Goal: Book appointment/travel/reservation

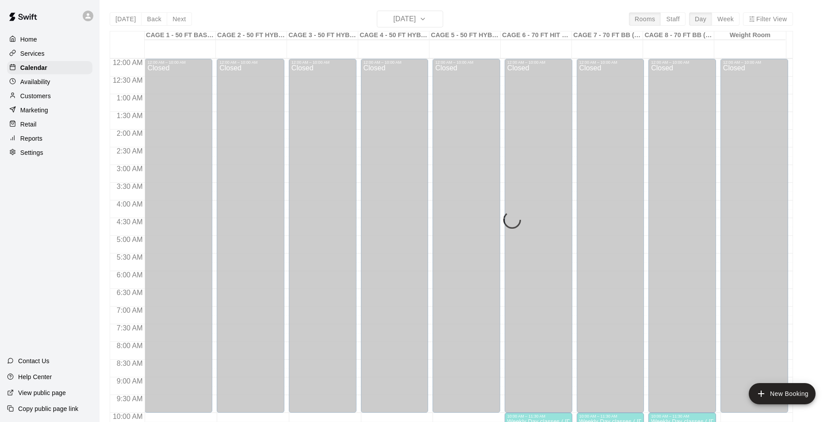
scroll to position [450, 0]
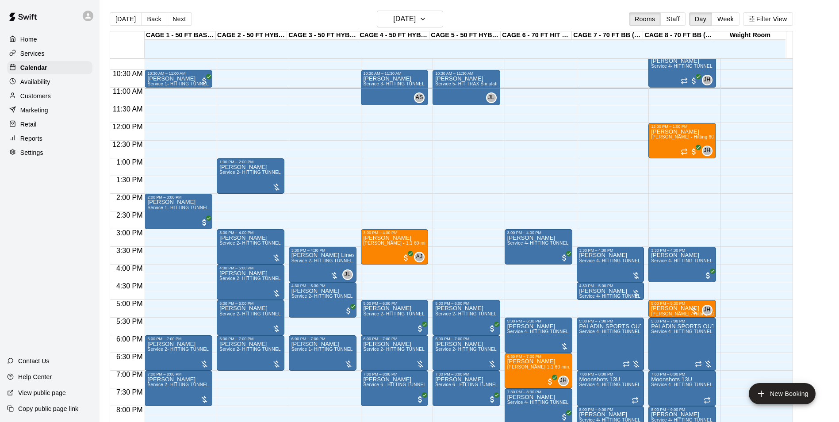
scroll to position [302, 0]
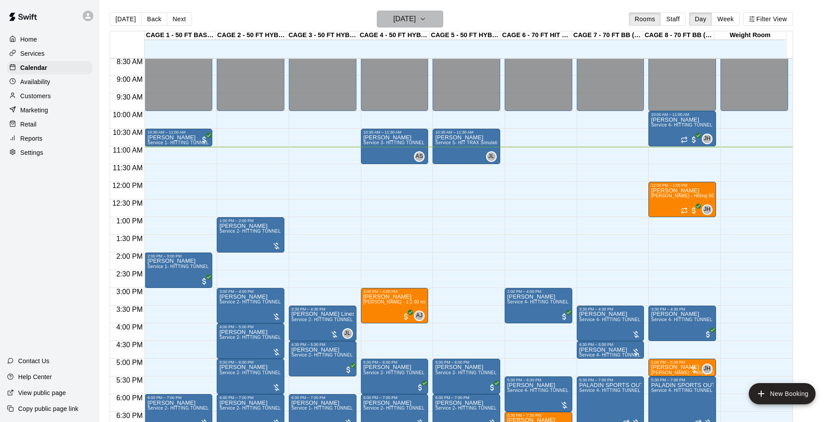
click at [404, 24] on h6 "Thursday Sep 11" at bounding box center [404, 19] width 23 height 12
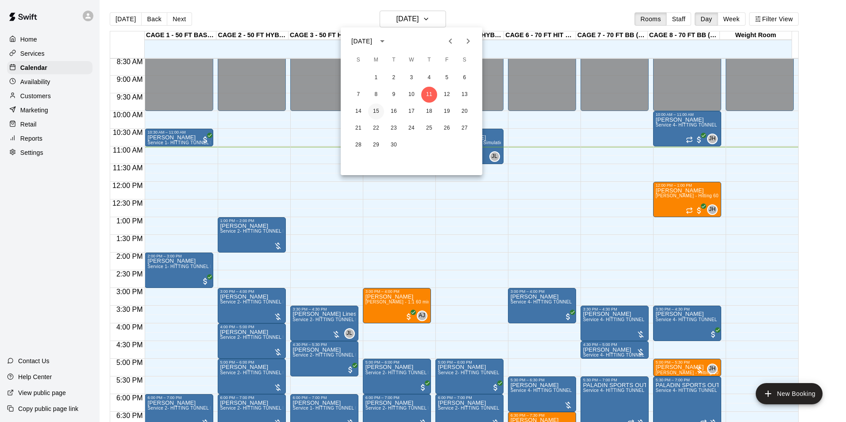
click at [374, 109] on button "15" at bounding box center [376, 112] width 16 height 16
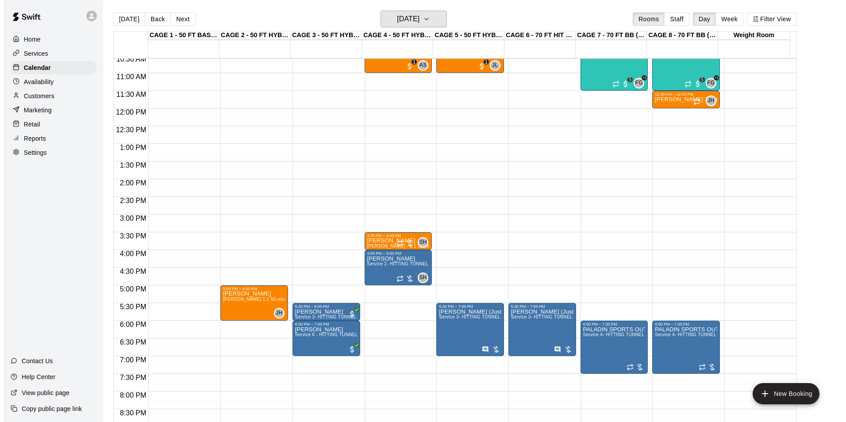
scroll to position [390, 0]
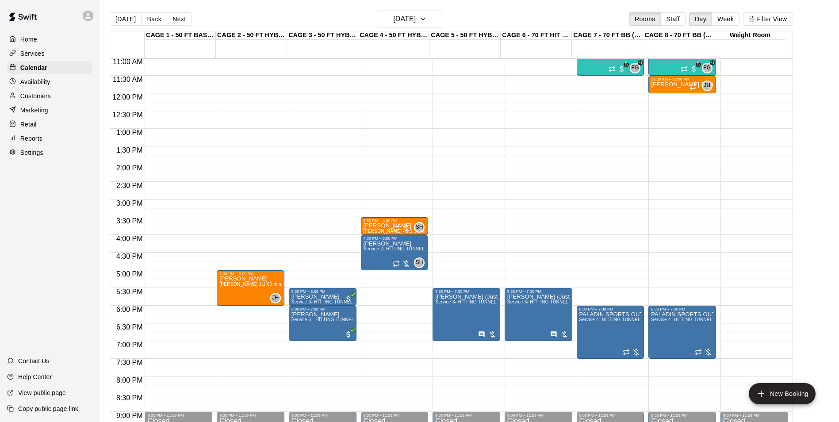
click at [231, 310] on div "12:00 AM – 10:00 AM Closed 5:00 PM – 6:00 PM Betz John Havird 1:1 60 min. pitch…" at bounding box center [251, 94] width 68 height 850
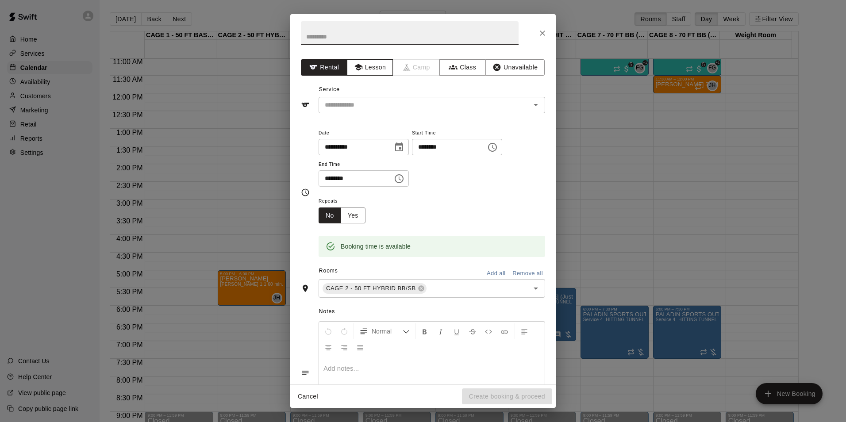
click at [355, 63] on icon "button" at bounding box center [358, 67] width 9 height 9
click at [355, 42] on input "text" at bounding box center [410, 32] width 218 height 23
type input "**********"
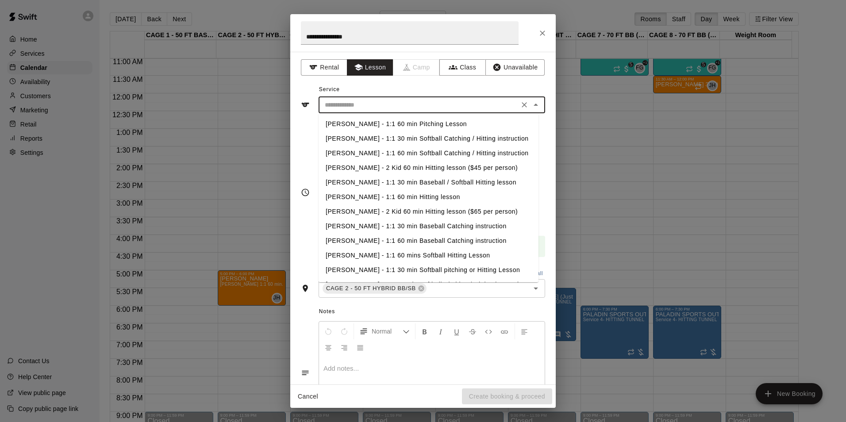
click at [389, 105] on input "text" at bounding box center [418, 105] width 195 height 11
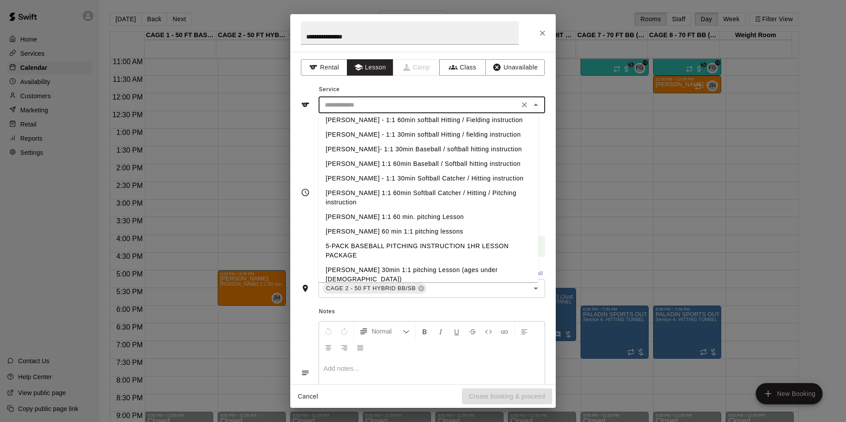
scroll to position [266, 0]
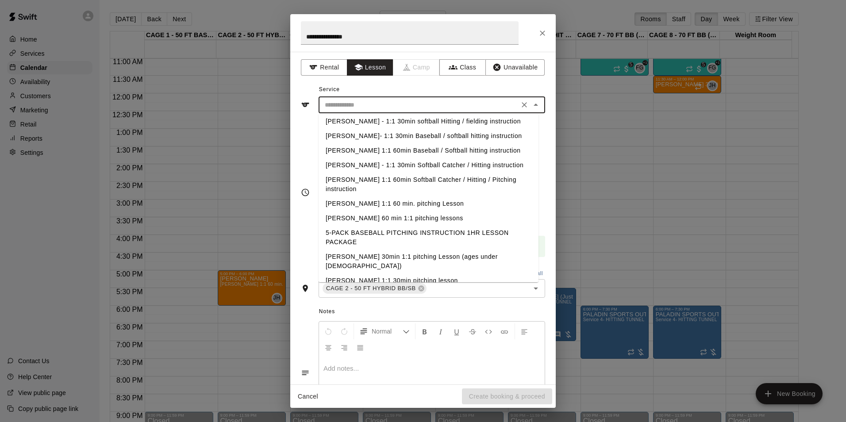
click at [399, 203] on li "[PERSON_NAME] 1:1 60 min. pitching Lesson" at bounding box center [429, 203] width 220 height 15
type input "**********"
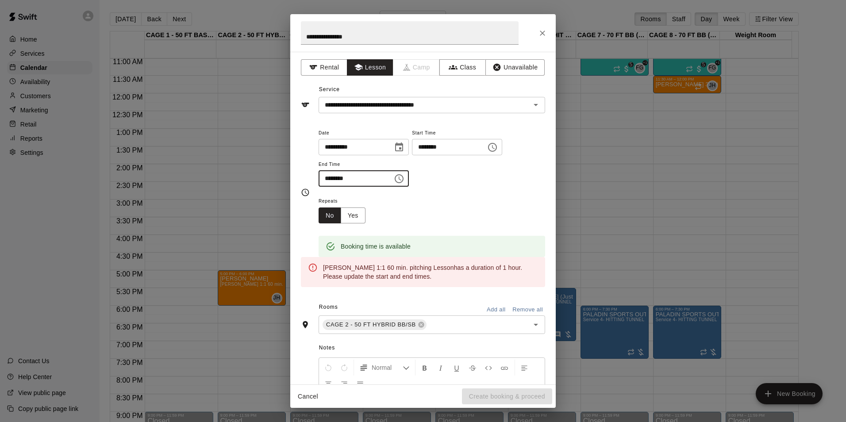
click at [372, 180] on input "********" at bounding box center [353, 178] width 68 height 16
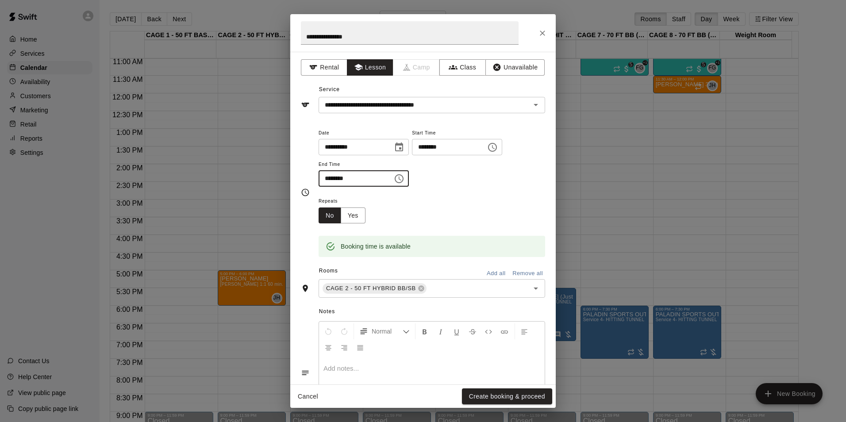
type input "********"
click at [387, 197] on div "Repeats No Yes" at bounding box center [432, 210] width 227 height 28
click at [502, 395] on button "Create booking & proceed" at bounding box center [507, 397] width 90 height 16
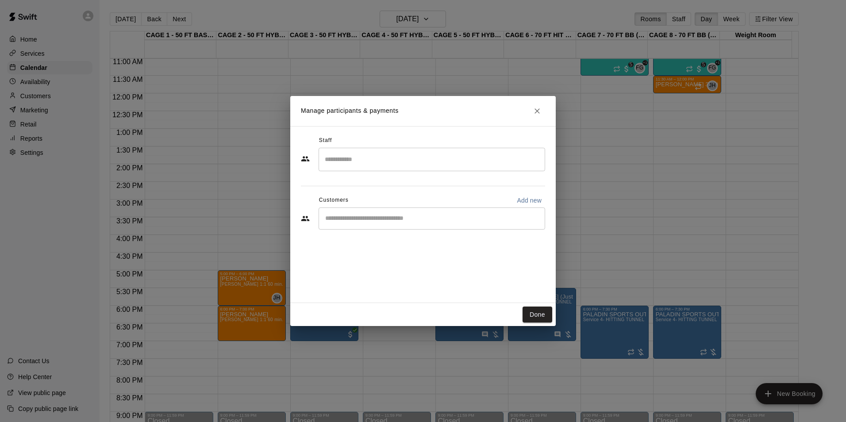
click at [388, 164] on input "Search staff" at bounding box center [432, 159] width 219 height 15
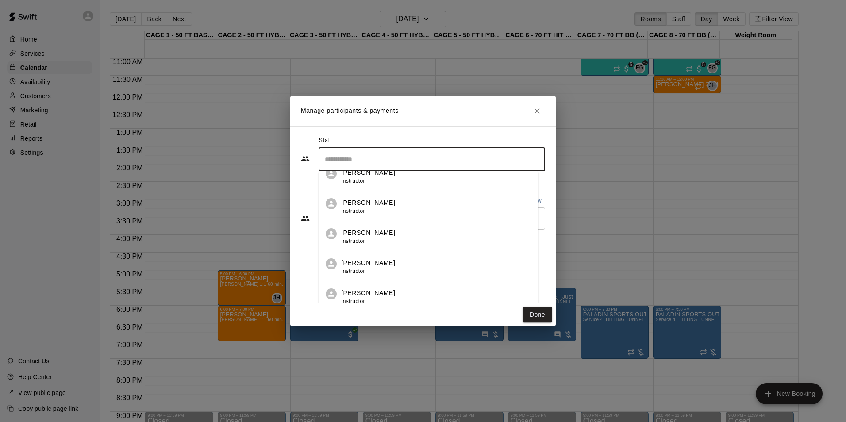
scroll to position [177, 0]
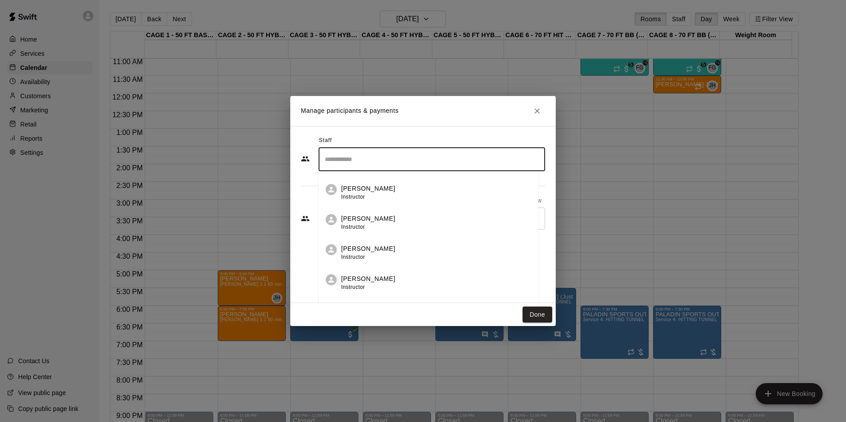
click at [392, 221] on div "John Havird Instructor" at bounding box center [436, 222] width 190 height 17
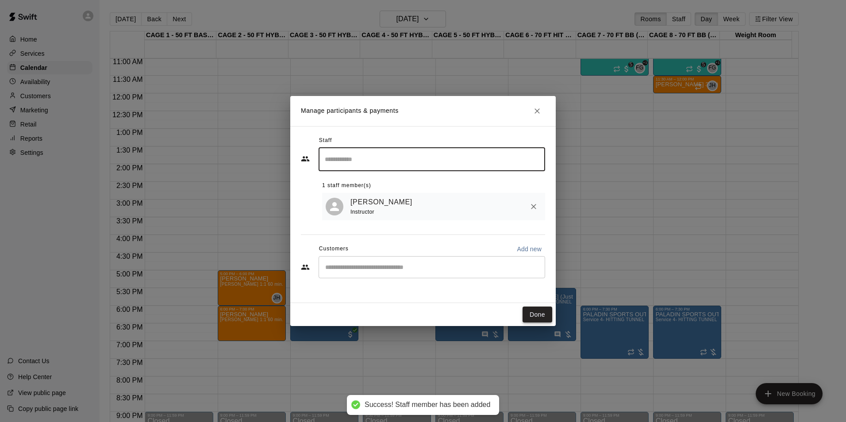
click at [535, 314] on button "Done" at bounding box center [538, 315] width 30 height 16
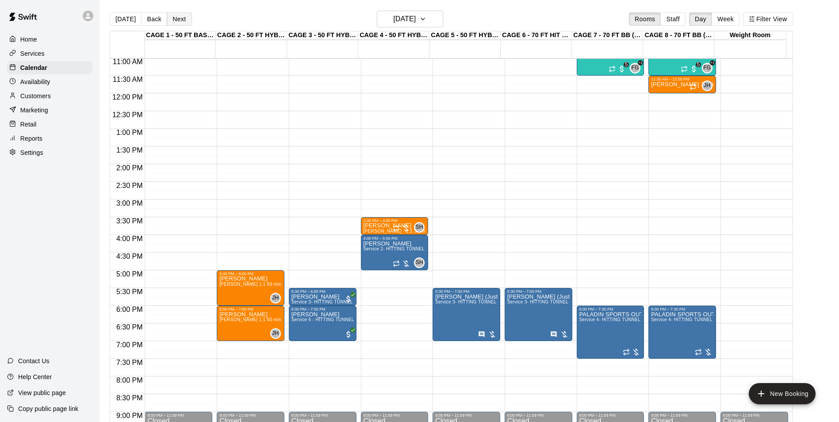
click at [176, 21] on button "Next" at bounding box center [179, 18] width 25 height 13
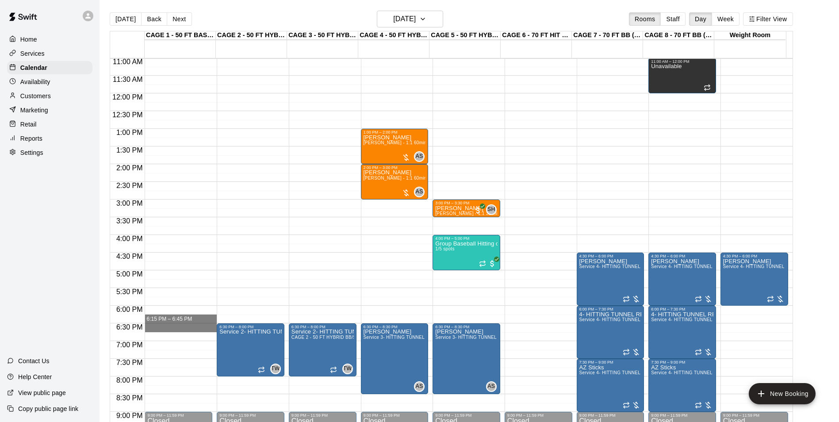
drag, startPoint x: 165, startPoint y: 310, endPoint x: 167, endPoint y: 325, distance: 14.7
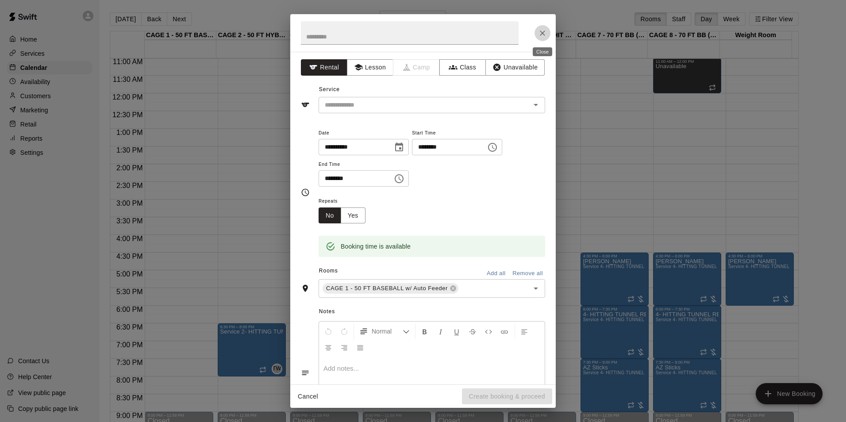
click at [541, 34] on icon "Close" at bounding box center [542, 33] width 9 height 9
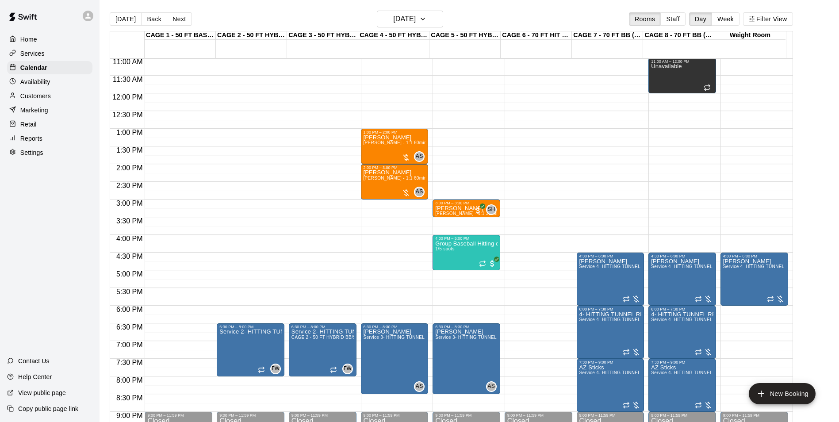
click at [154, 312] on div "12:00 AM – 10:00 AM Closed 9:00 PM – 11:59 PM Closed" at bounding box center [179, 94] width 68 height 850
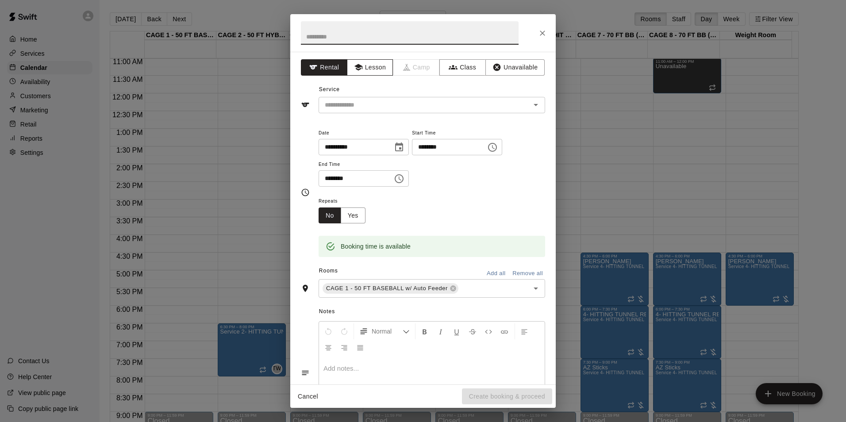
click at [375, 72] on button "Lesson" at bounding box center [370, 67] width 46 height 16
click at [374, 39] on input "text" at bounding box center [410, 32] width 218 height 23
type input "**********"
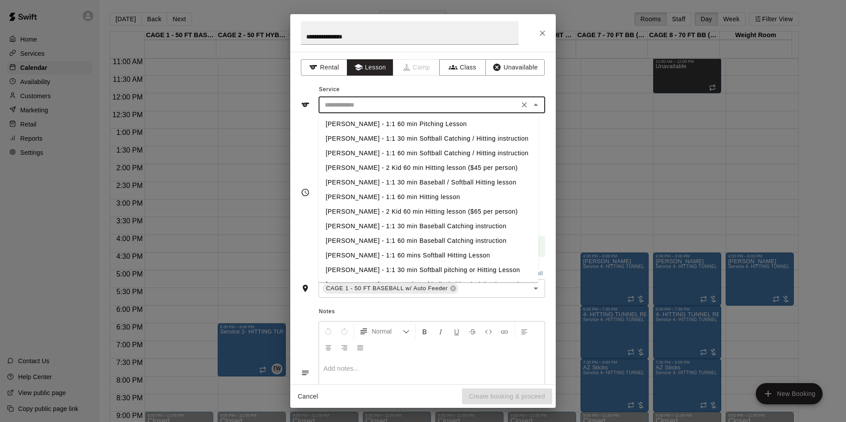
click at [367, 104] on input "text" at bounding box center [418, 105] width 195 height 11
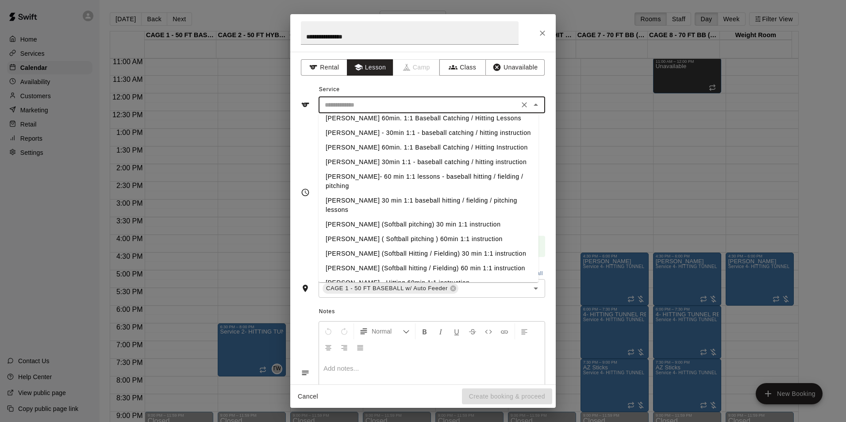
scroll to position [507, 0]
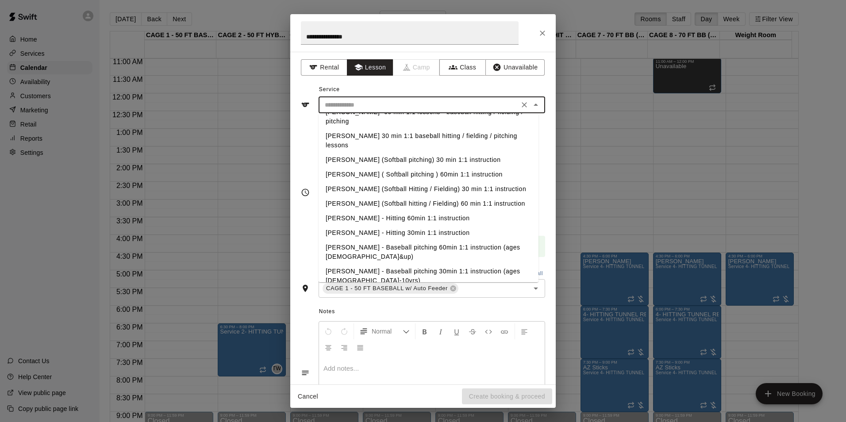
click at [403, 211] on li "[PERSON_NAME] - Hitting 60min 1:1 instruction" at bounding box center [429, 218] width 220 height 15
type input "**********"
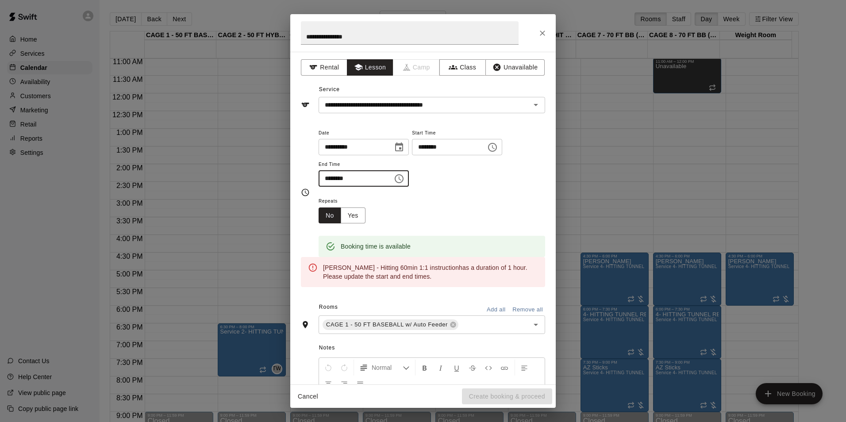
click at [368, 179] on input "********" at bounding box center [353, 178] width 68 height 16
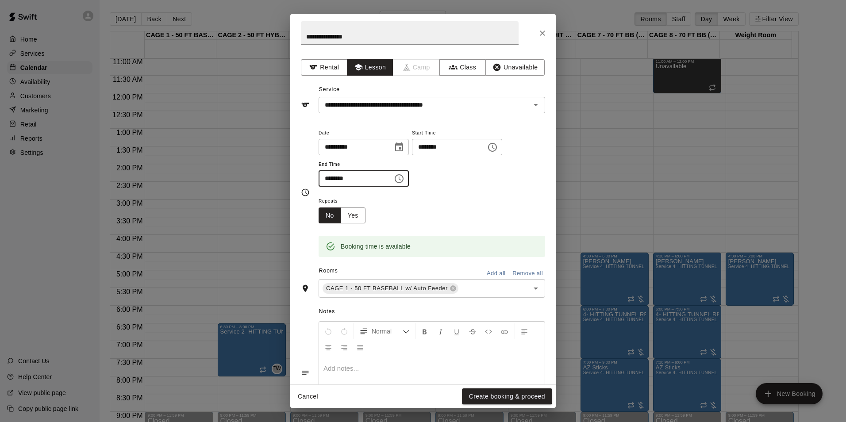
type input "********"
click at [386, 212] on div "Repeats No Yes" at bounding box center [432, 210] width 227 height 28
click at [518, 393] on button "Create booking & proceed" at bounding box center [507, 397] width 90 height 16
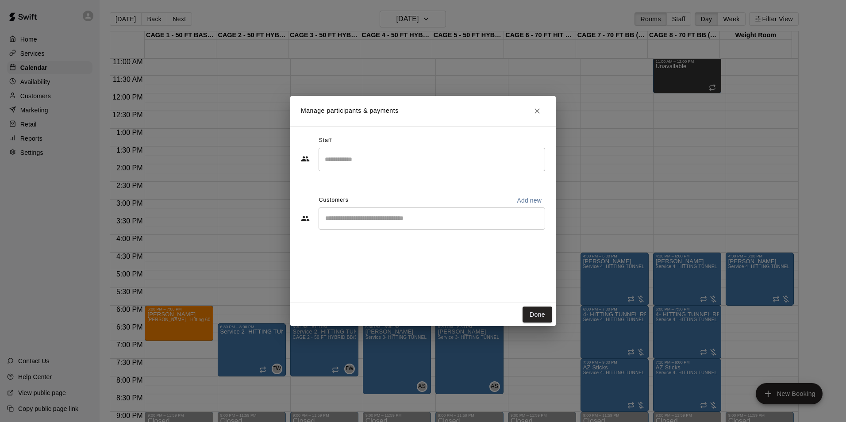
click at [411, 160] on input "Search staff" at bounding box center [432, 159] width 219 height 15
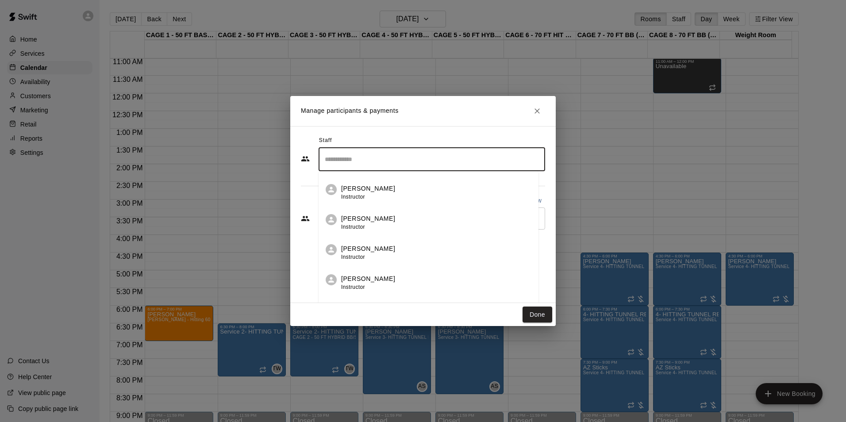
scroll to position [133, 0]
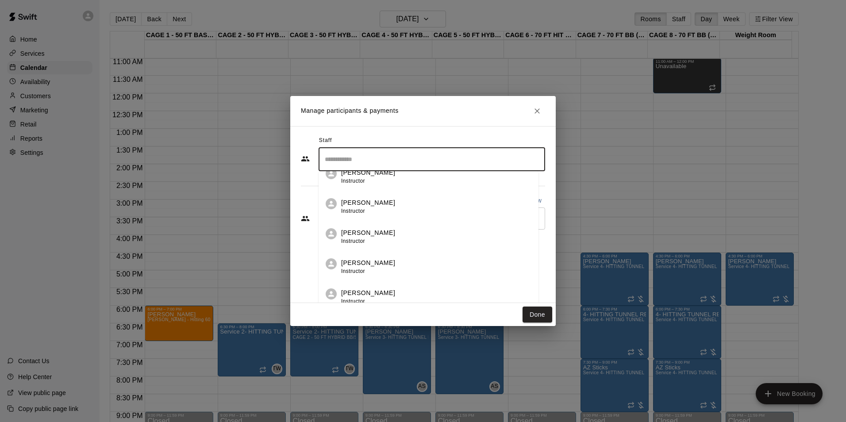
click at [376, 257] on li "John Havird Instructor" at bounding box center [429, 264] width 220 height 30
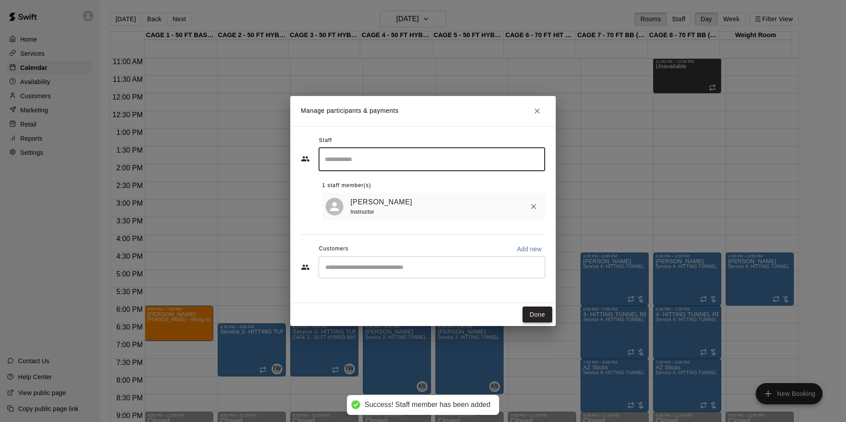
click at [544, 318] on button "Done" at bounding box center [538, 315] width 30 height 16
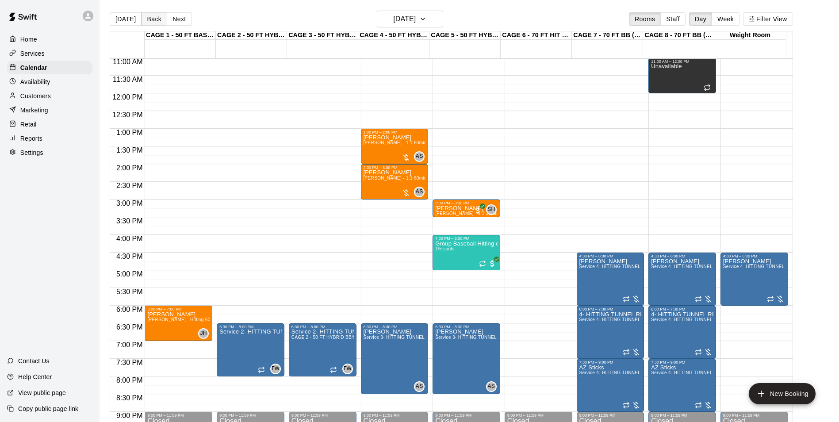
click at [159, 19] on button "Back" at bounding box center [154, 18] width 26 height 13
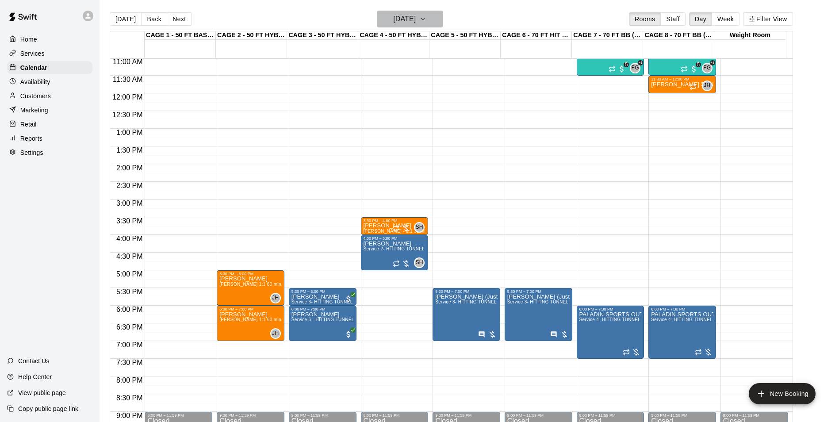
click at [404, 21] on h6 "Monday Sep 15" at bounding box center [404, 19] width 23 height 12
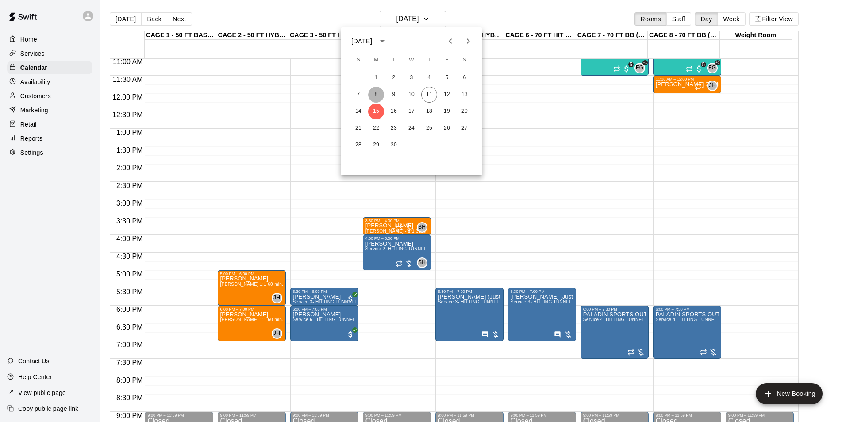
click at [372, 92] on button "8" at bounding box center [376, 95] width 16 height 16
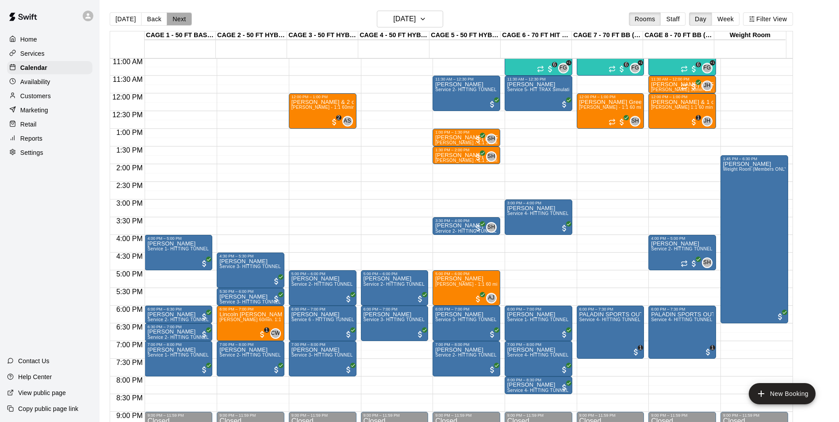
click at [177, 18] on button "Next" at bounding box center [179, 18] width 25 height 13
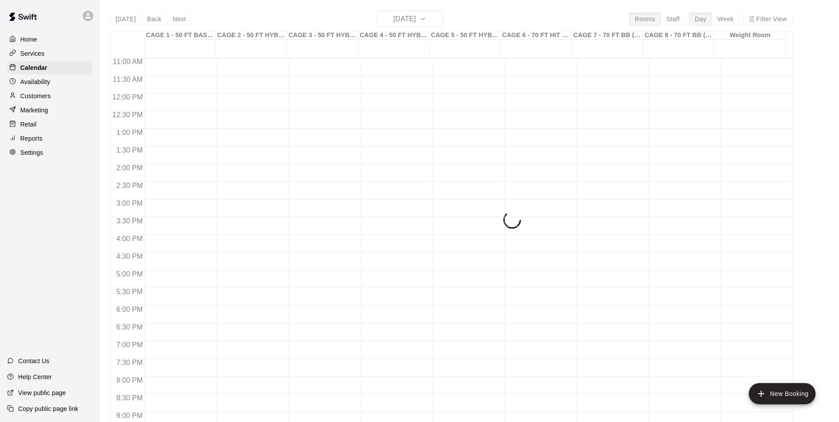
click at [390, 15] on div "Today Back Next Tuesday Sep 09 Rooms Staff Day Week Filter View CAGE 1 - 50 FT …" at bounding box center [452, 222] width 684 height 422
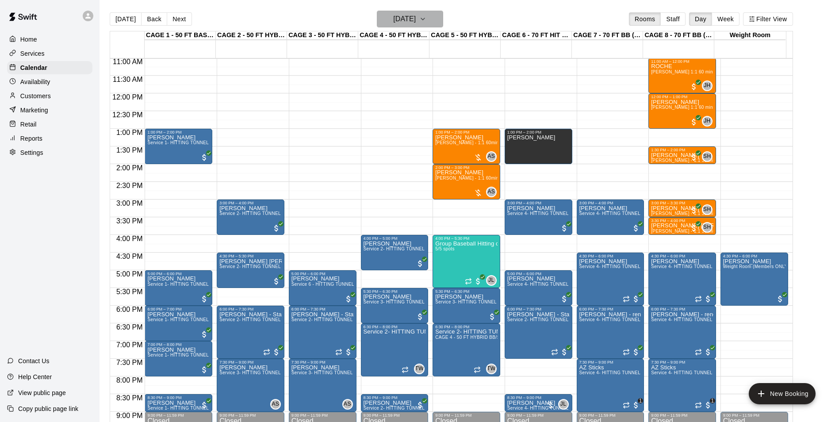
click at [393, 15] on h6 "Tuesday Sep 09" at bounding box center [404, 19] width 23 height 12
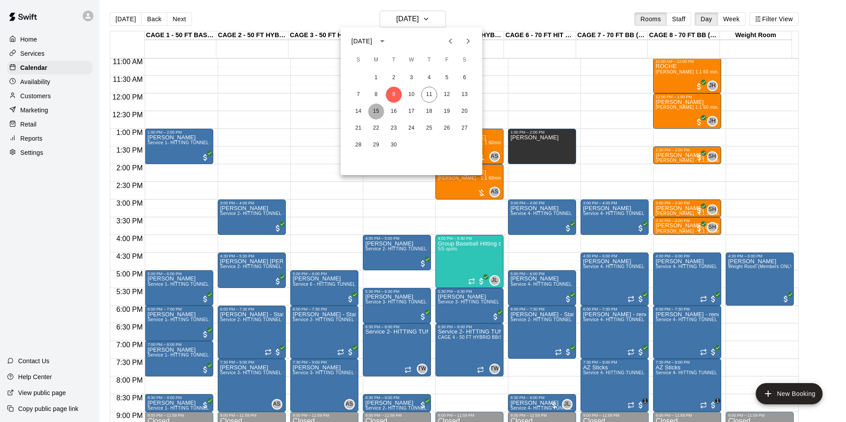
click at [378, 110] on button "15" at bounding box center [376, 112] width 16 height 16
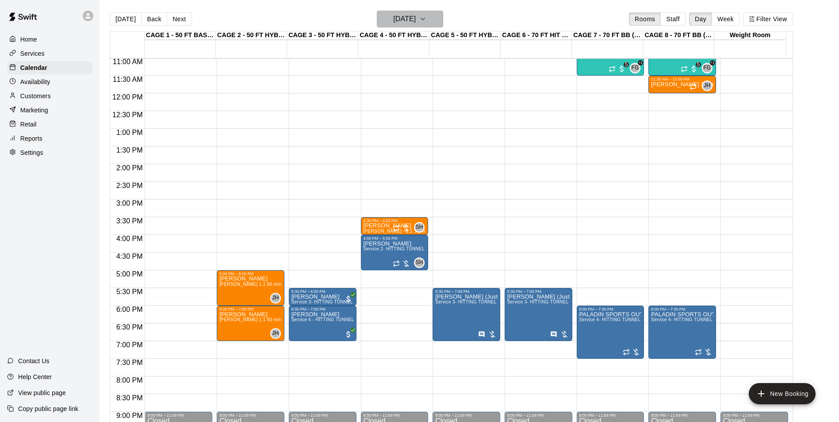
click at [393, 21] on h6 "Monday Sep 15" at bounding box center [404, 19] width 23 height 12
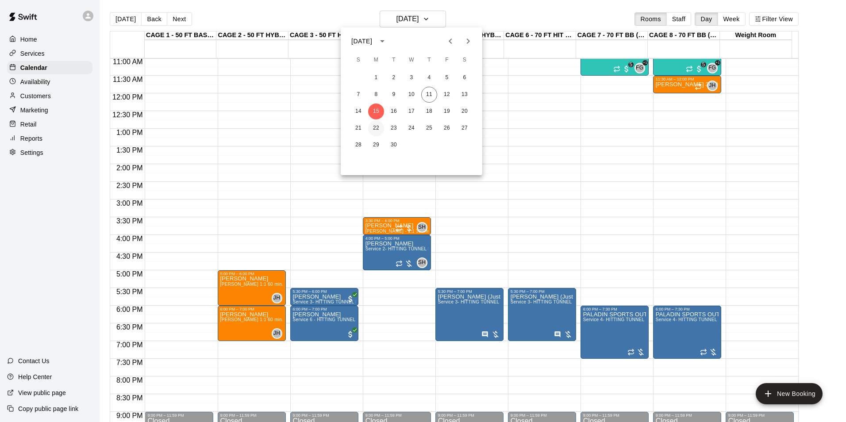
click at [378, 125] on button "22" at bounding box center [376, 128] width 16 height 16
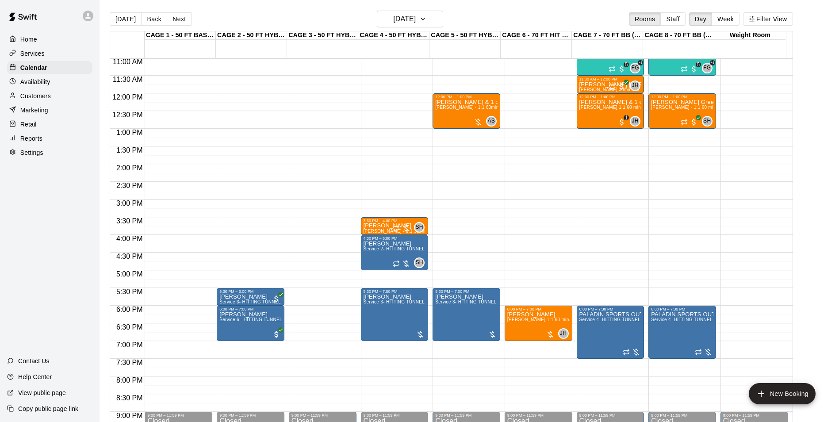
click at [523, 274] on div "12:00 AM – 10:00 AM Closed 6:00 PM – 7:00 PM Riley Flynn John Havird 1:1 60 min…" at bounding box center [539, 94] width 68 height 850
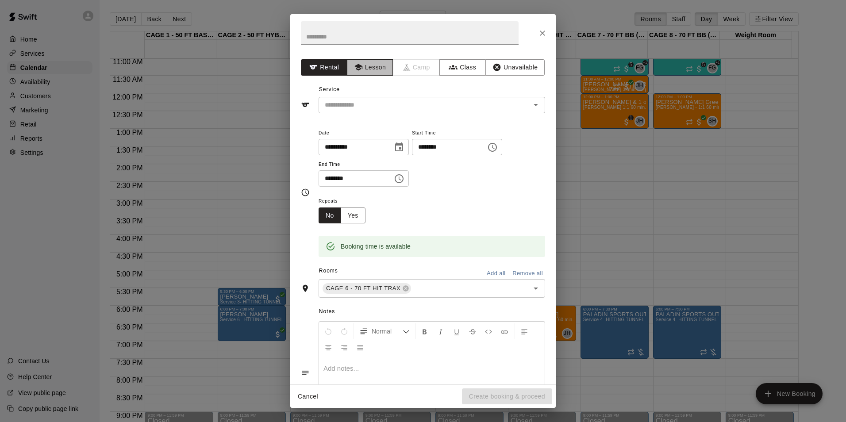
click at [367, 67] on button "Lesson" at bounding box center [370, 67] width 46 height 16
click at [367, 34] on input "text" at bounding box center [410, 32] width 218 height 23
type input "****"
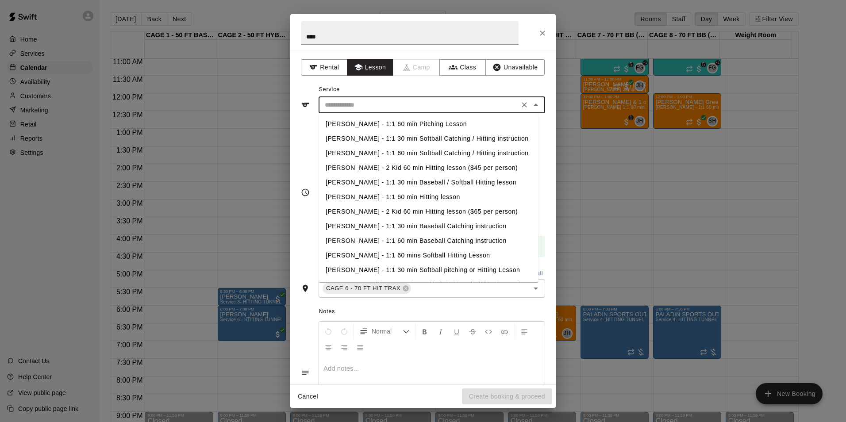
click at [389, 105] on input "text" at bounding box center [418, 105] width 195 height 11
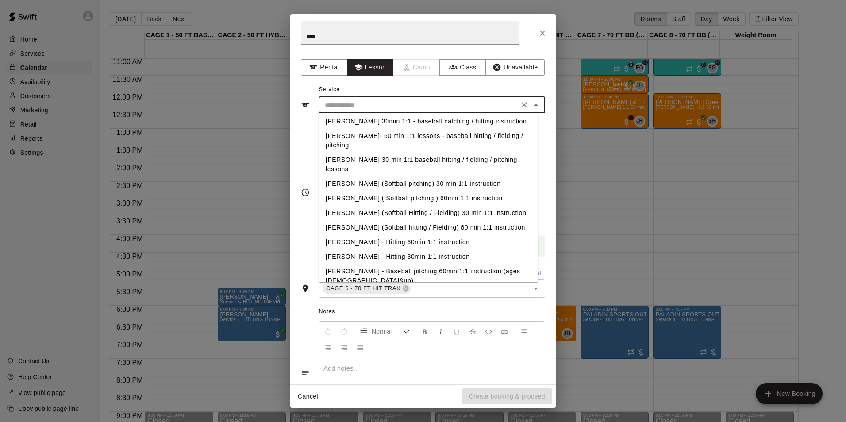
scroll to position [487, 0]
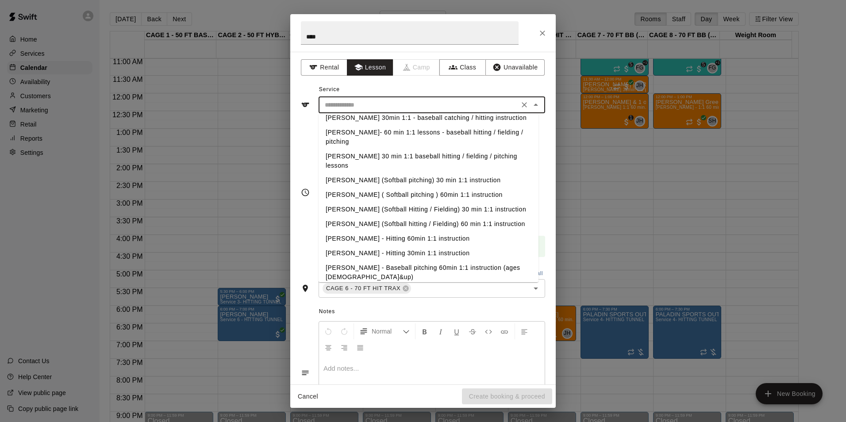
click at [393, 231] on li "[PERSON_NAME] - Hitting 60min 1:1 instruction" at bounding box center [429, 238] width 220 height 15
type input "**********"
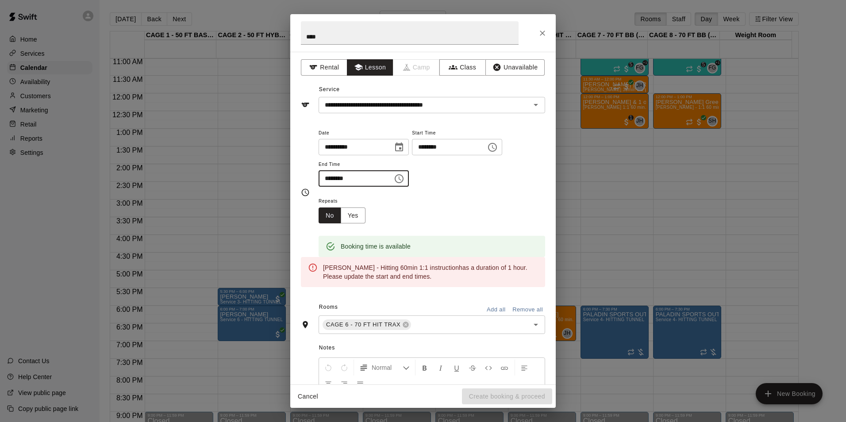
click at [369, 180] on input "********" at bounding box center [353, 178] width 68 height 16
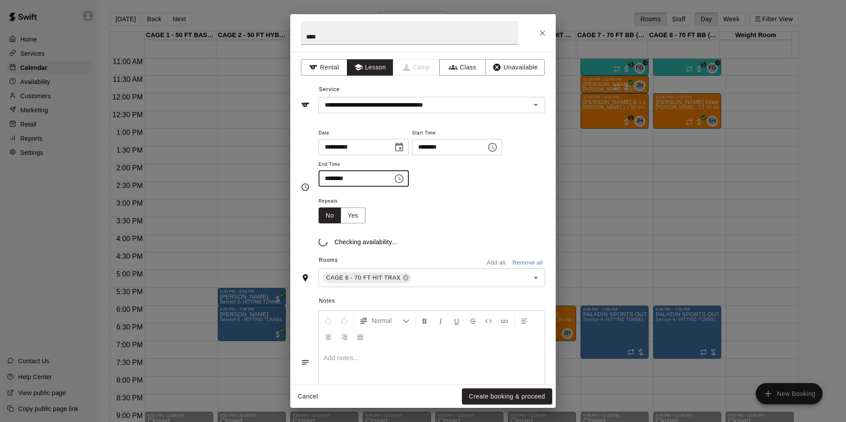
type input "********"
click at [424, 218] on div "Repeats No Yes" at bounding box center [432, 210] width 227 height 28
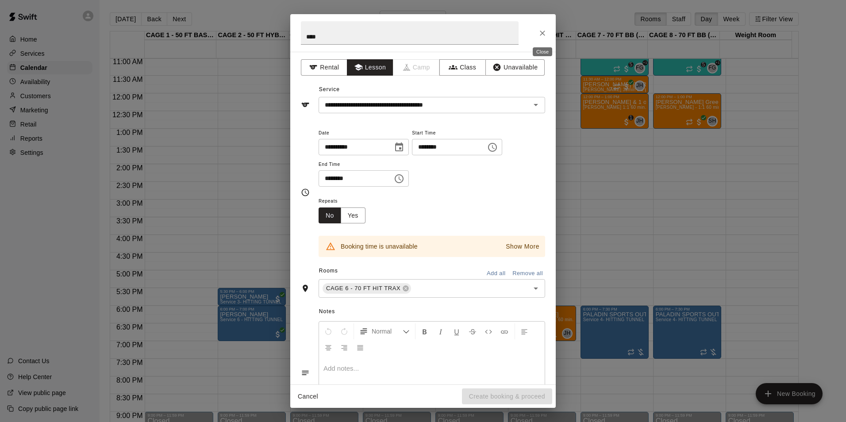
click at [544, 33] on icon "Close" at bounding box center [542, 33] width 9 height 9
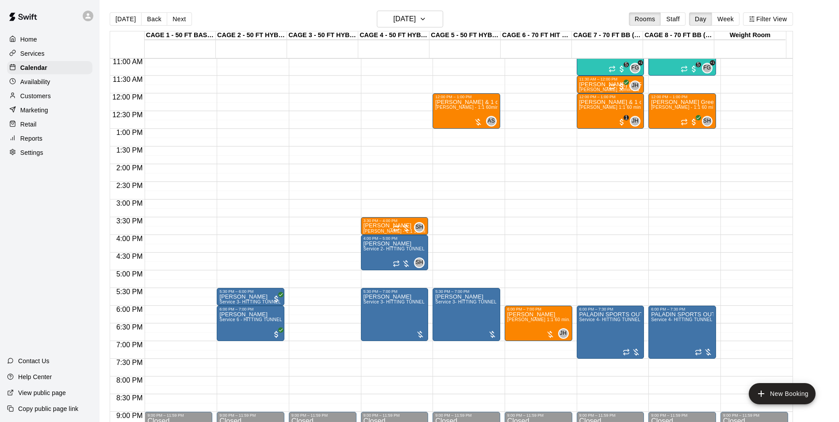
click at [523, 275] on div "12:00 AM – 10:00 AM Closed 6:00 PM – 7:00 PM Riley Flynn John Havird 1:1 60 min…" at bounding box center [539, 94] width 68 height 850
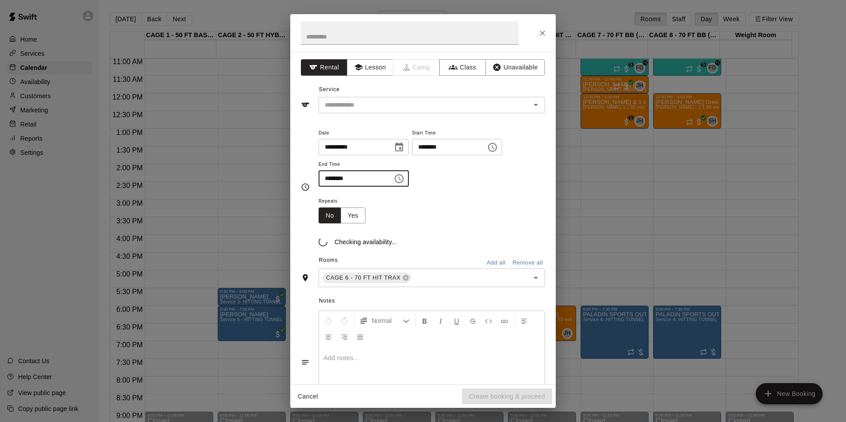
click at [372, 181] on input "********" at bounding box center [353, 178] width 68 height 16
type input "********"
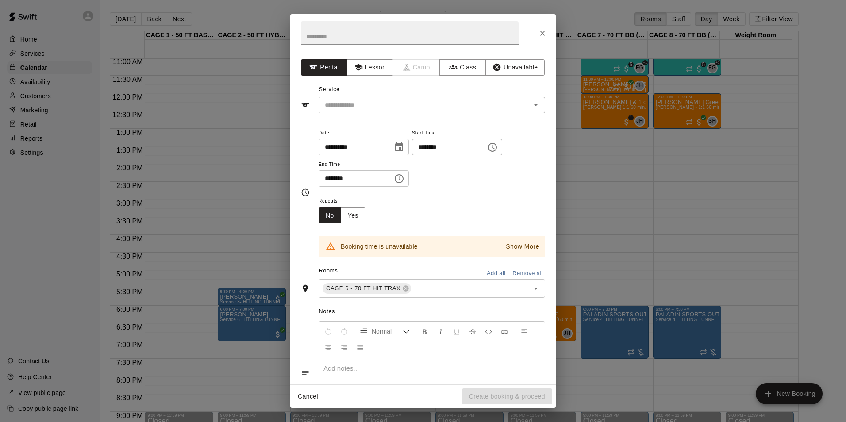
click at [409, 204] on div "Repeats No Yes" at bounding box center [432, 210] width 227 height 28
click at [510, 246] on p "Show More" at bounding box center [523, 246] width 34 height 9
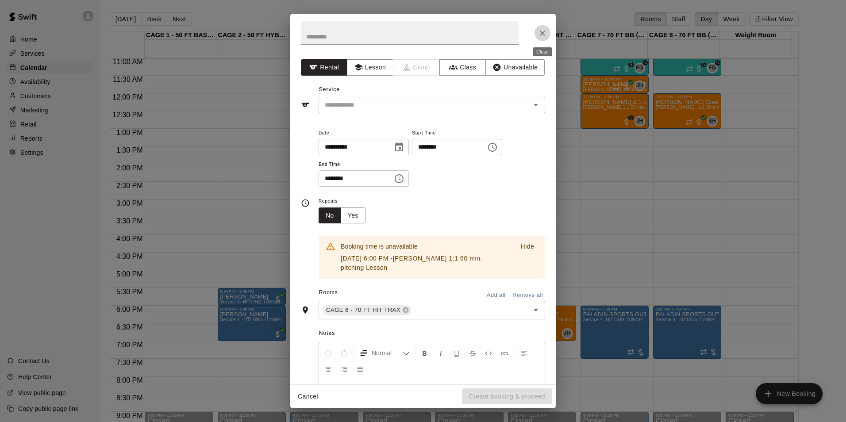
click at [541, 34] on icon "Close" at bounding box center [542, 33] width 9 height 9
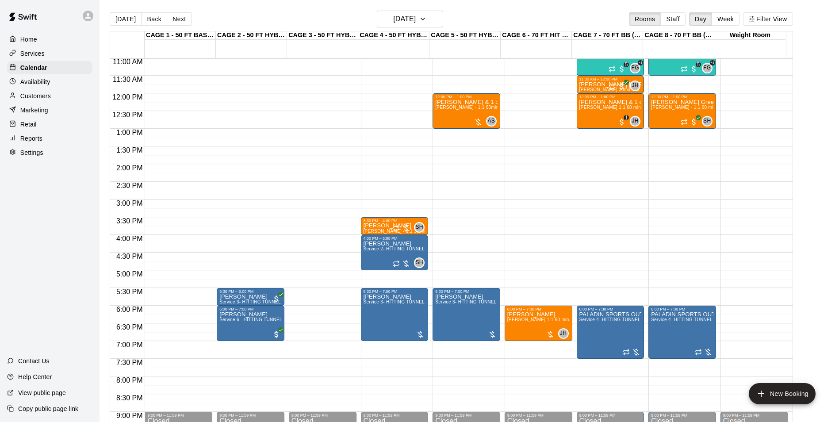
click at [534, 273] on div "12:00 AM – 10:00 AM Closed 6:00 PM – 7:00 PM Riley Flynn John Havird 1:1 60 min…" at bounding box center [539, 94] width 68 height 850
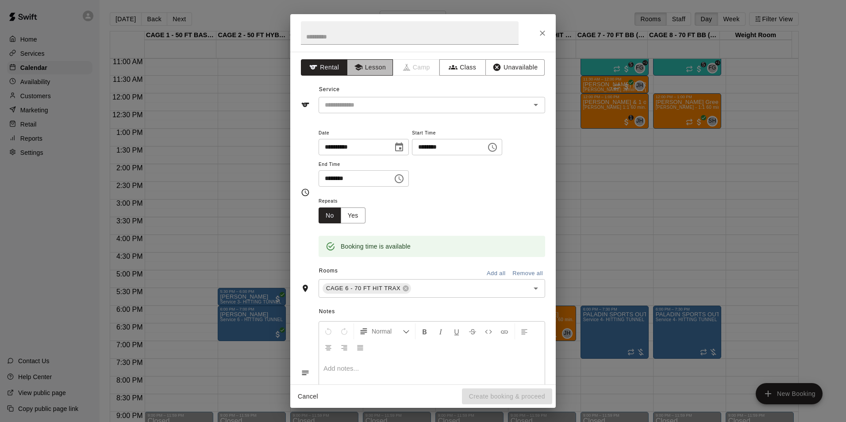
click at [373, 66] on button "Lesson" at bounding box center [370, 67] width 46 height 16
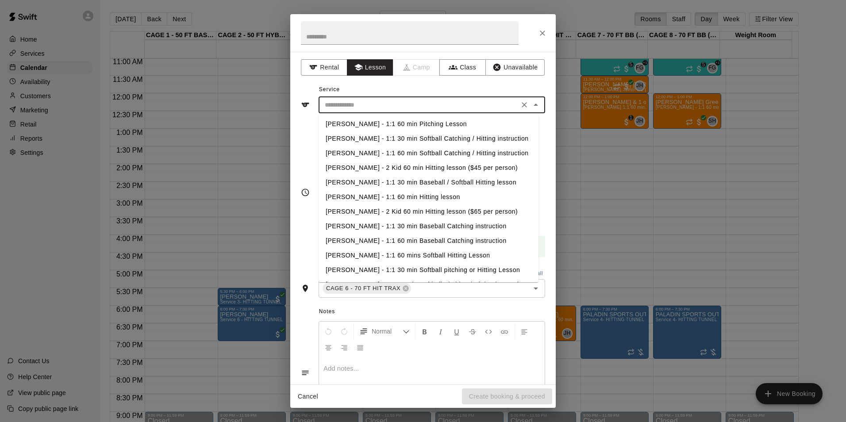
click at [371, 101] on input "text" at bounding box center [418, 105] width 195 height 11
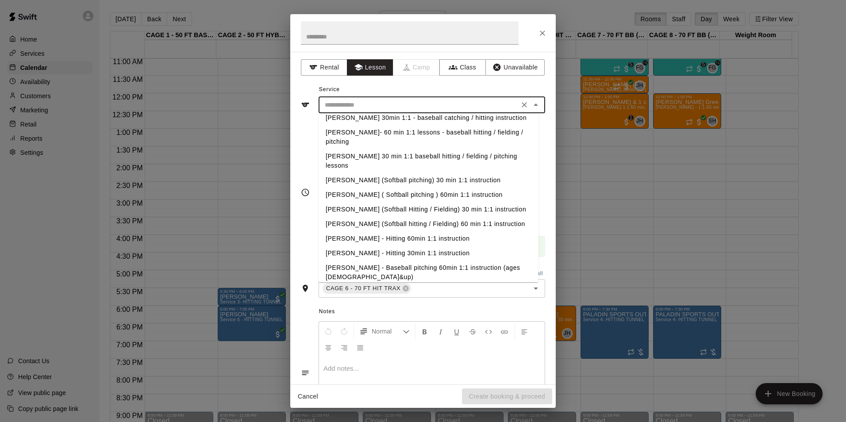
click at [387, 231] on li "[PERSON_NAME] - Hitting 60min 1:1 instruction" at bounding box center [429, 238] width 220 height 15
type input "**********"
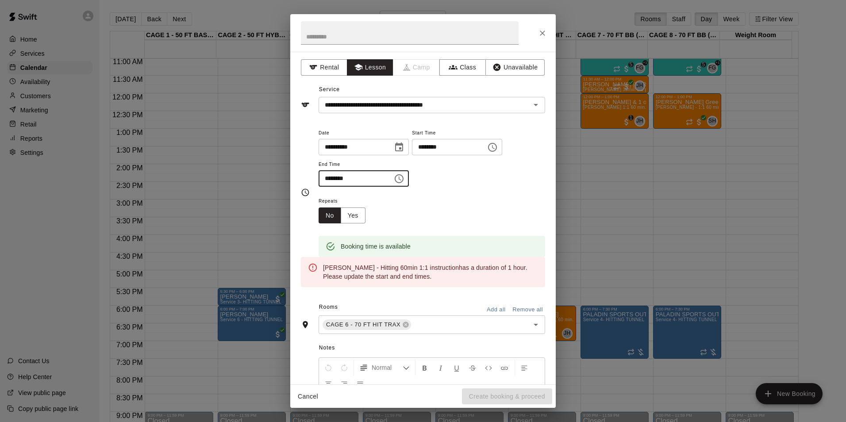
click at [381, 181] on input "********" at bounding box center [353, 178] width 68 height 16
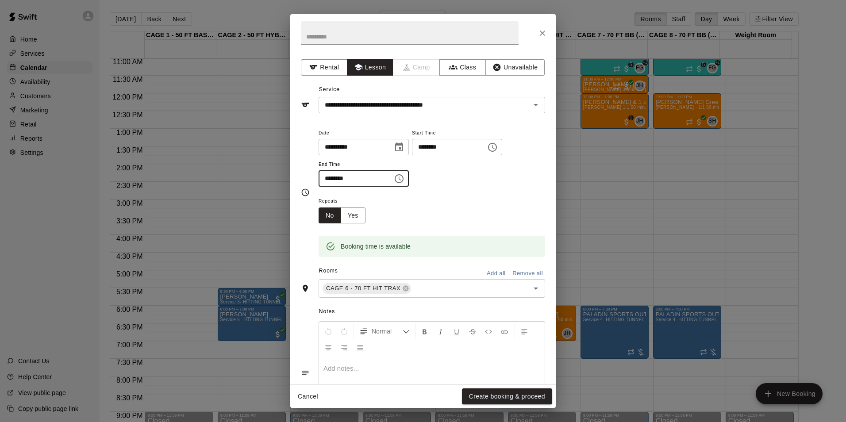
type input "********"
click at [386, 201] on div "Repeats No Yes" at bounding box center [432, 210] width 227 height 28
click at [366, 37] on input "text" at bounding box center [410, 32] width 218 height 23
type input "****"
click at [439, 185] on div "**********" at bounding box center [432, 157] width 227 height 60
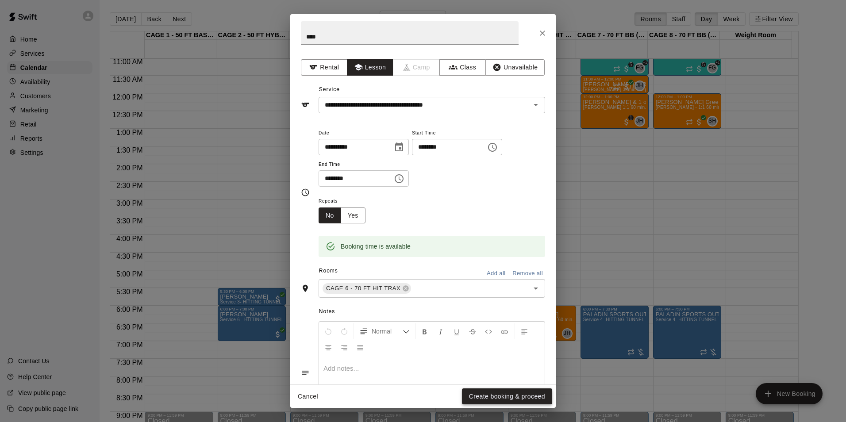
click at [509, 393] on button "Create booking & proceed" at bounding box center [507, 397] width 90 height 16
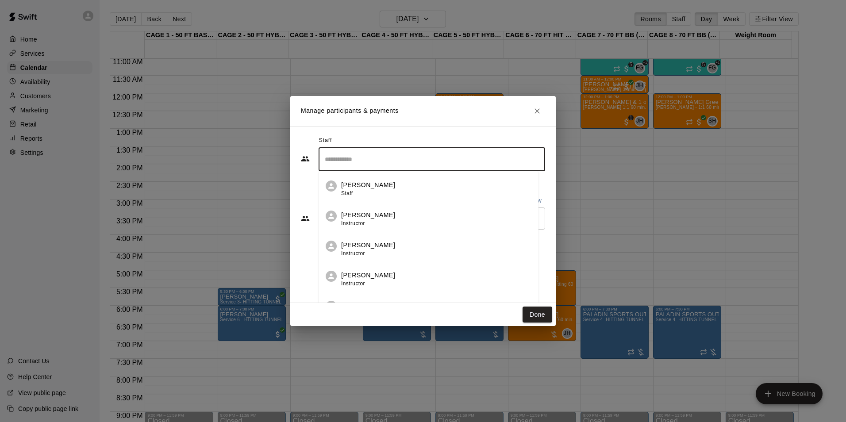
click at [400, 161] on input "Search staff" at bounding box center [432, 159] width 219 height 15
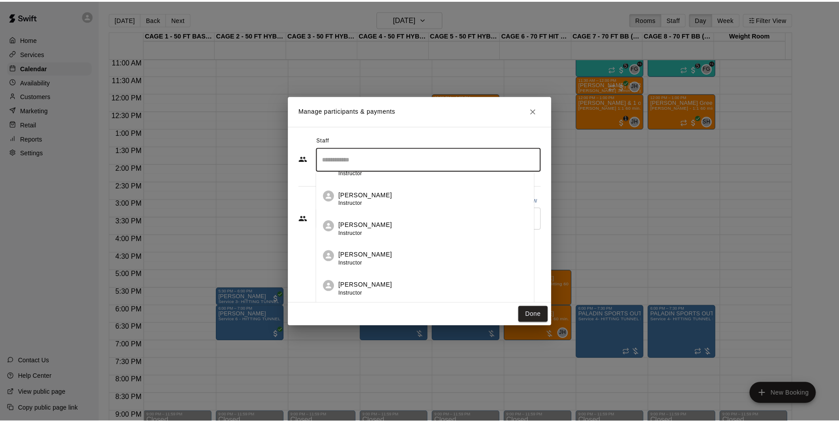
scroll to position [133, 0]
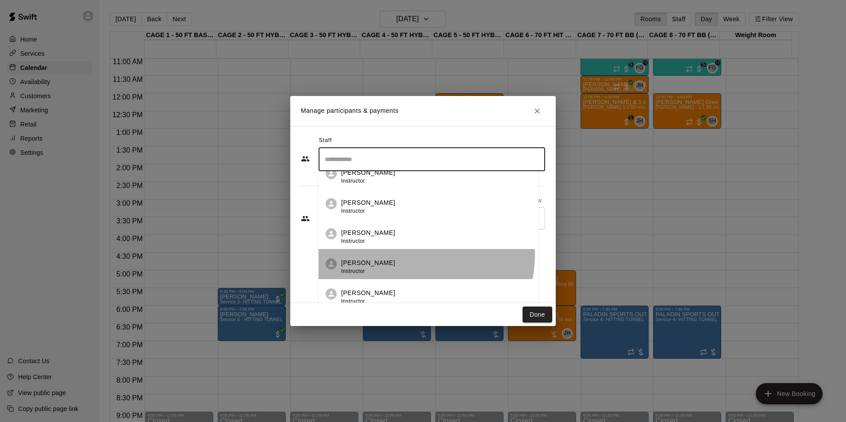
click at [413, 255] on li "John Havird Instructor" at bounding box center [429, 264] width 220 height 30
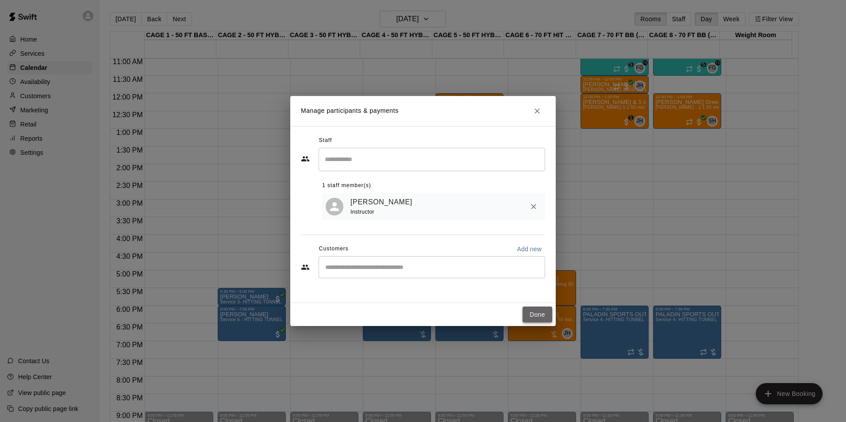
click at [534, 310] on button "Done" at bounding box center [538, 315] width 30 height 16
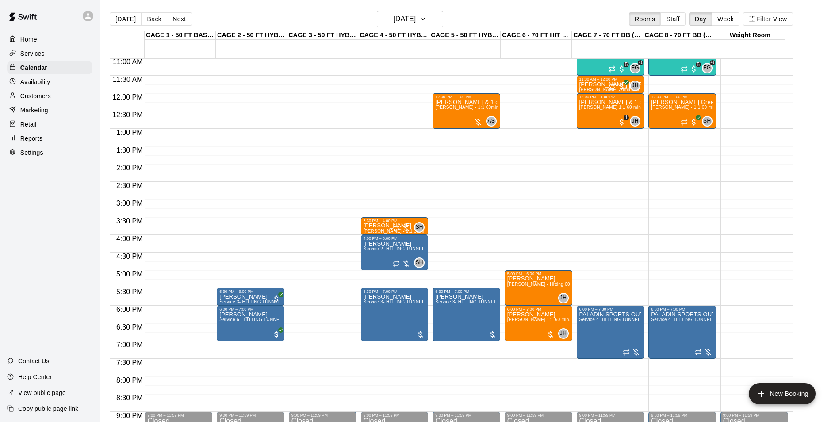
scroll to position [346, 0]
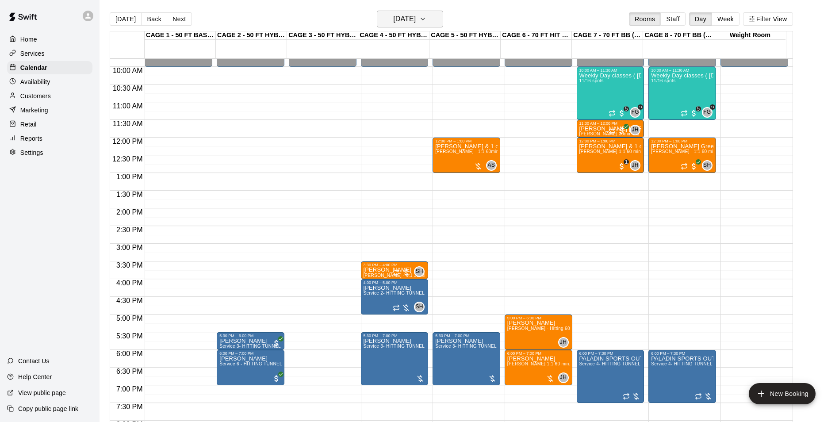
click at [416, 21] on h6 "Monday Sep 22" at bounding box center [404, 19] width 23 height 12
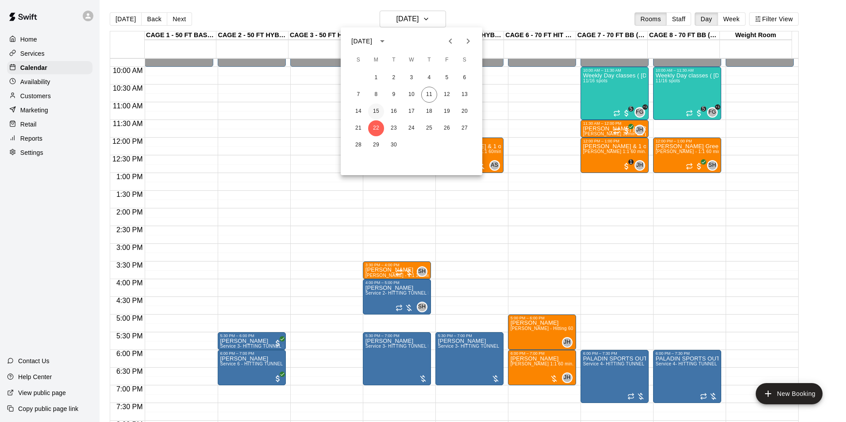
click at [378, 107] on button "15" at bounding box center [376, 112] width 16 height 16
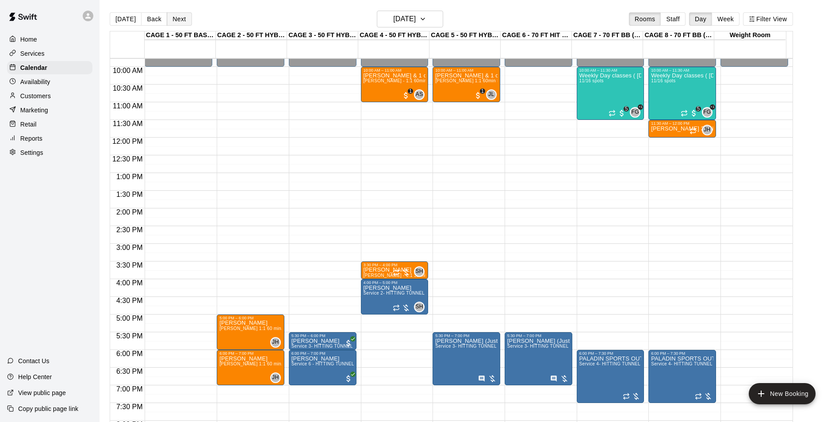
click at [174, 23] on button "Next" at bounding box center [179, 18] width 25 height 13
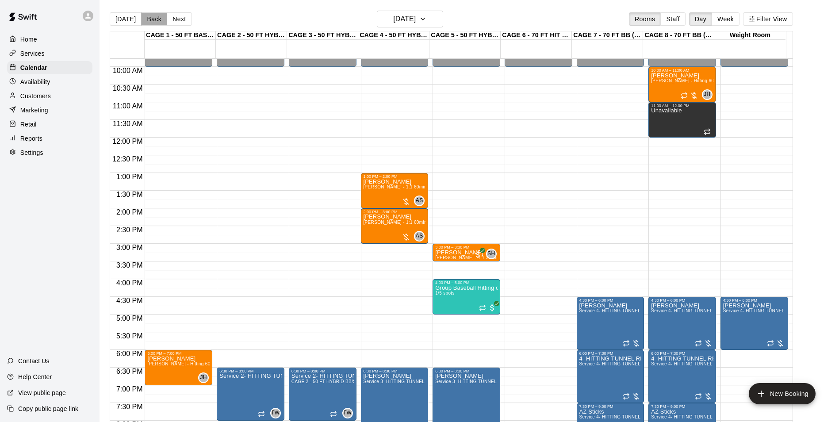
click at [156, 22] on button "Back" at bounding box center [154, 18] width 26 height 13
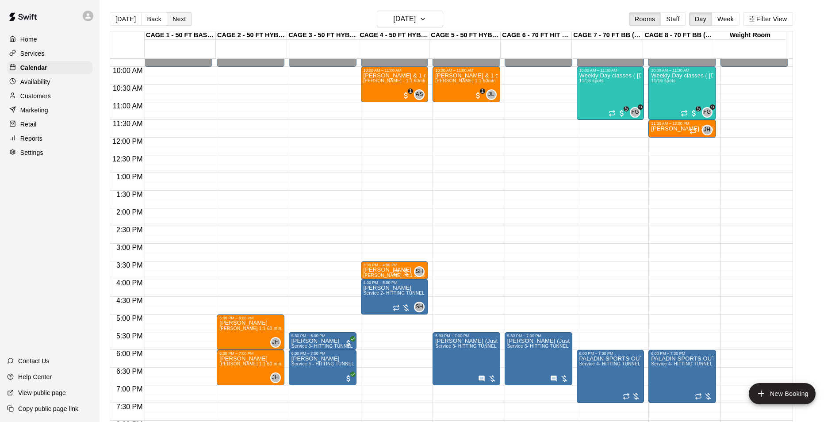
click at [175, 22] on button "Next" at bounding box center [179, 18] width 25 height 13
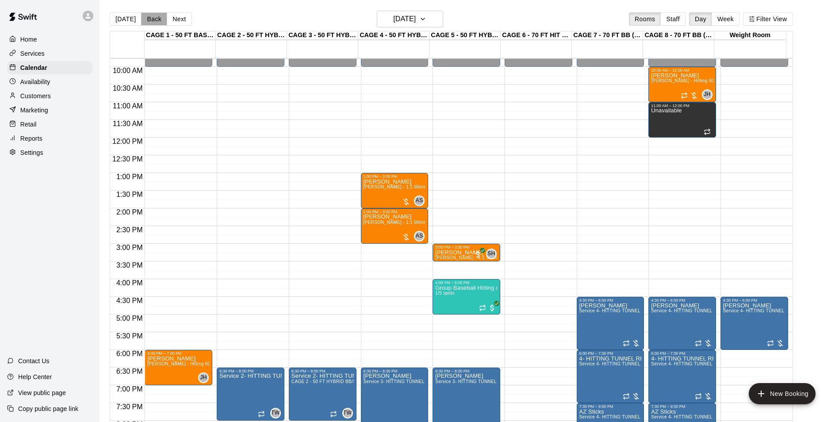
click at [144, 18] on button "Back" at bounding box center [154, 18] width 26 height 13
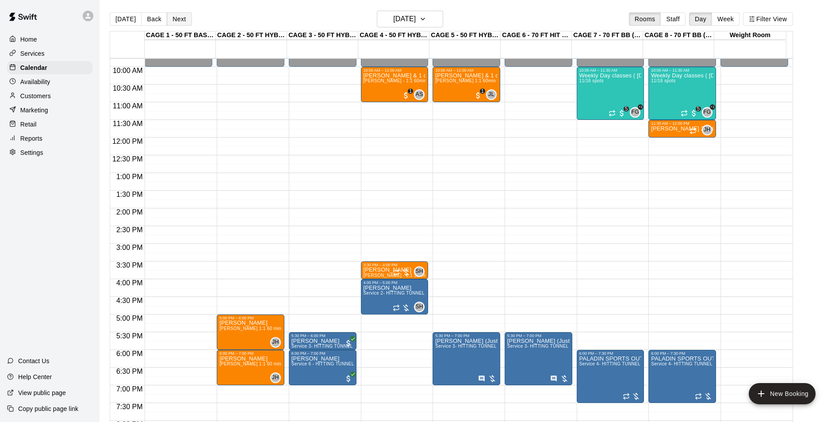
click at [181, 18] on button "Next" at bounding box center [179, 18] width 25 height 13
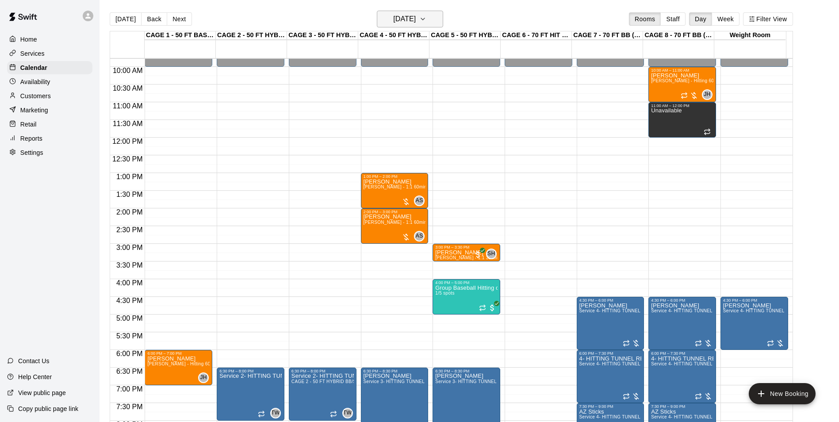
click at [393, 18] on h6 "Tuesday Sep 16" at bounding box center [404, 19] width 23 height 12
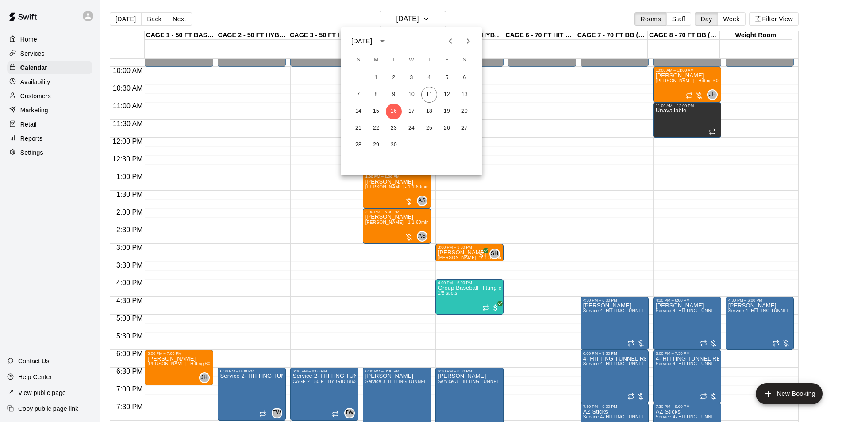
click at [368, 124] on div "21 22 23 24 25 26 27" at bounding box center [412, 128] width 142 height 16
click at [373, 124] on button "22" at bounding box center [376, 128] width 16 height 16
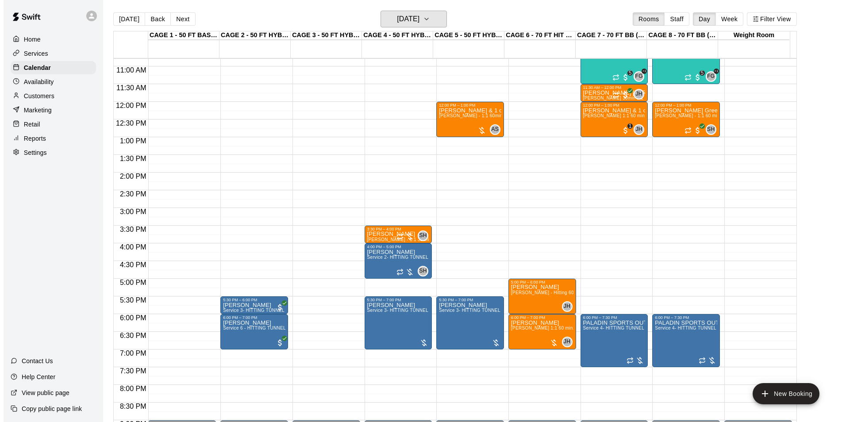
scroll to position [435, 0]
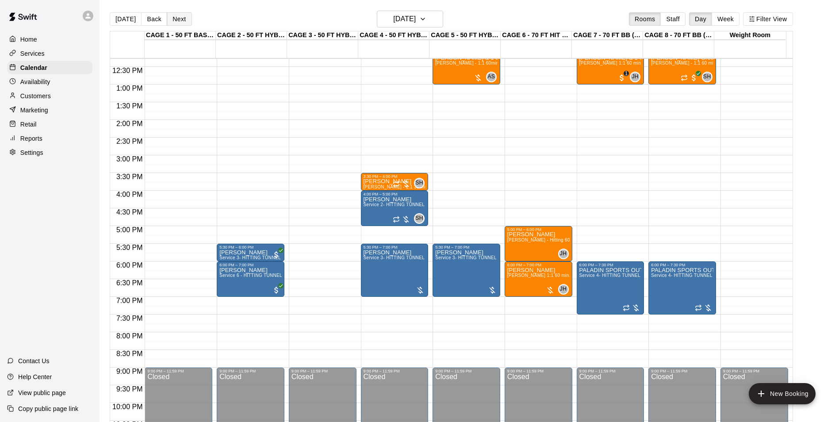
click at [176, 19] on button "Next" at bounding box center [179, 18] width 25 height 13
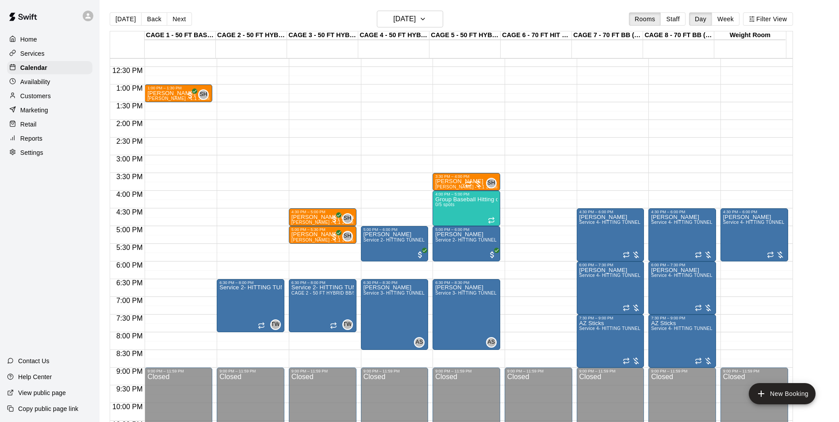
click at [511, 266] on div "12:00 AM – 10:00 AM Closed 9:00 PM – 11:59 PM Closed" at bounding box center [539, 49] width 68 height 850
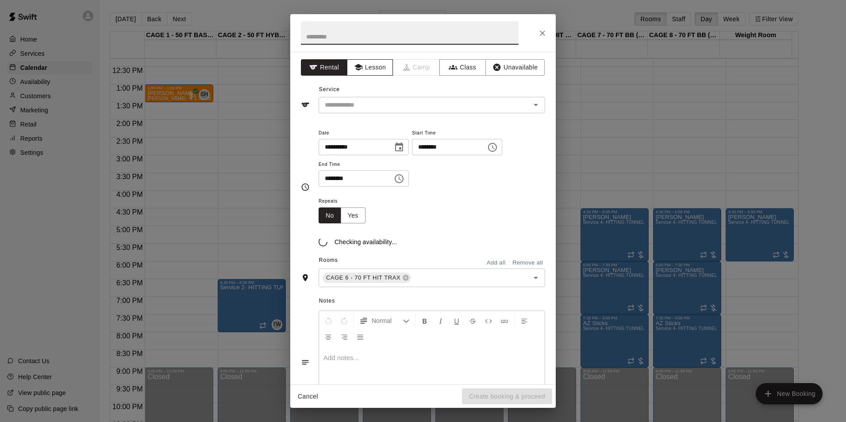
click at [372, 68] on button "Lesson" at bounding box center [370, 67] width 46 height 16
click at [354, 107] on input "text" at bounding box center [418, 105] width 195 height 11
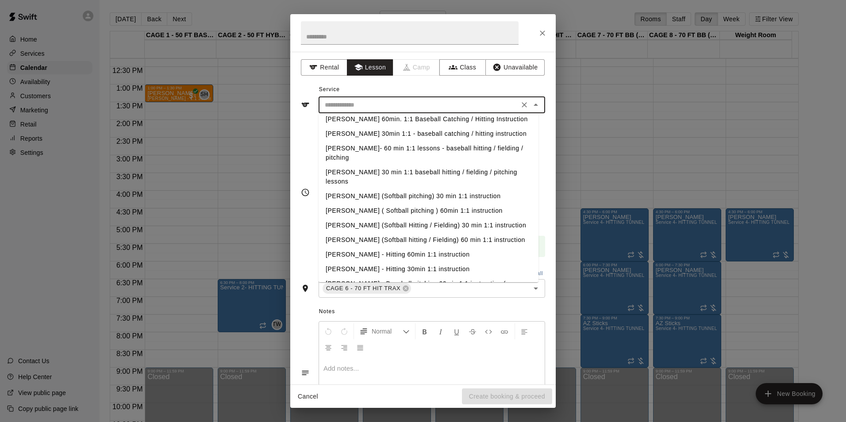
scroll to position [487, 0]
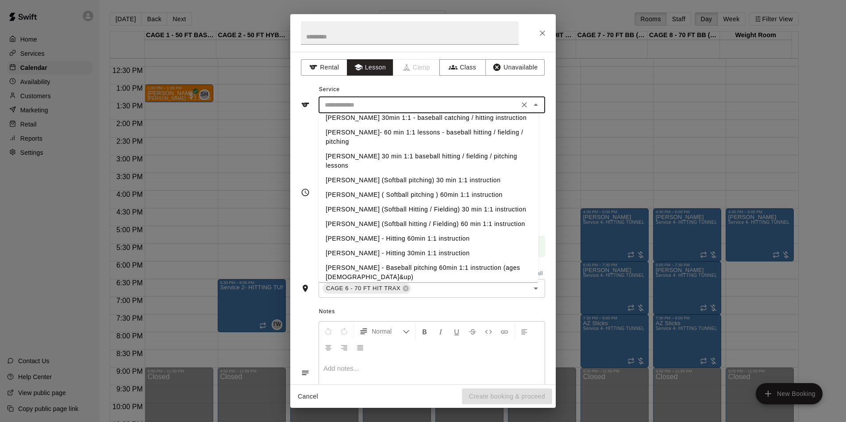
click at [405, 231] on li "[PERSON_NAME] - Hitting 60min 1:1 instruction" at bounding box center [429, 238] width 220 height 15
type input "**********"
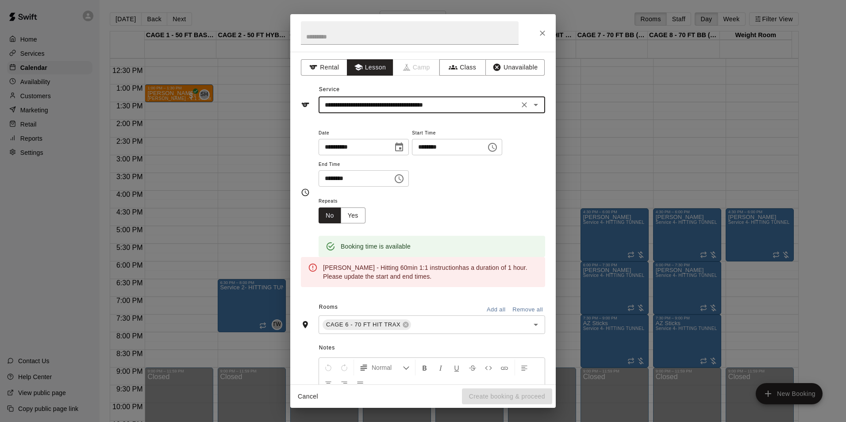
click at [386, 180] on input "********" at bounding box center [353, 178] width 68 height 16
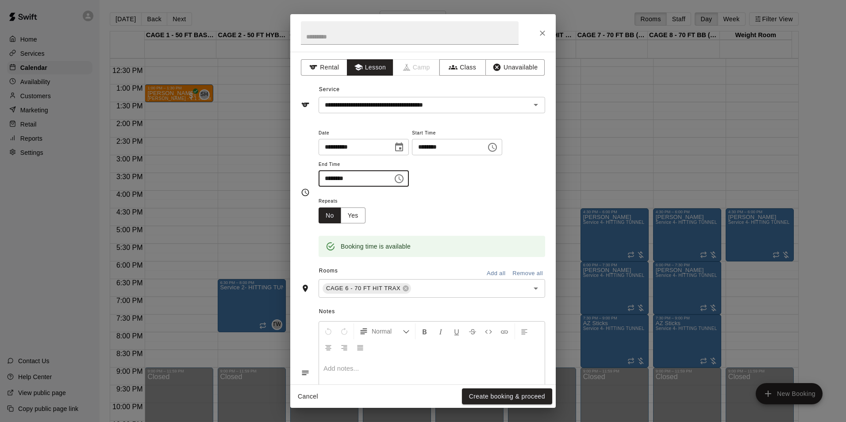
type input "********"
click at [453, 208] on div "Repeats No Yes" at bounding box center [432, 210] width 227 height 28
click at [373, 38] on input "text" at bounding box center [410, 32] width 218 height 23
type input "**********"
click at [508, 395] on button "Create booking & proceed" at bounding box center [507, 397] width 90 height 16
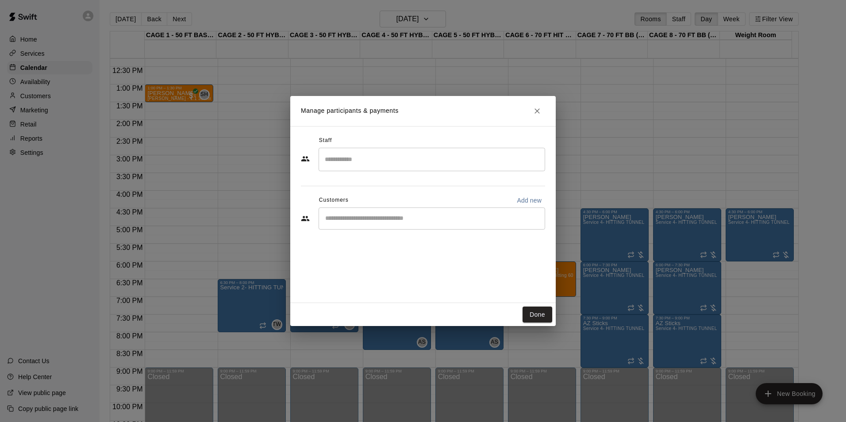
click at [395, 223] on div "​" at bounding box center [432, 219] width 227 height 22
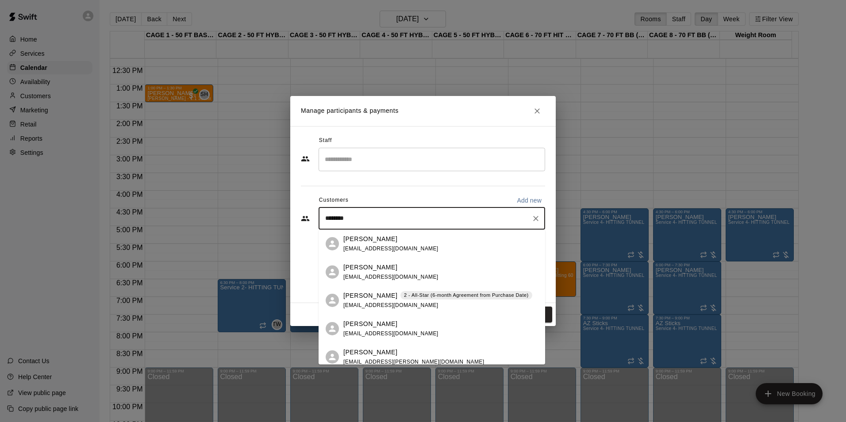
type input "*********"
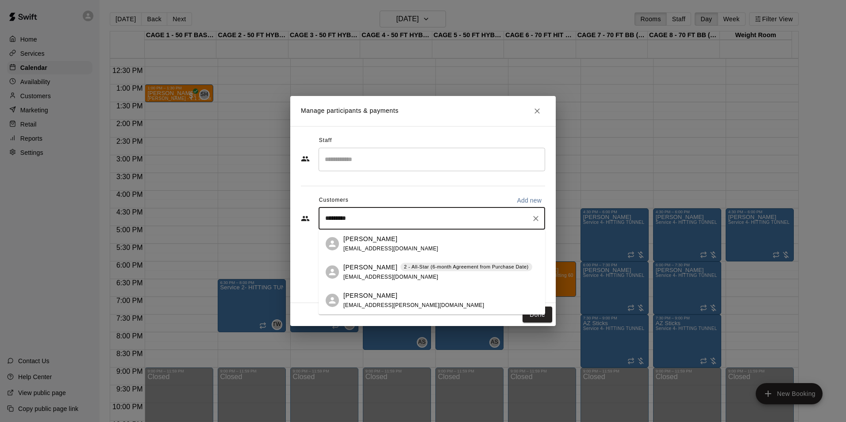
click at [378, 269] on p "[PERSON_NAME]" at bounding box center [370, 267] width 54 height 9
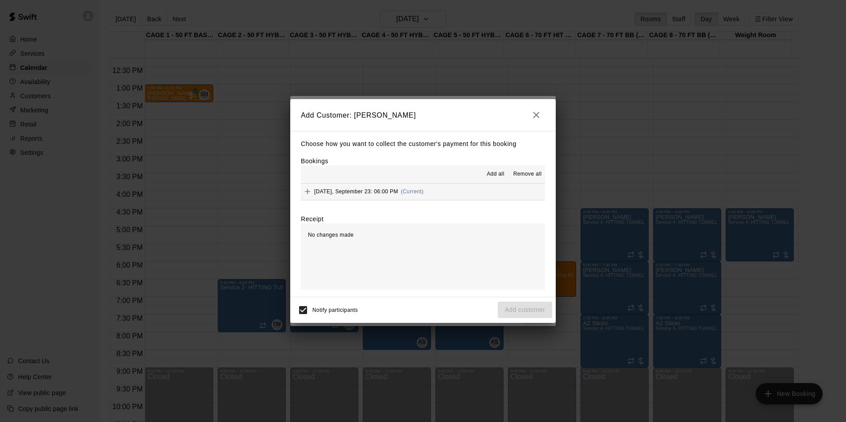
click at [536, 312] on div "Notify participants Add customer" at bounding box center [423, 310] width 258 height 19
click at [492, 173] on span "Add all" at bounding box center [496, 174] width 18 height 9
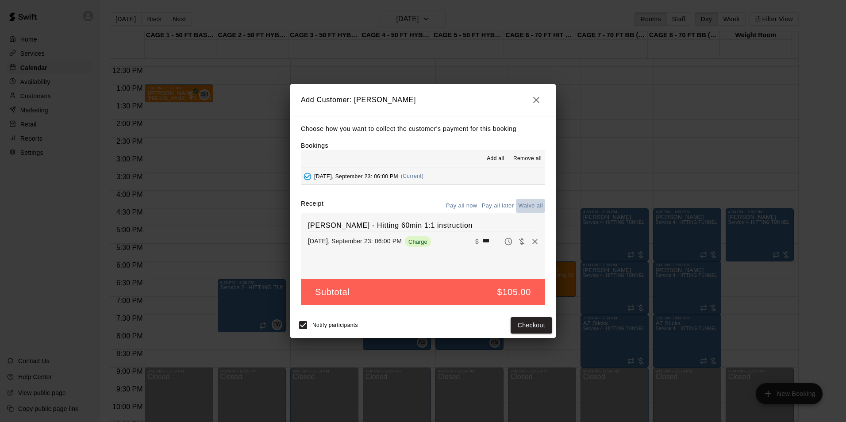
click at [535, 204] on button "Waive all" at bounding box center [530, 206] width 29 height 14
type input "*"
click at [535, 319] on button "Add customer" at bounding box center [525, 325] width 54 height 16
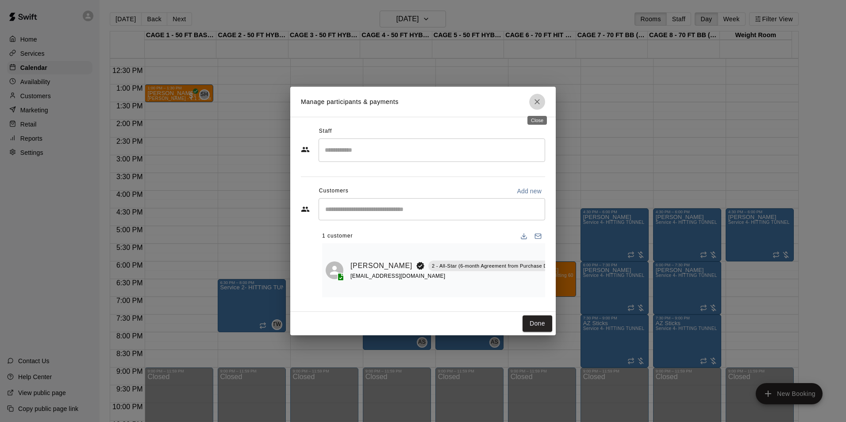
click at [534, 103] on icon "Close" at bounding box center [537, 101] width 9 height 9
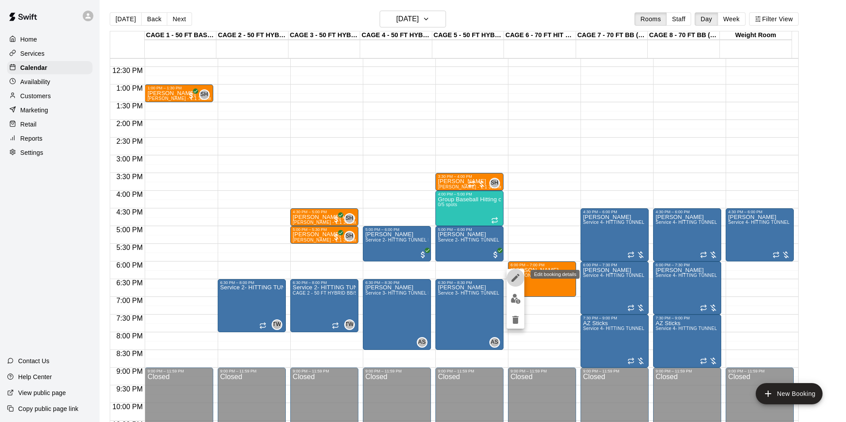
click at [514, 277] on icon "edit" at bounding box center [515, 278] width 11 height 11
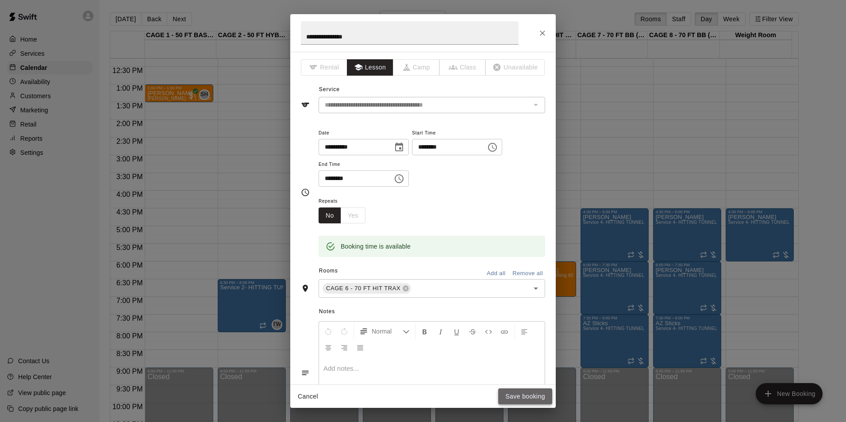
click at [518, 389] on button "Save booking" at bounding box center [525, 397] width 54 height 16
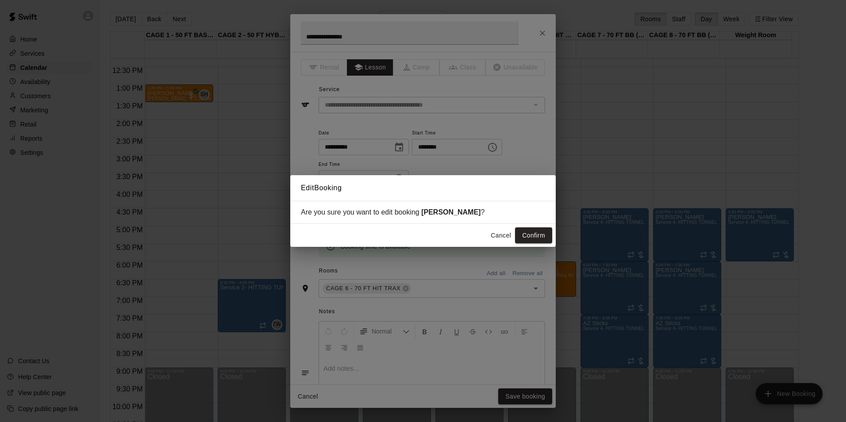
click at [506, 237] on button "Cancel" at bounding box center [501, 235] width 28 height 16
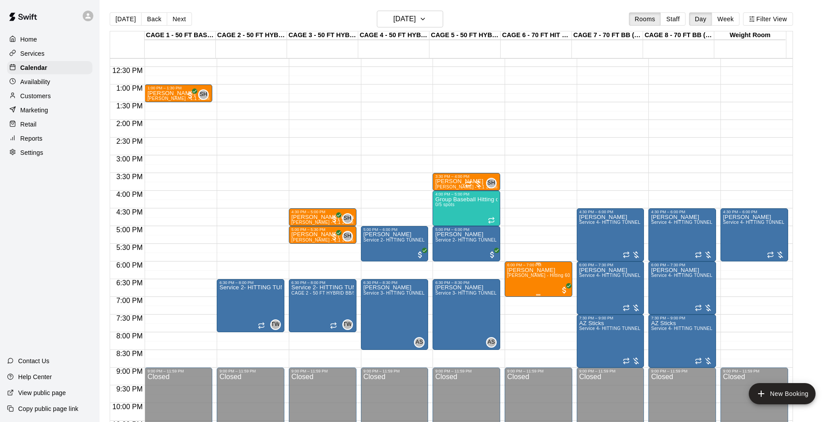
click at [541, 277] on span "[PERSON_NAME] - Hitting 60min 1:1 instruction" at bounding box center [559, 275] width 102 height 5
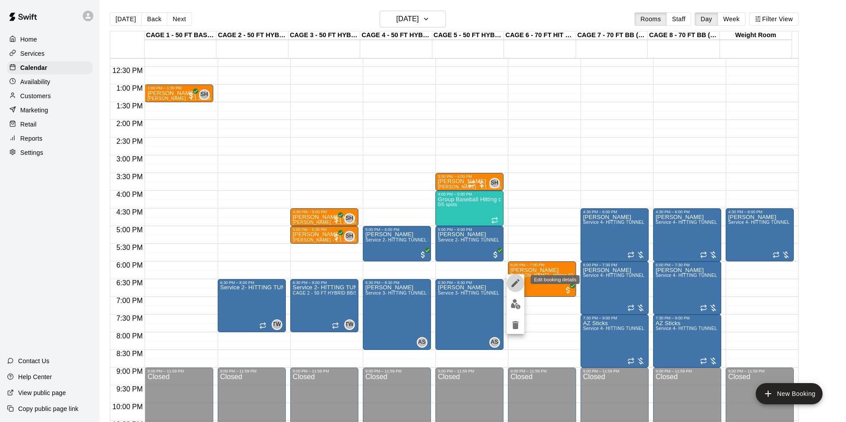
click at [518, 286] on icon "edit" at bounding box center [515, 283] width 11 height 11
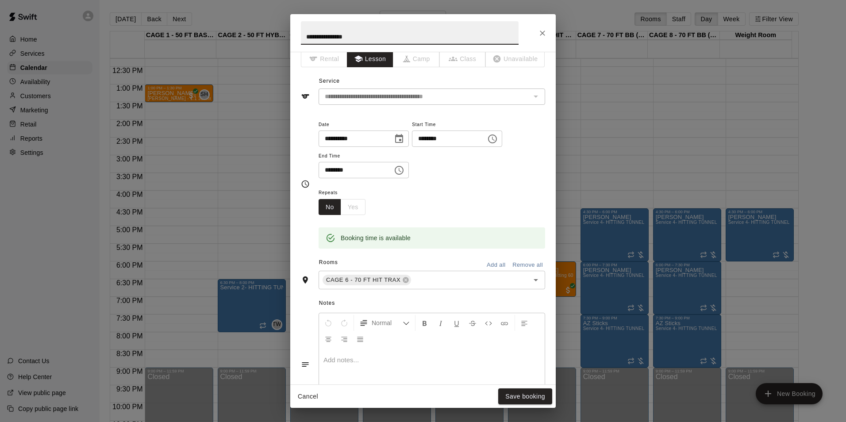
scroll to position [0, 0]
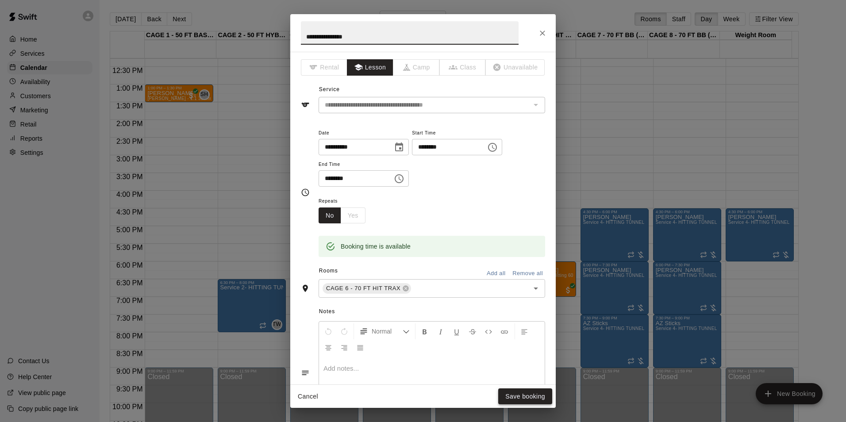
click at [523, 393] on button "Save booking" at bounding box center [525, 397] width 54 height 16
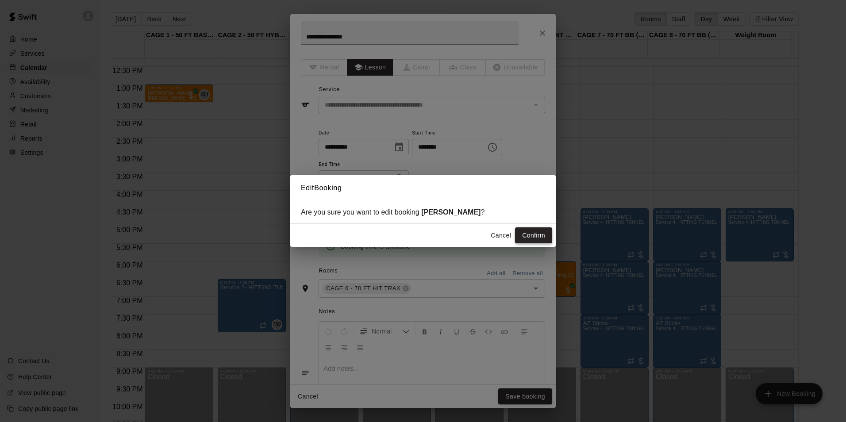
click at [523, 234] on button "Confirm" at bounding box center [533, 235] width 37 height 16
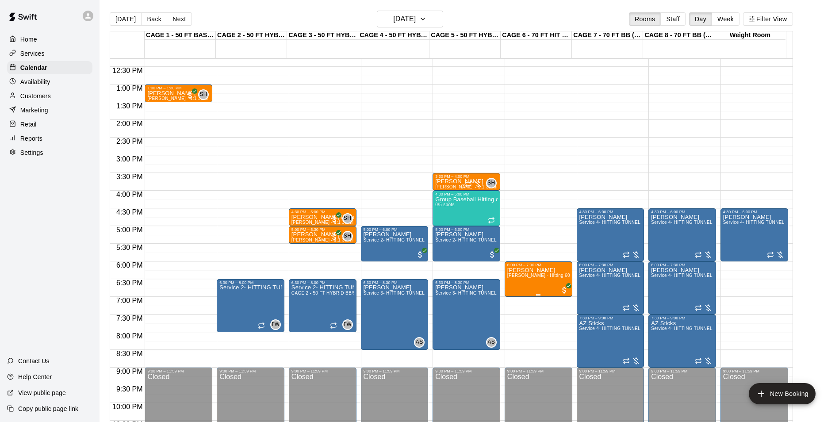
click at [553, 278] on span "[PERSON_NAME] - Hitting 60min 1:1 instruction" at bounding box center [559, 275] width 102 height 5
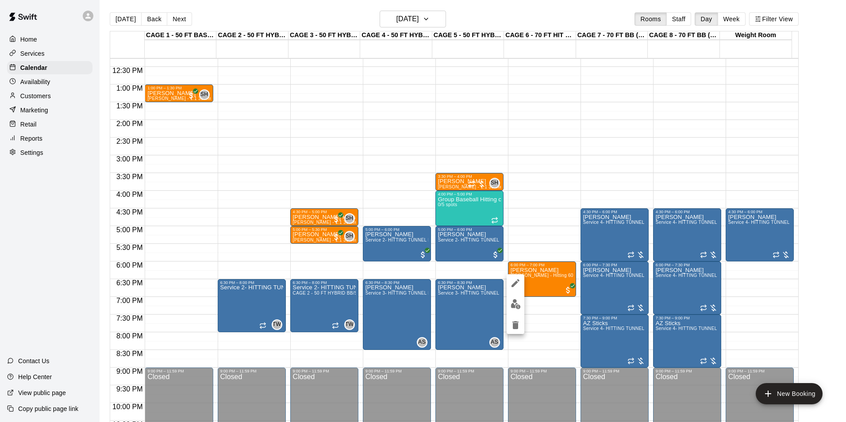
click at [510, 283] on button "edit" at bounding box center [516, 283] width 18 height 18
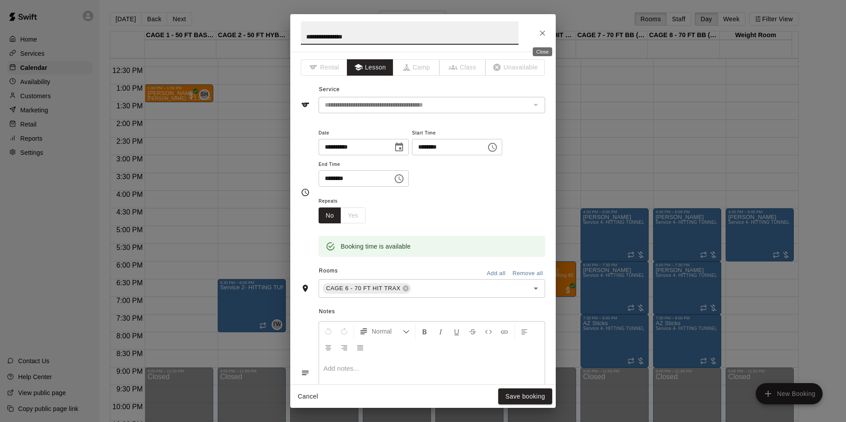
click at [542, 31] on icon "Close" at bounding box center [542, 33] width 9 height 9
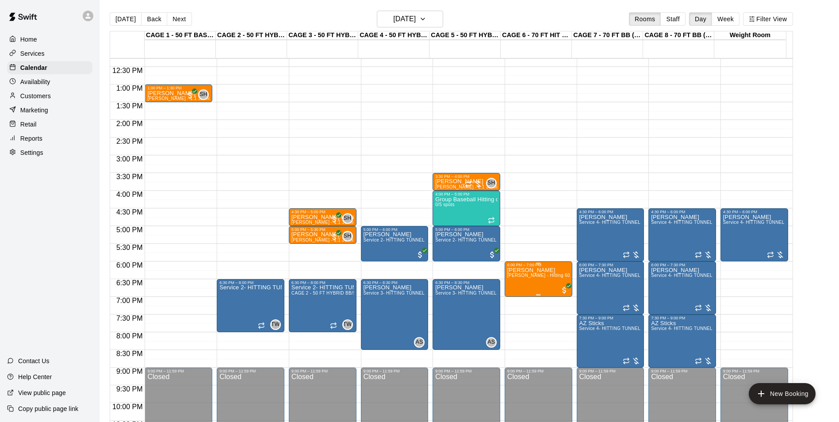
click at [539, 278] on span "[PERSON_NAME] - Hitting 60min 1:1 instruction" at bounding box center [559, 275] width 102 height 5
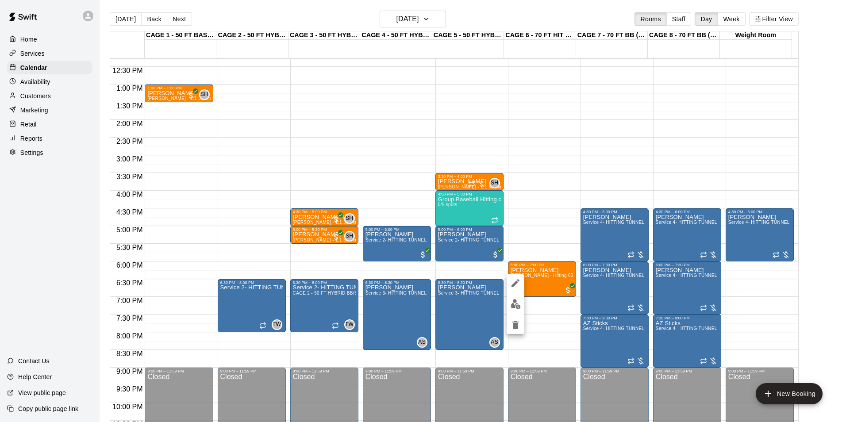
click at [515, 324] on icon "delete" at bounding box center [515, 325] width 6 height 8
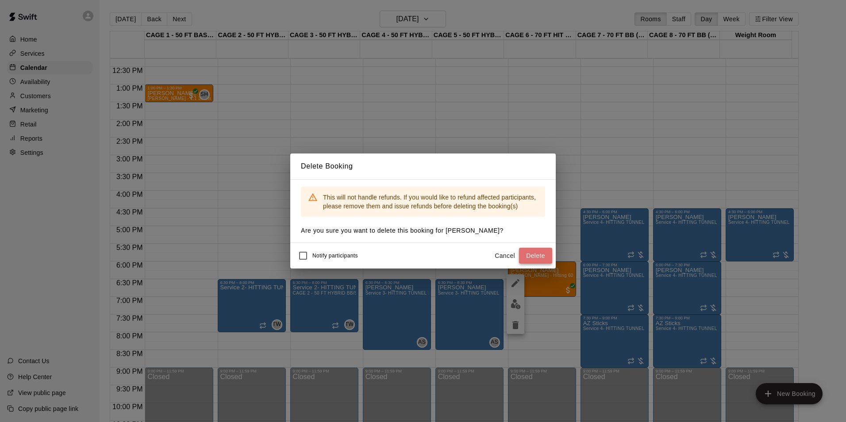
click at [525, 255] on button "Delete" at bounding box center [535, 256] width 33 height 16
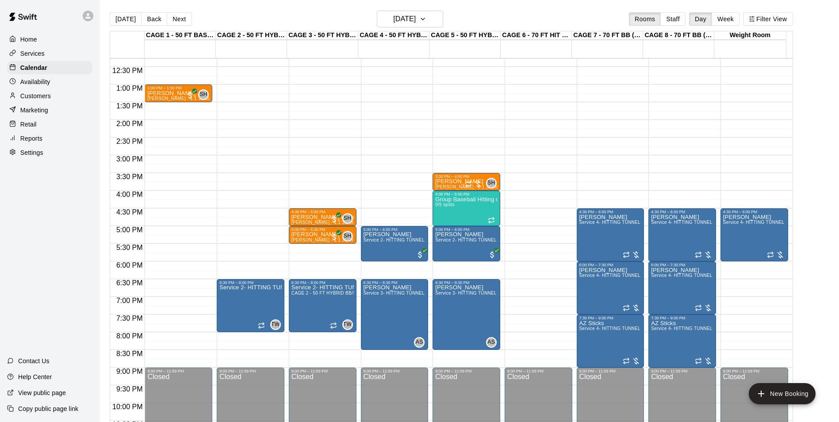
click at [528, 265] on div "12:00 AM – 10:00 AM Closed 9:00 PM – 11:59 PM Closed" at bounding box center [539, 49] width 68 height 850
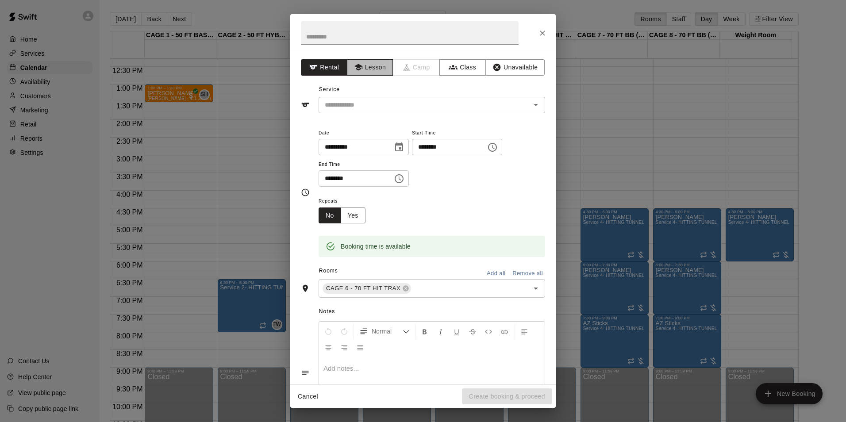
click at [382, 71] on button "Lesson" at bounding box center [370, 67] width 46 height 16
click at [374, 35] on input "text" at bounding box center [410, 32] width 218 height 23
type input "**********"
click at [381, 107] on input "text" at bounding box center [418, 105] width 195 height 11
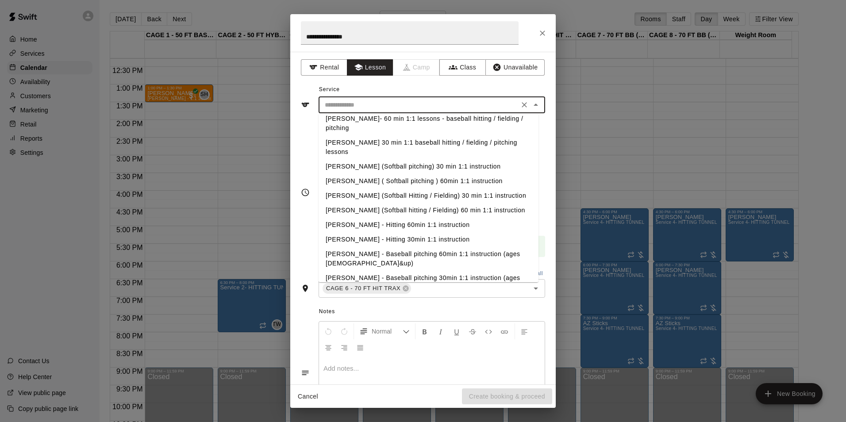
scroll to position [507, 0]
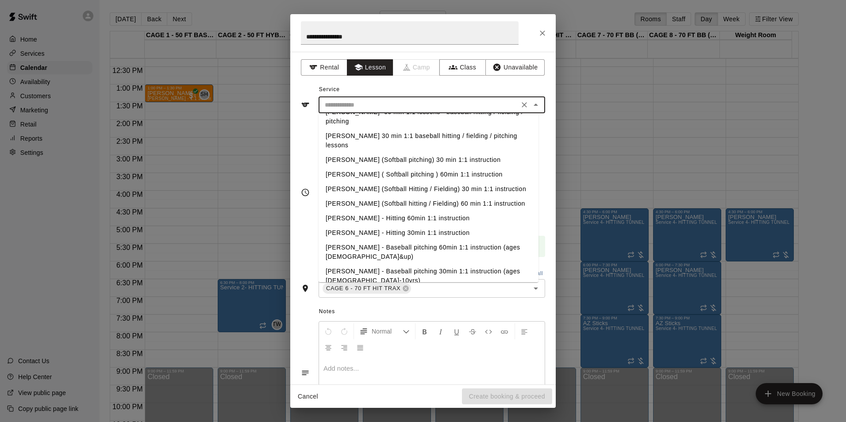
click at [395, 211] on li "[PERSON_NAME] - Hitting 60min 1:1 instruction" at bounding box center [429, 218] width 220 height 15
type input "**********"
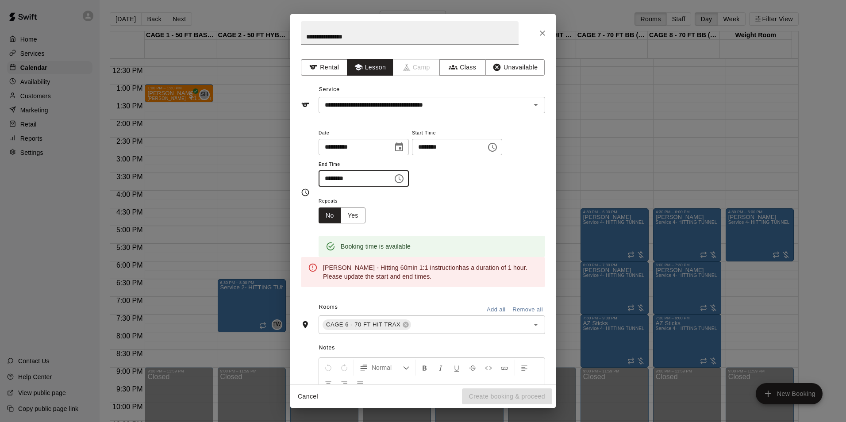
click at [366, 176] on input "********" at bounding box center [353, 178] width 68 height 16
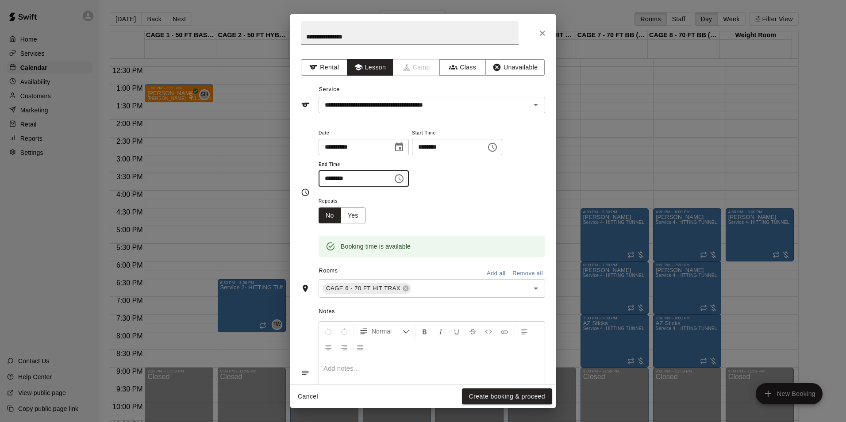
type input "********"
click at [408, 200] on div "Repeats No Yes" at bounding box center [432, 210] width 227 height 28
click at [504, 393] on button "Create booking & proceed" at bounding box center [507, 397] width 90 height 16
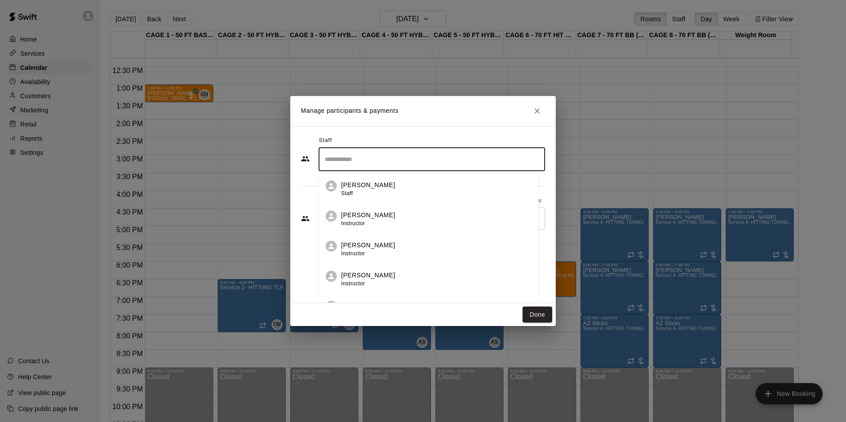
click at [388, 161] on input "Search staff" at bounding box center [432, 159] width 219 height 15
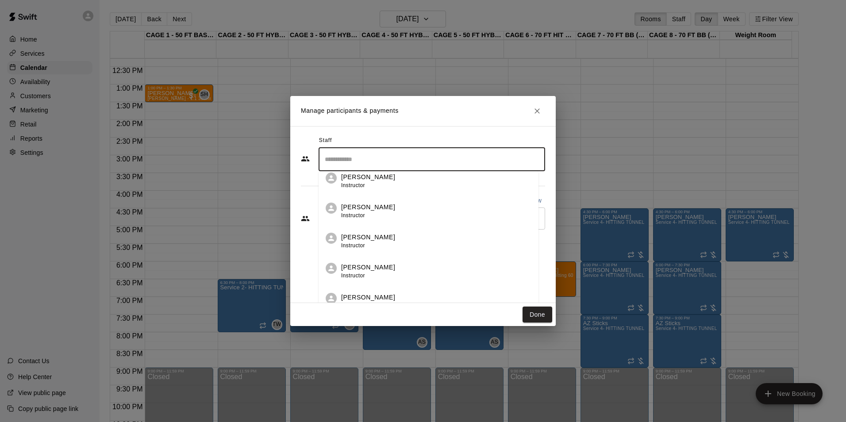
scroll to position [133, 0]
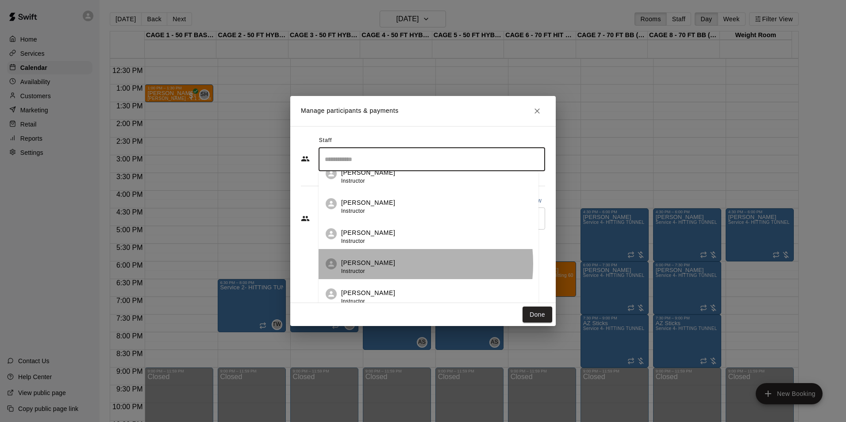
click at [382, 264] on div "John Havird Instructor" at bounding box center [436, 266] width 190 height 17
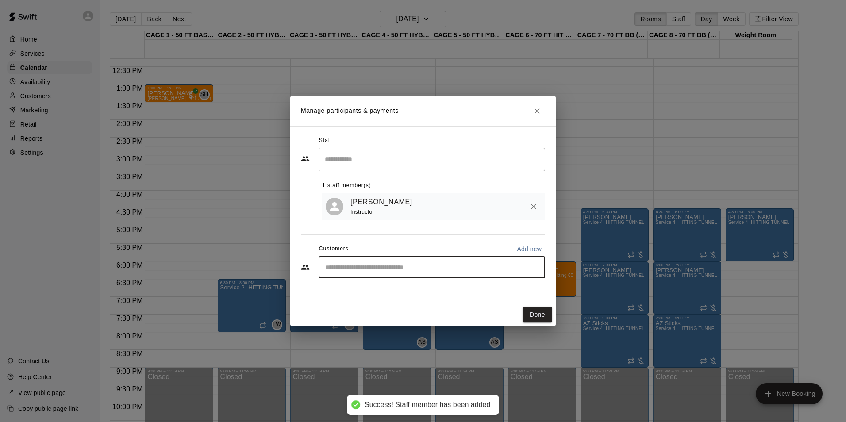
click at [380, 266] on input "Start typing to search customers..." at bounding box center [432, 267] width 219 height 9
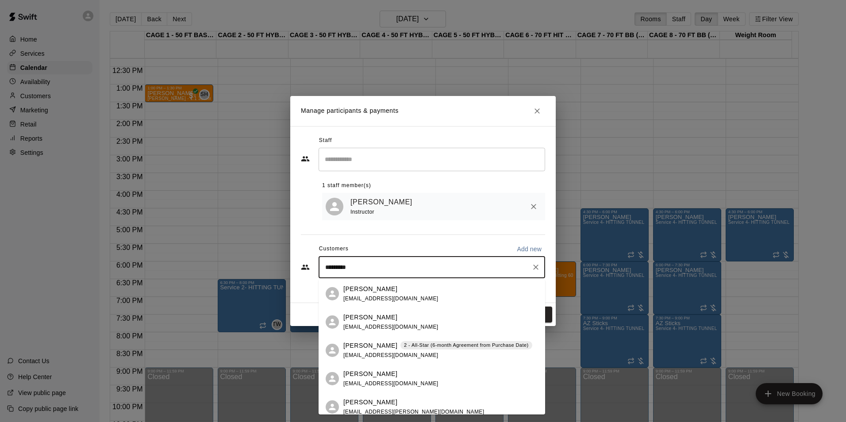
type input "**********"
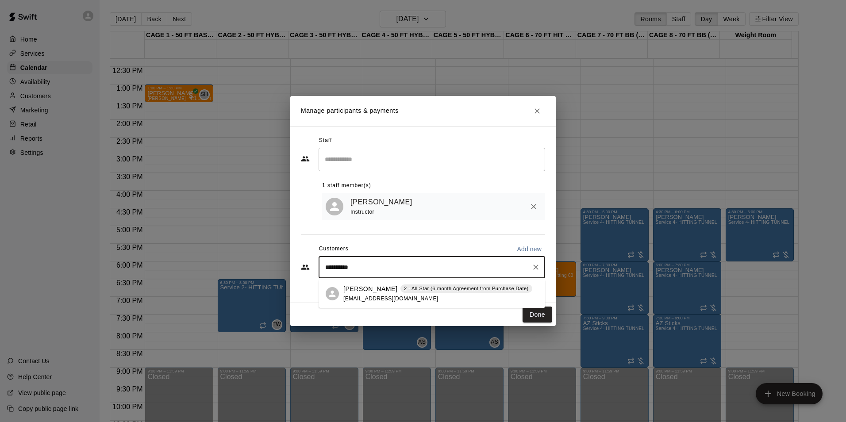
click at [387, 286] on p "[PERSON_NAME]" at bounding box center [370, 289] width 54 height 9
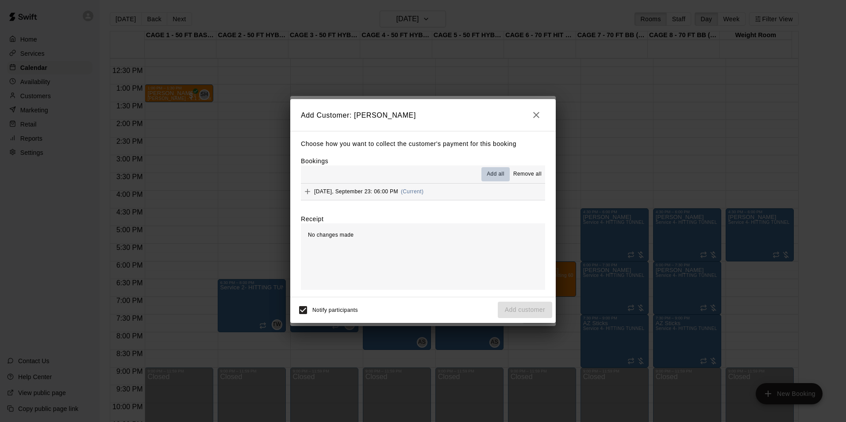
click at [493, 175] on span "Add all" at bounding box center [496, 174] width 18 height 9
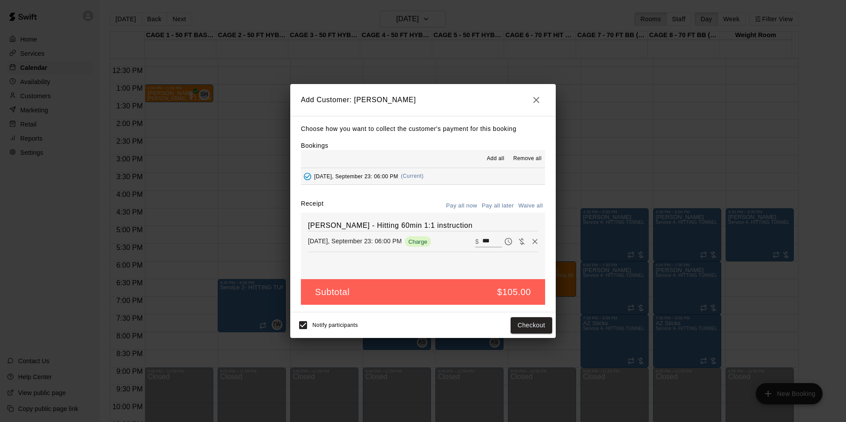
click at [527, 206] on button "Waive all" at bounding box center [530, 206] width 29 height 14
type input "*"
click at [525, 323] on button "Add customer" at bounding box center [525, 325] width 54 height 16
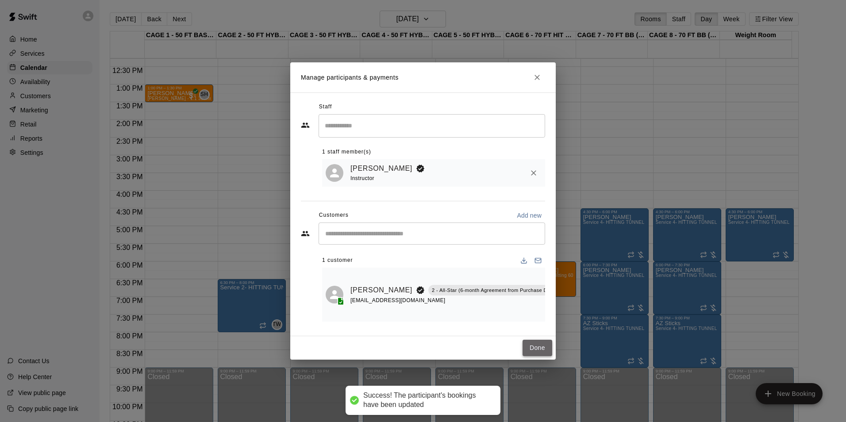
click at [546, 346] on button "Done" at bounding box center [538, 348] width 30 height 16
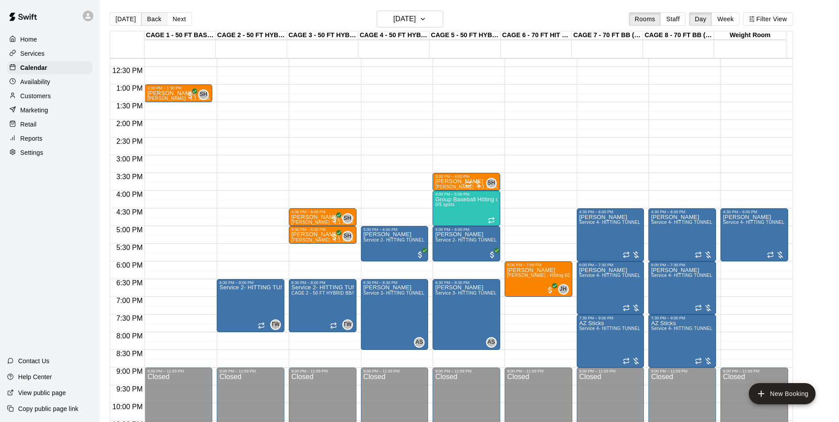
click at [155, 18] on button "Back" at bounding box center [154, 18] width 26 height 13
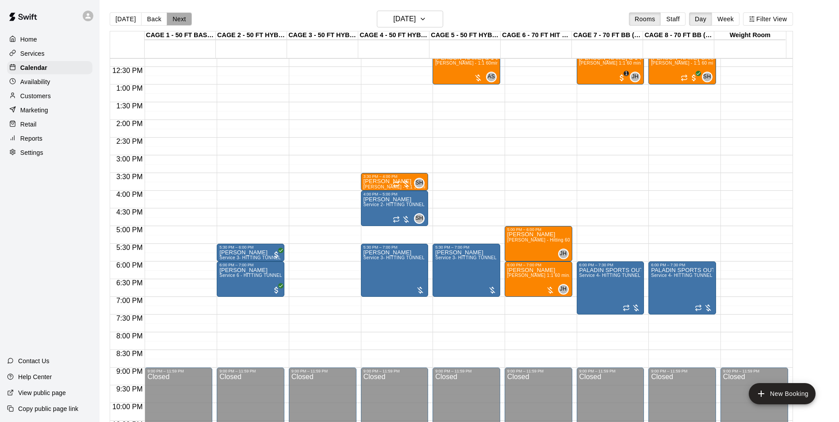
click at [172, 15] on button "Next" at bounding box center [179, 18] width 25 height 13
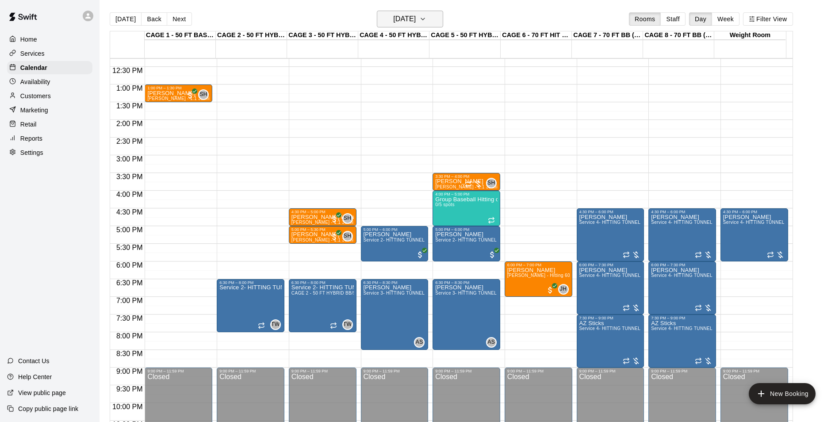
click at [393, 16] on h6 "Tuesday Sep 23" at bounding box center [404, 19] width 23 height 12
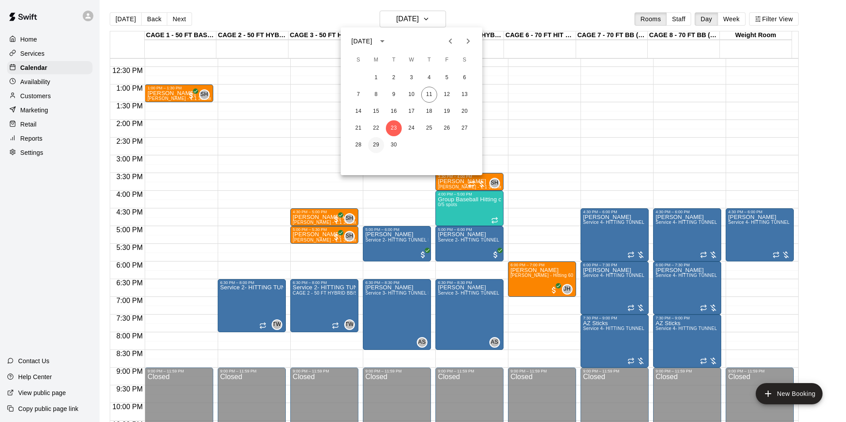
click at [375, 142] on button "29" at bounding box center [376, 145] width 16 height 16
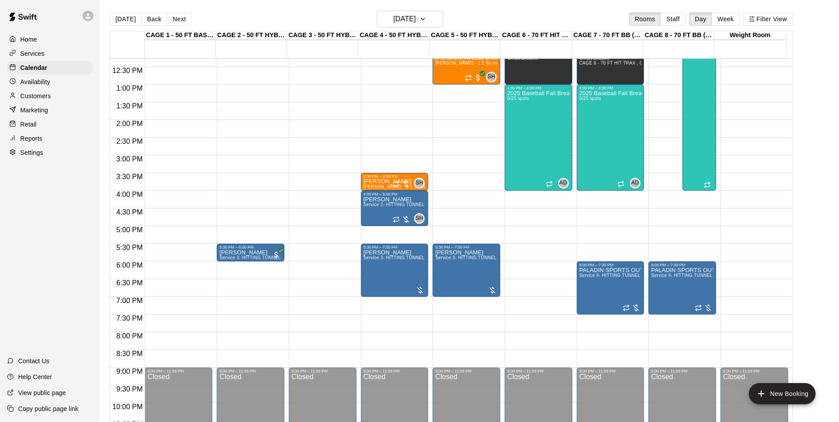
click at [512, 266] on div "12:00 AM – 10:00 AM Closed 12:00 PM – 1:00 PM Unavailable 9:00 AM – 12:00 PM 20…" at bounding box center [539, 49] width 68 height 850
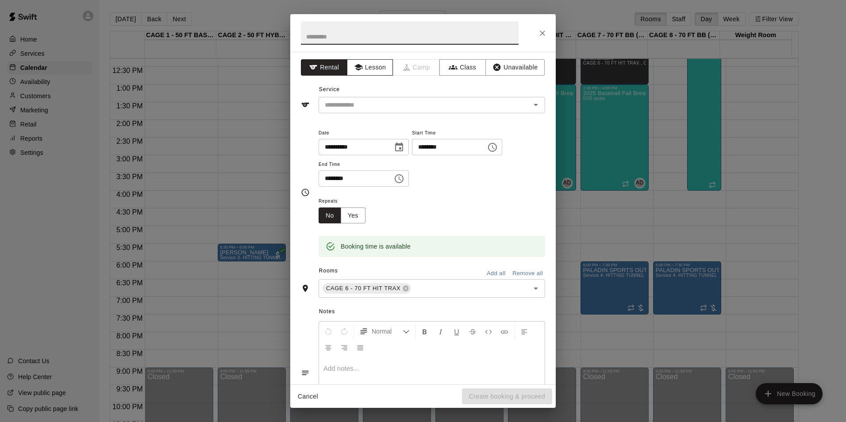
click at [359, 67] on icon "button" at bounding box center [358, 67] width 8 height 7
click at [359, 35] on input "text" at bounding box center [410, 32] width 218 height 23
type input "**********"
click at [374, 101] on input "text" at bounding box center [418, 105] width 195 height 11
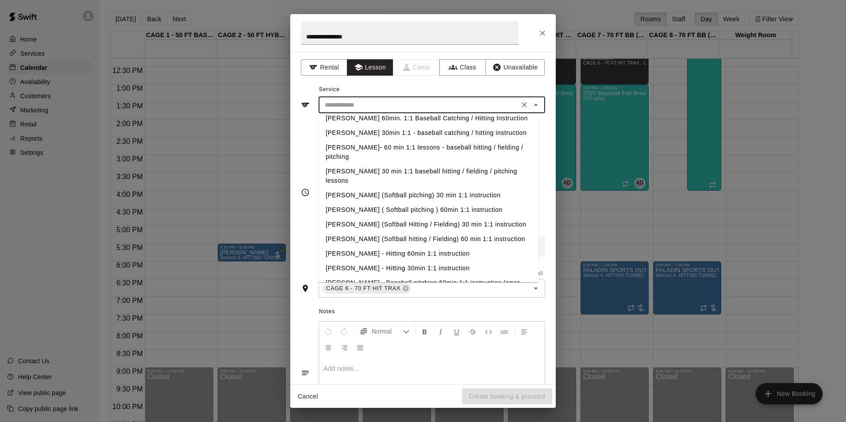
scroll to position [507, 0]
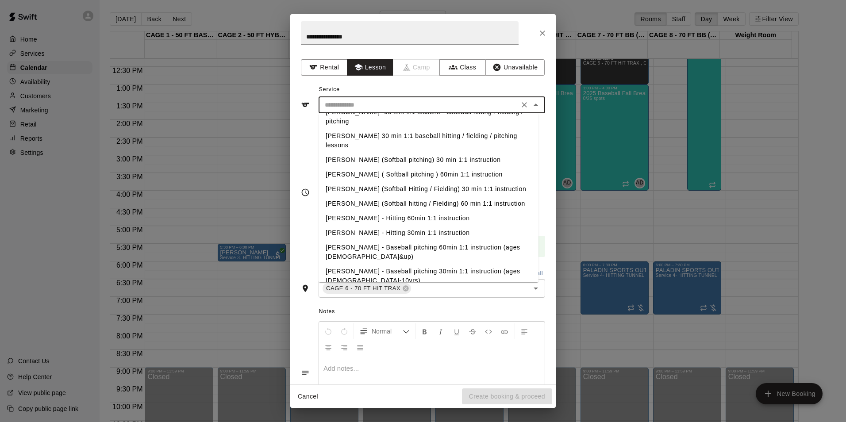
click at [402, 211] on li "[PERSON_NAME] - Hitting 60min 1:1 instruction" at bounding box center [429, 218] width 220 height 15
type input "**********"
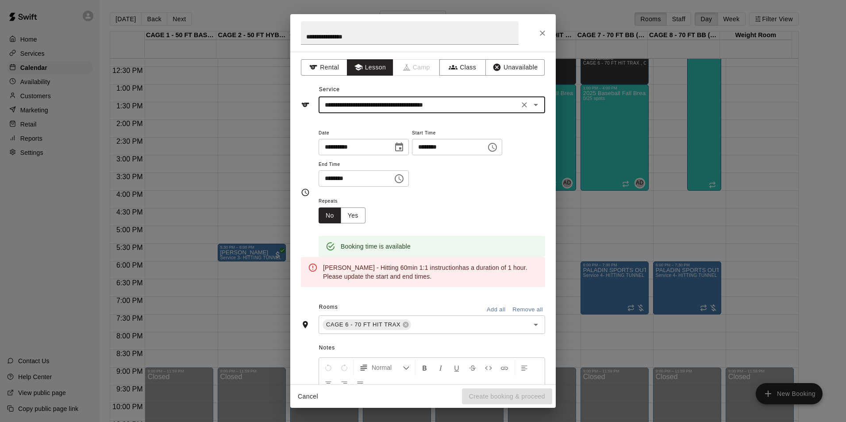
click at [387, 177] on input "********" at bounding box center [353, 178] width 68 height 16
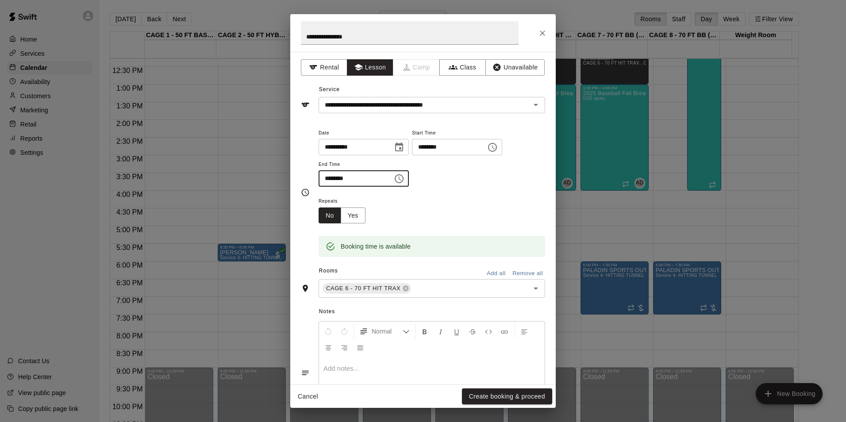
type input "********"
click at [391, 200] on div "Repeats No Yes" at bounding box center [432, 210] width 227 height 28
click at [516, 393] on button "Create booking & proceed" at bounding box center [507, 397] width 90 height 16
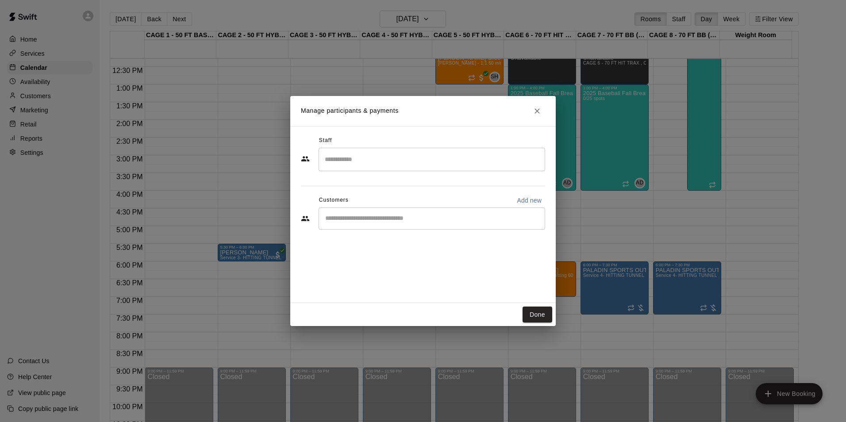
click at [389, 162] on input "Search staff" at bounding box center [432, 159] width 219 height 15
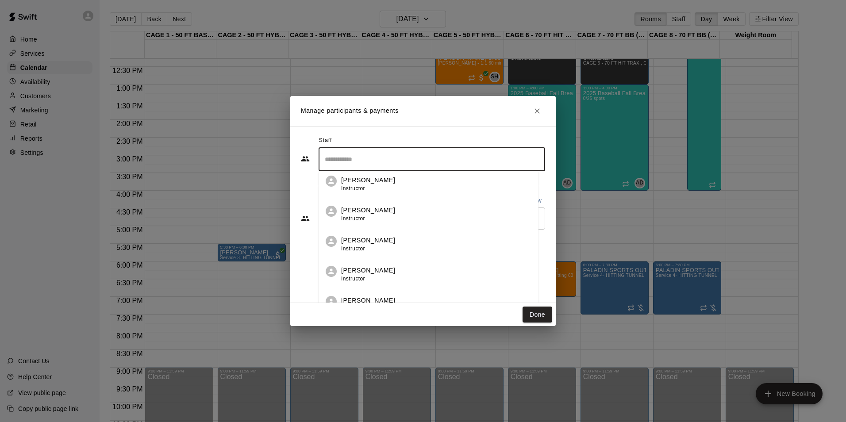
scroll to position [177, 0]
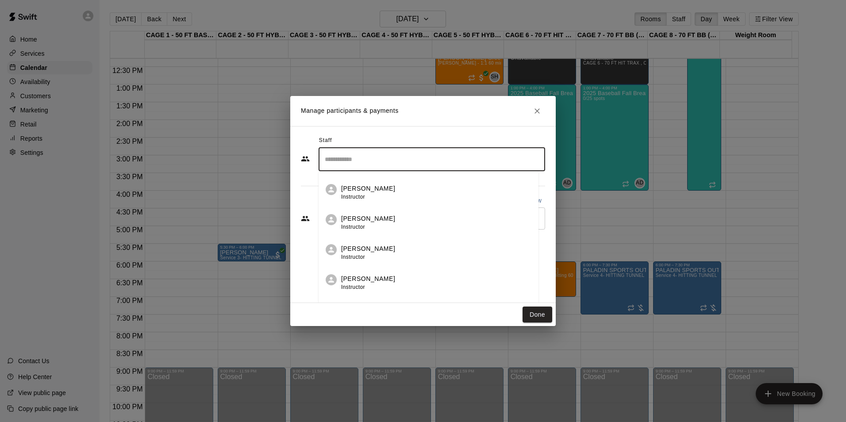
click at [379, 221] on div "John Havird Instructor" at bounding box center [436, 222] width 190 height 17
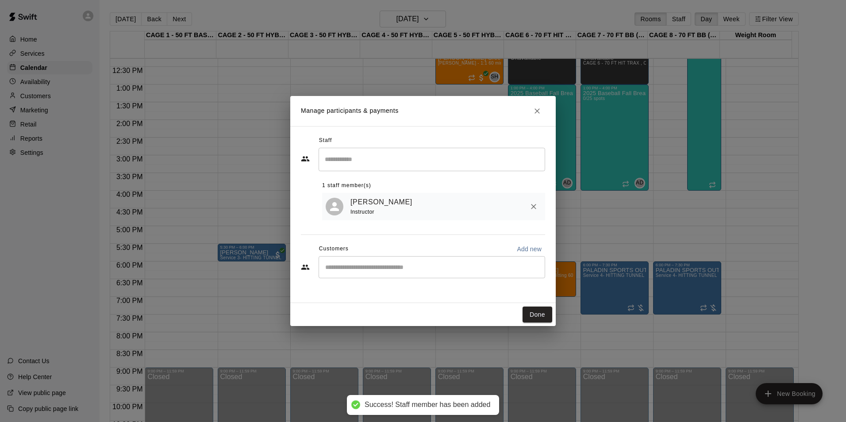
click at [389, 266] on input "Start typing to search customers..." at bounding box center [432, 267] width 219 height 9
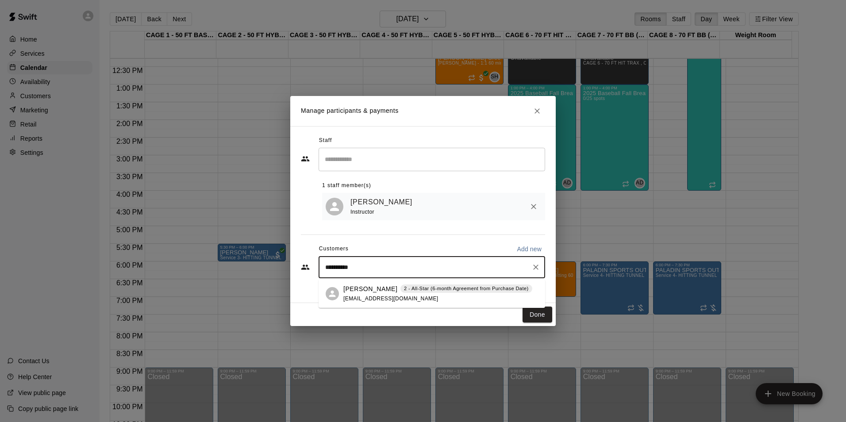
type input "**********"
click at [382, 289] on p "[PERSON_NAME]" at bounding box center [370, 289] width 54 height 9
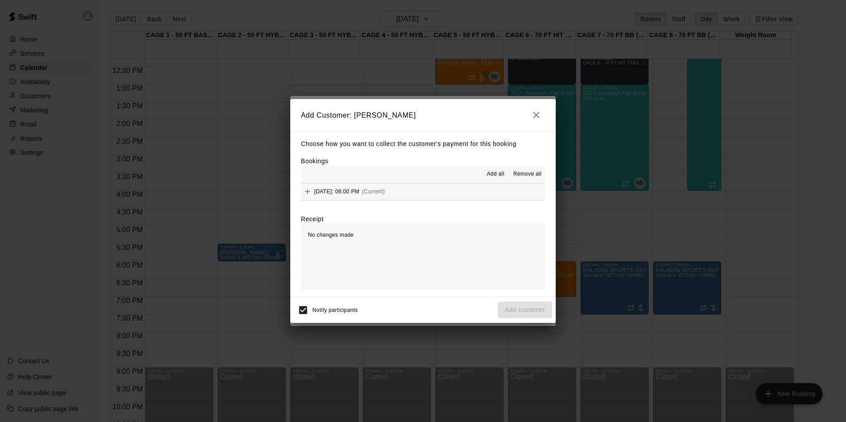
click at [500, 175] on span "Add all" at bounding box center [496, 174] width 18 height 9
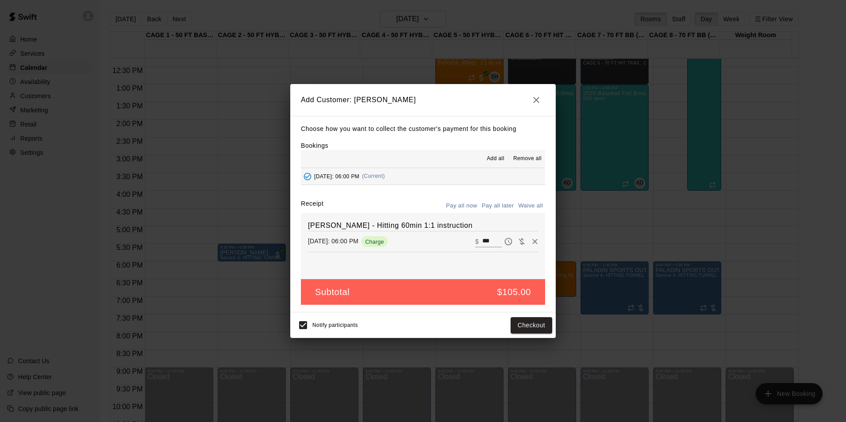
click at [525, 205] on button "Waive all" at bounding box center [530, 206] width 29 height 14
type input "*"
click at [531, 322] on button "Add customer" at bounding box center [525, 325] width 54 height 16
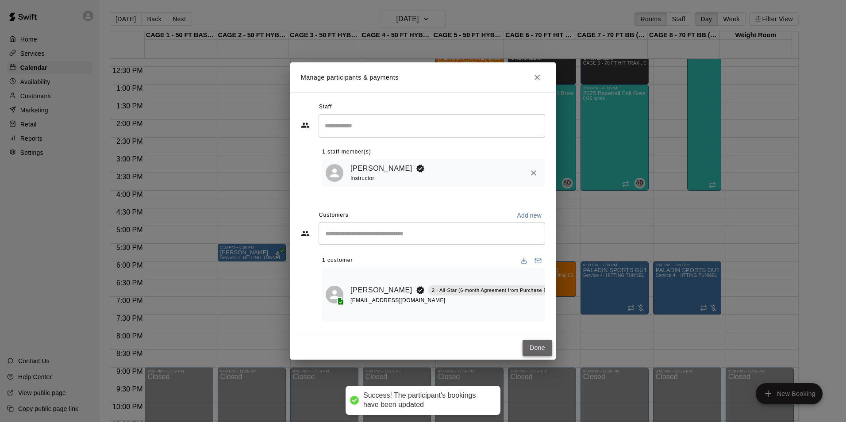
click at [543, 348] on button "Done" at bounding box center [538, 348] width 30 height 16
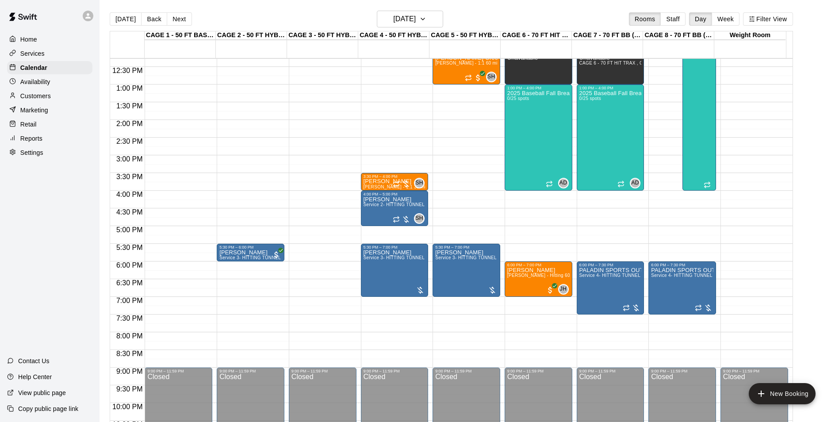
click at [520, 229] on div "12:00 AM – 10:00 AM Closed 12:00 PM – 1:00 PM Unavailable 9:00 AM – 12:00 PM 20…" at bounding box center [539, 49] width 68 height 850
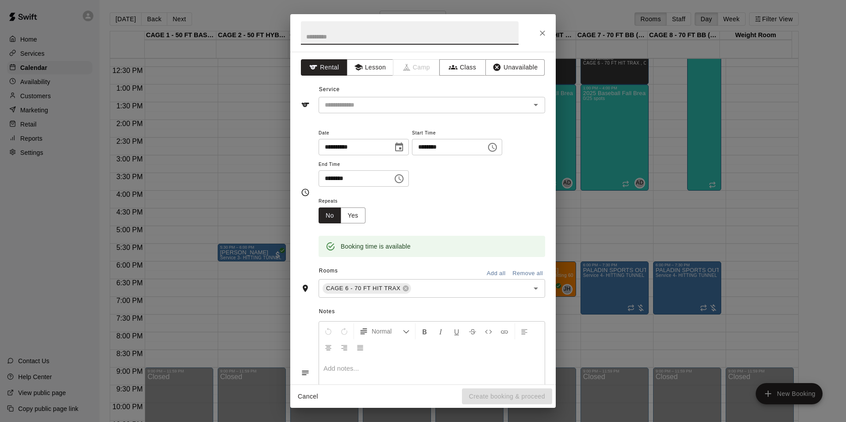
click at [363, 57] on div "**********" at bounding box center [423, 218] width 266 height 333
click at [365, 62] on button "Lesson" at bounding box center [370, 67] width 46 height 16
click at [359, 35] on input "text" at bounding box center [410, 32] width 218 height 23
type input "****"
click at [374, 104] on input "text" at bounding box center [418, 105] width 195 height 11
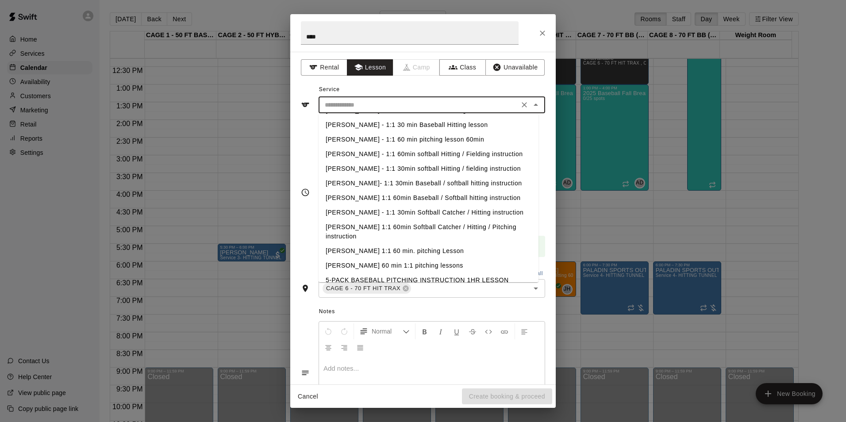
scroll to position [221, 0]
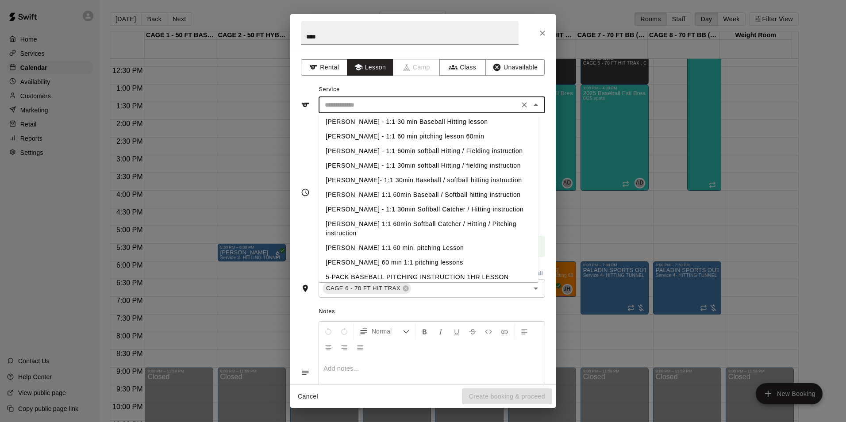
click at [395, 244] on li "[PERSON_NAME] 1:1 60 min. pitching Lesson" at bounding box center [429, 248] width 220 height 15
type input "**********"
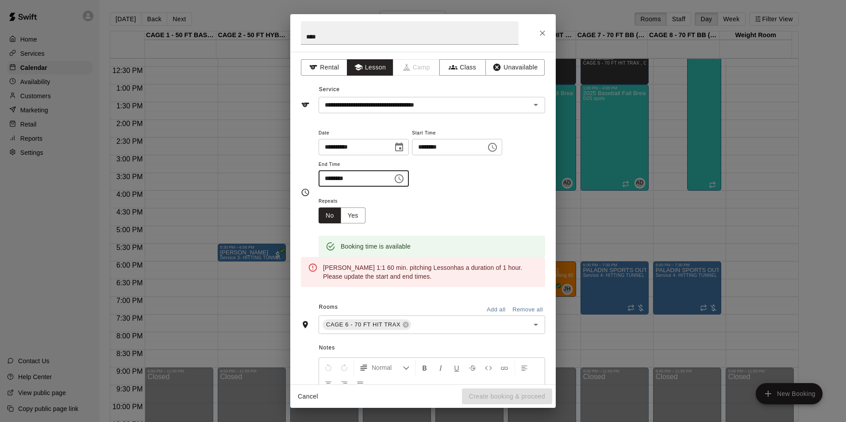
click at [373, 181] on input "********" at bounding box center [353, 178] width 68 height 16
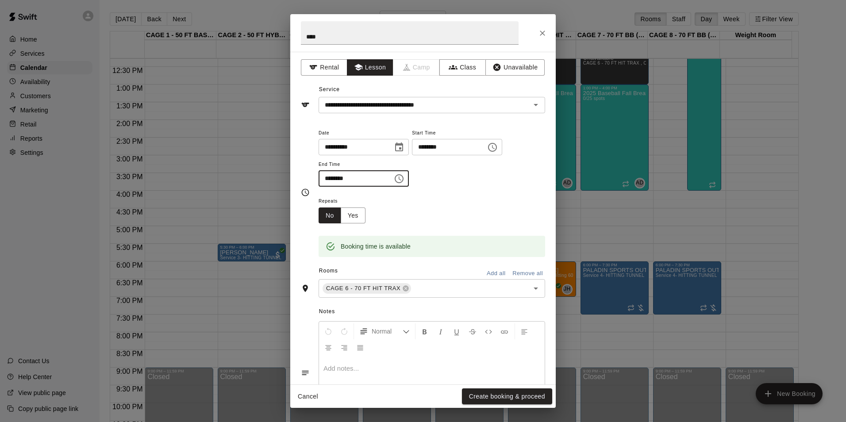
type input "********"
click at [386, 199] on div "Repeats No Yes" at bounding box center [432, 210] width 227 height 28
click at [490, 395] on button "Create booking & proceed" at bounding box center [507, 397] width 90 height 16
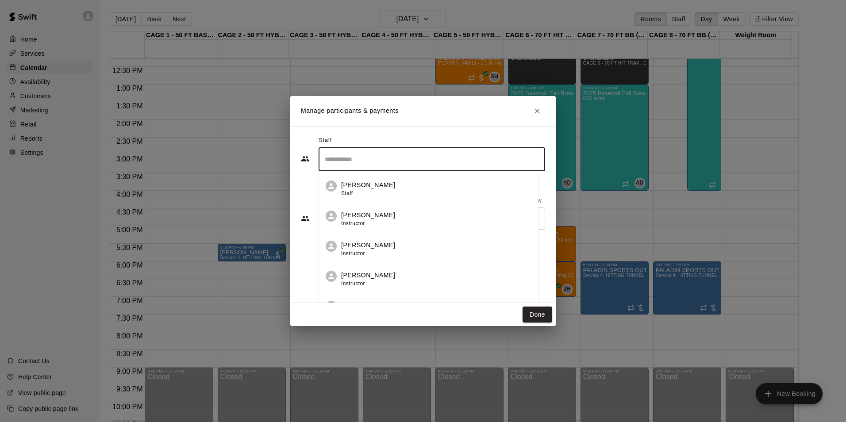
click at [367, 155] on input "Search staff" at bounding box center [432, 159] width 219 height 15
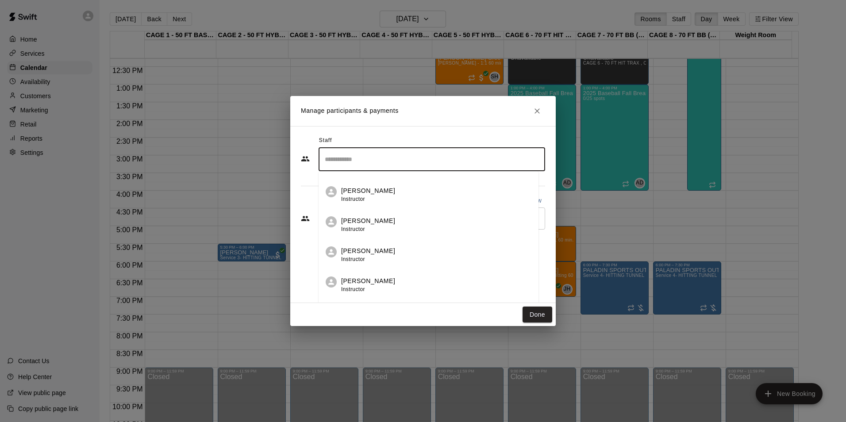
scroll to position [177, 0]
click at [370, 222] on p "John Havird" at bounding box center [368, 218] width 54 height 9
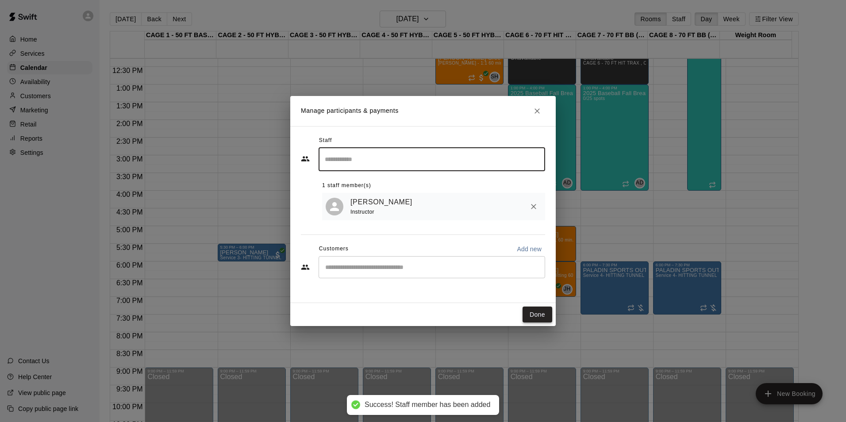
click at [536, 312] on button "Done" at bounding box center [538, 315] width 30 height 16
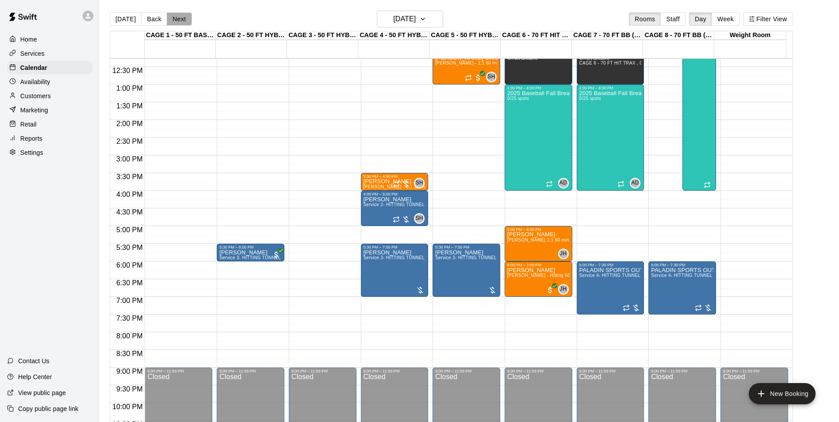
click at [174, 19] on button "Next" at bounding box center [179, 18] width 25 height 13
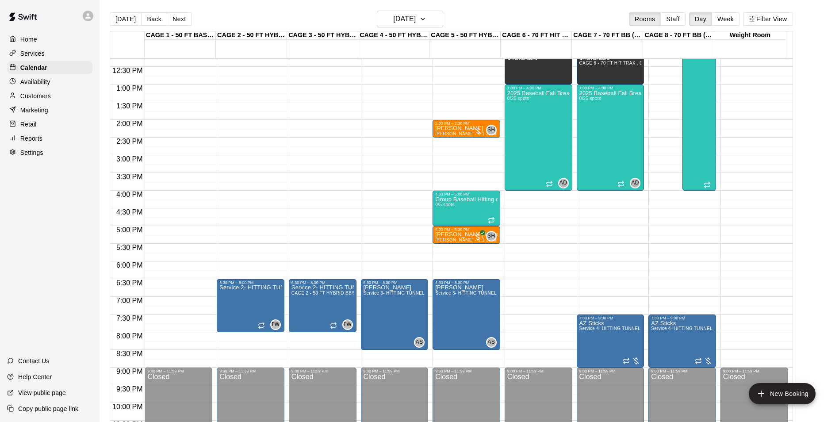
click at [159, 266] on div "12:00 AM – 10:00 AM Closed 10:00 AM – 11:00 AM Grant Sersig John Havird - Hitti…" at bounding box center [179, 49] width 68 height 850
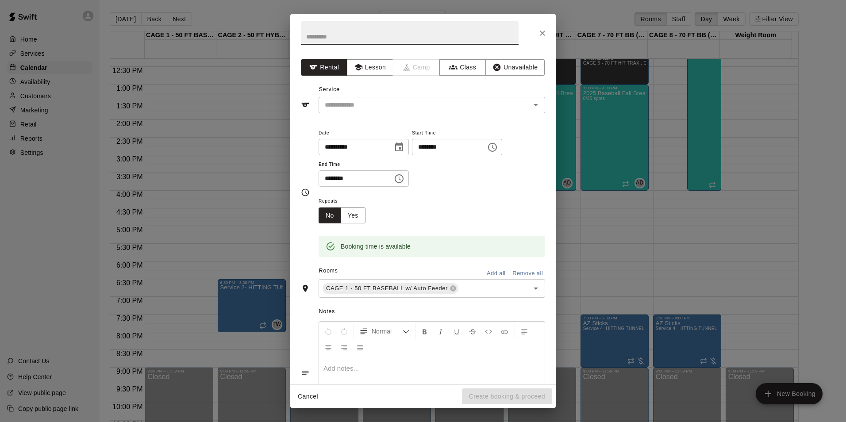
click at [385, 179] on input "********" at bounding box center [353, 178] width 68 height 16
type input "********"
click at [398, 204] on div "Repeats No Yes" at bounding box center [432, 210] width 227 height 28
click at [370, 68] on button "Lesson" at bounding box center [370, 67] width 46 height 16
click at [365, 33] on input "text" at bounding box center [410, 32] width 218 height 23
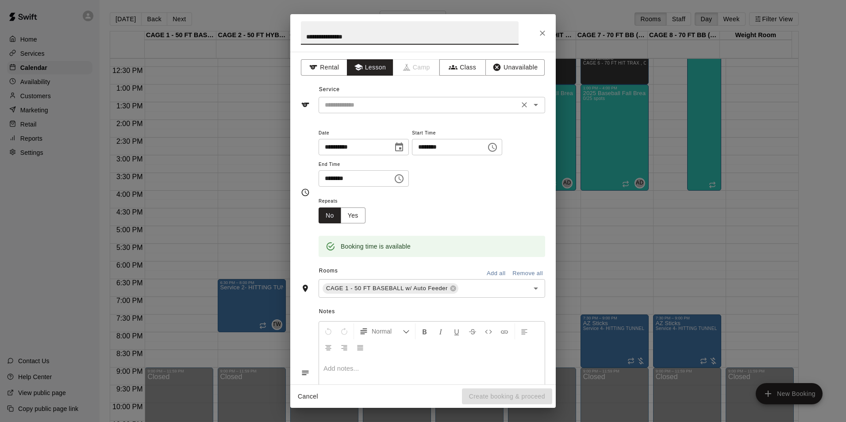
type input "**********"
click at [380, 105] on input "text" at bounding box center [418, 105] width 195 height 11
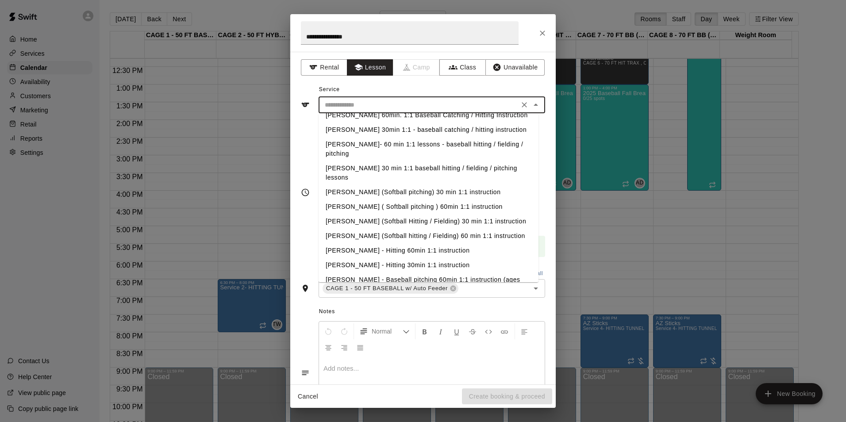
scroll to position [507, 0]
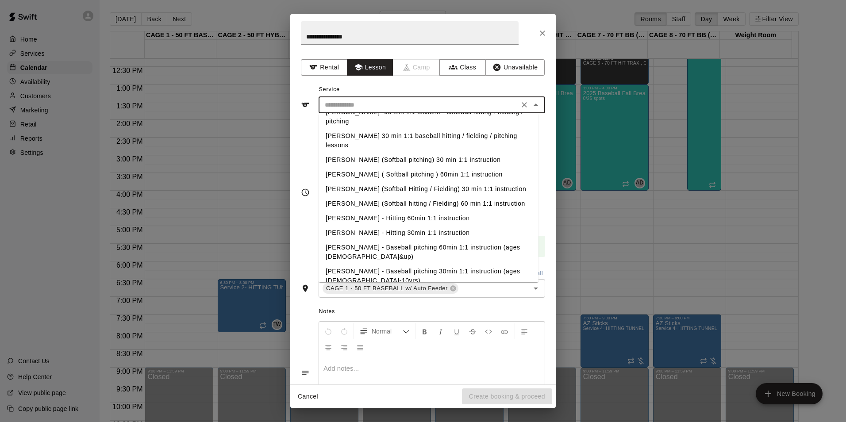
click at [390, 211] on li "[PERSON_NAME] - Hitting 60min 1:1 instruction" at bounding box center [429, 218] width 220 height 15
type input "**********"
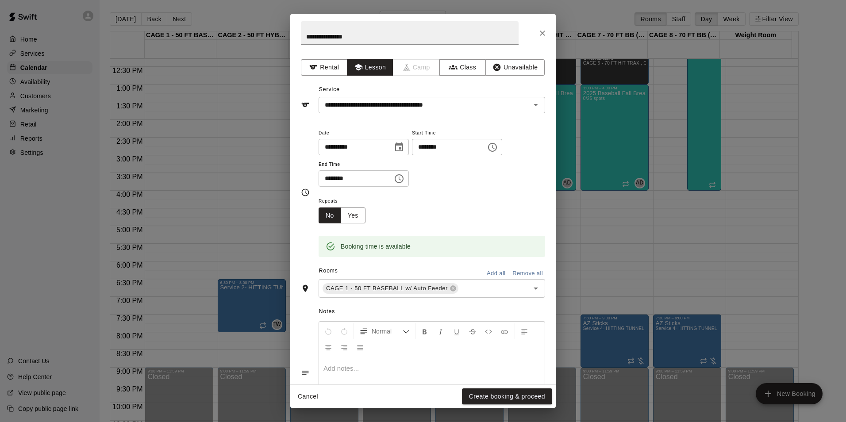
click at [441, 201] on div "Repeats No Yes" at bounding box center [432, 210] width 227 height 28
click at [517, 395] on button "Create booking & proceed" at bounding box center [507, 397] width 90 height 16
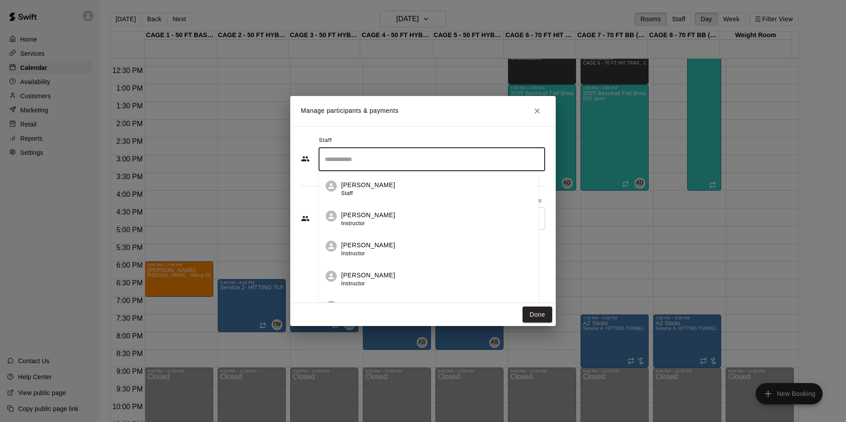
click at [394, 155] on input "Search staff" at bounding box center [432, 159] width 219 height 15
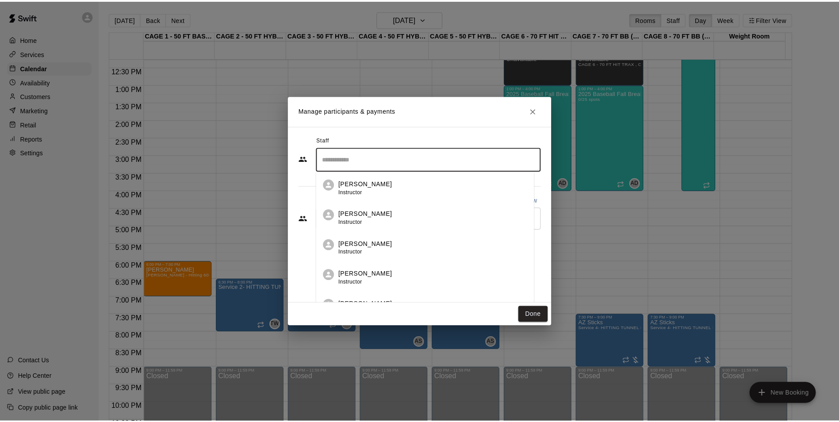
scroll to position [133, 0]
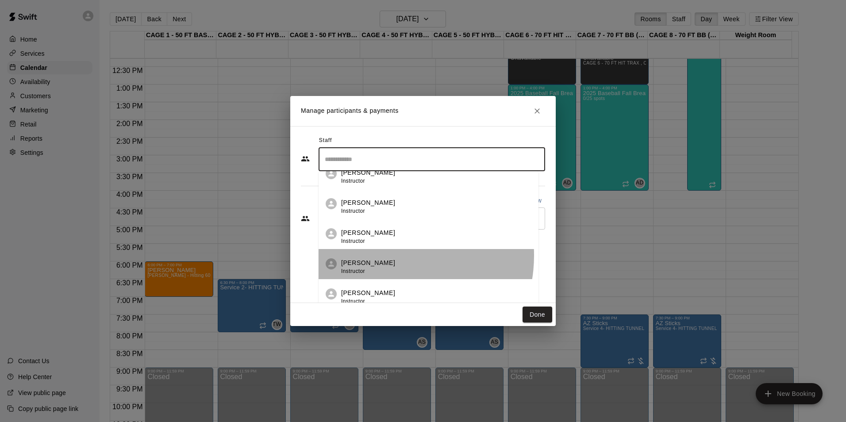
click at [387, 256] on li "John Havird Instructor" at bounding box center [429, 264] width 220 height 30
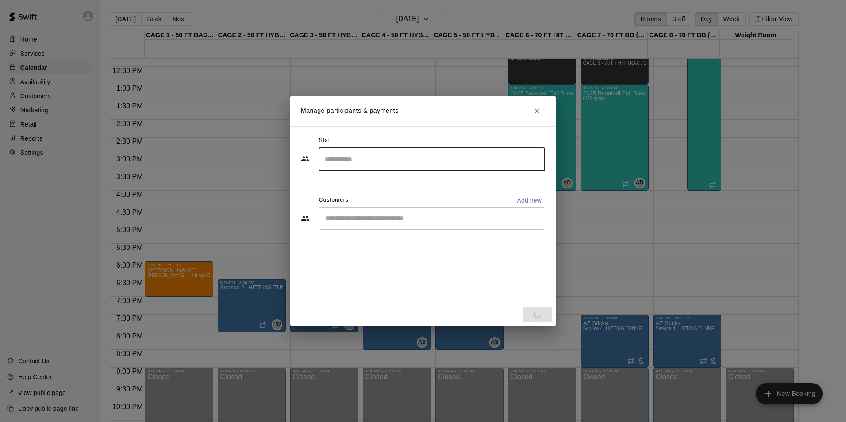
click at [399, 221] on input "Start typing to search customers..." at bounding box center [432, 218] width 219 height 9
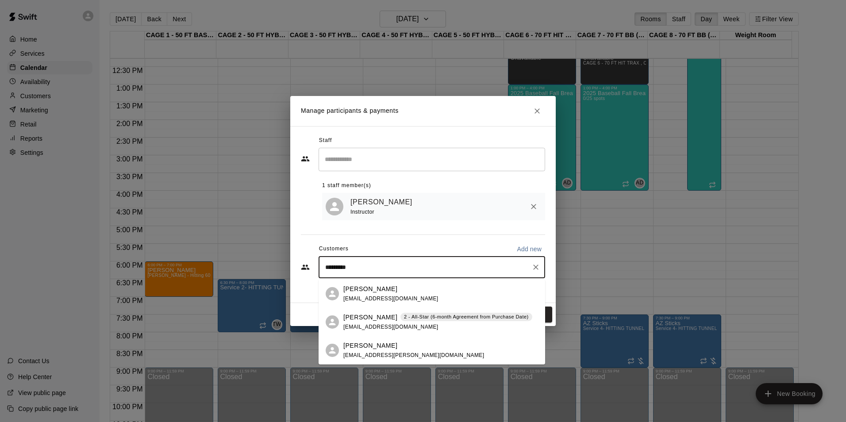
type input "**********"
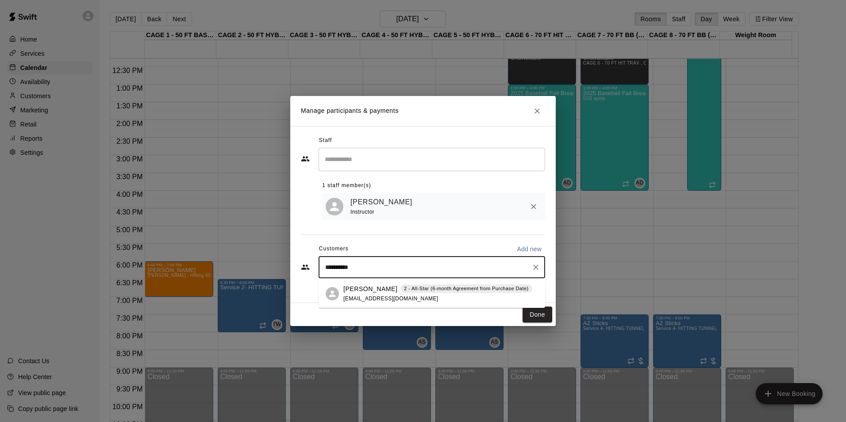
click at [387, 292] on p "[PERSON_NAME]" at bounding box center [370, 289] width 54 height 9
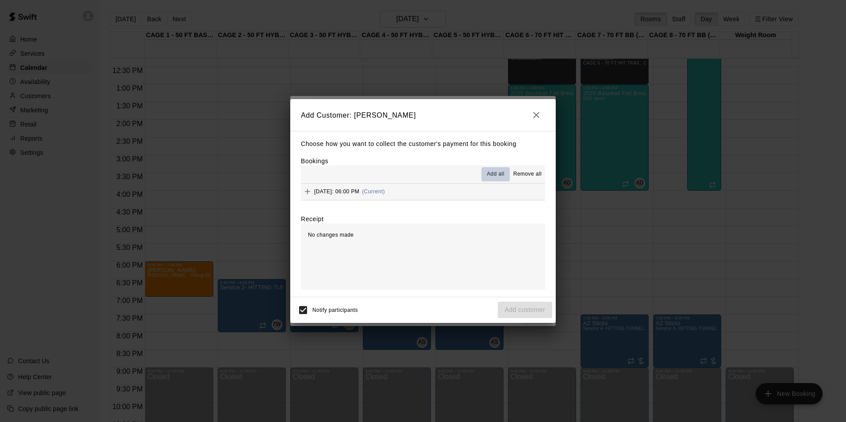
click at [499, 172] on span "Add all" at bounding box center [496, 174] width 18 height 9
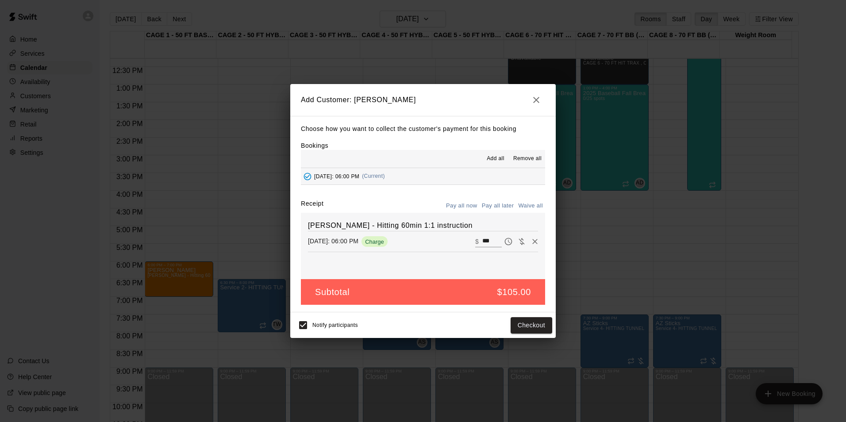
click at [539, 207] on button "Waive all" at bounding box center [530, 206] width 29 height 14
type input "*"
click at [519, 324] on button "Add customer" at bounding box center [525, 325] width 54 height 16
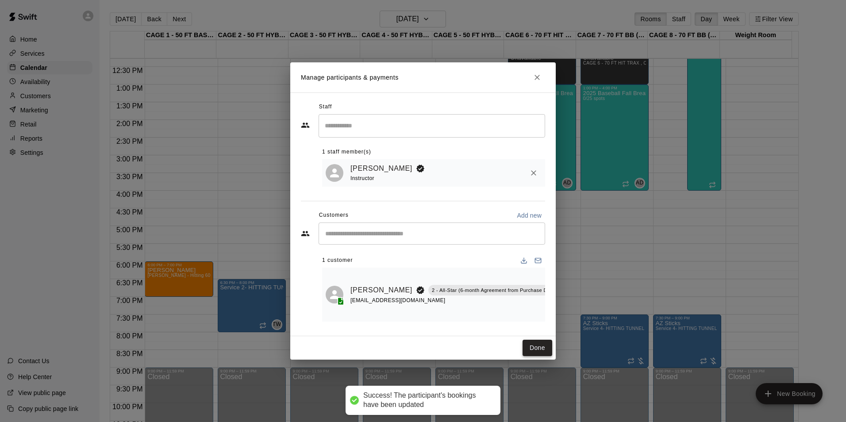
click at [539, 346] on button "Done" at bounding box center [538, 348] width 30 height 16
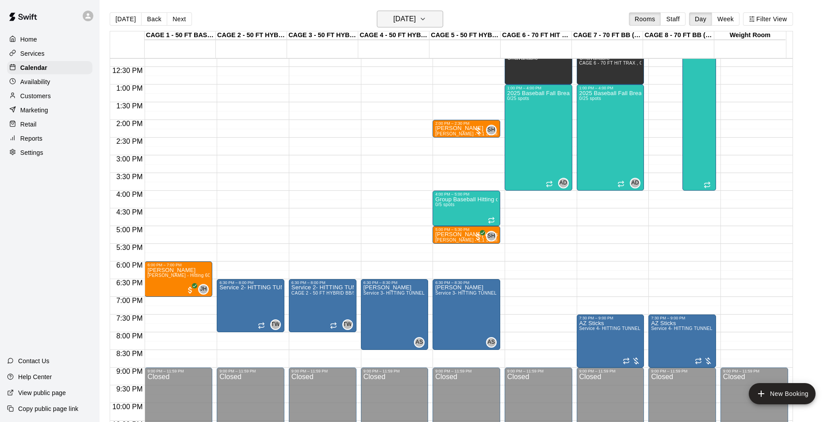
click at [401, 16] on h6 "Tuesday Sep 30" at bounding box center [404, 19] width 23 height 12
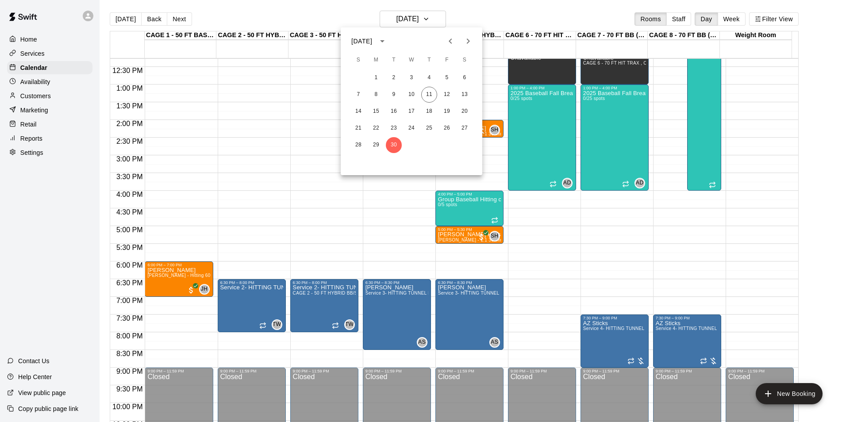
click at [462, 39] on button "Next month" at bounding box center [468, 41] width 18 height 18
click at [450, 41] on icon "Previous month" at bounding box center [450, 41] width 11 height 11
click at [467, 39] on icon "Next month" at bounding box center [468, 41] width 11 height 11
click at [378, 91] on button "6" at bounding box center [376, 95] width 16 height 16
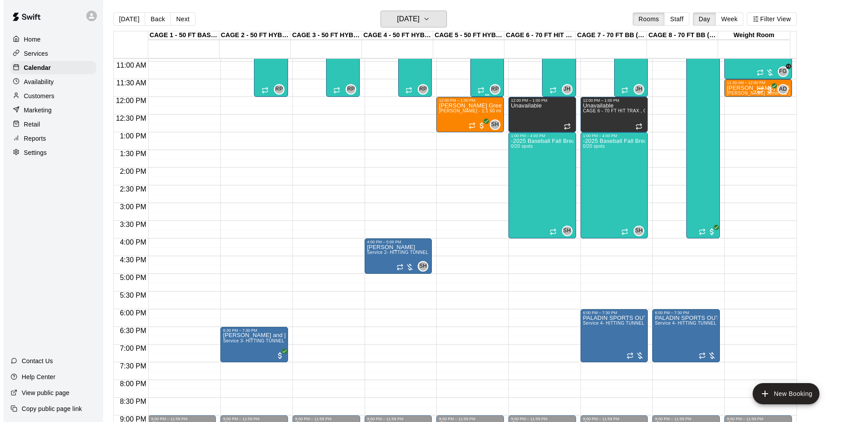
scroll to position [390, 0]
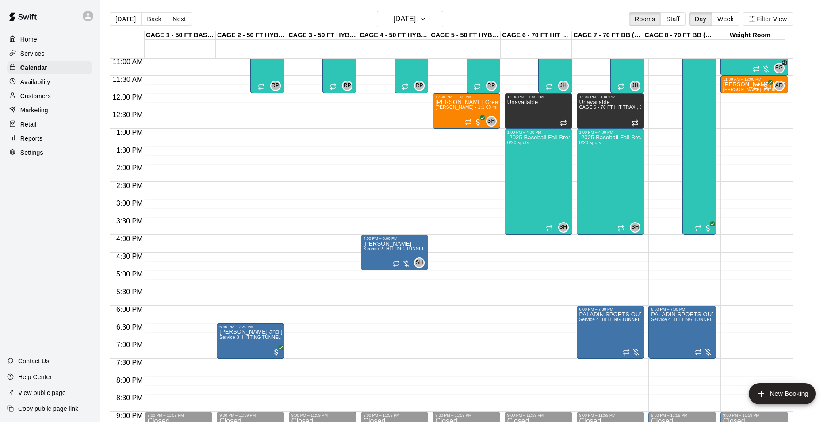
click at [511, 276] on div "12:00 AM – 10:00 AM Closed 12:00 PM – 1:00 PM Unavailable 9:00 AM – 12:00 PM -2…" at bounding box center [539, 94] width 68 height 850
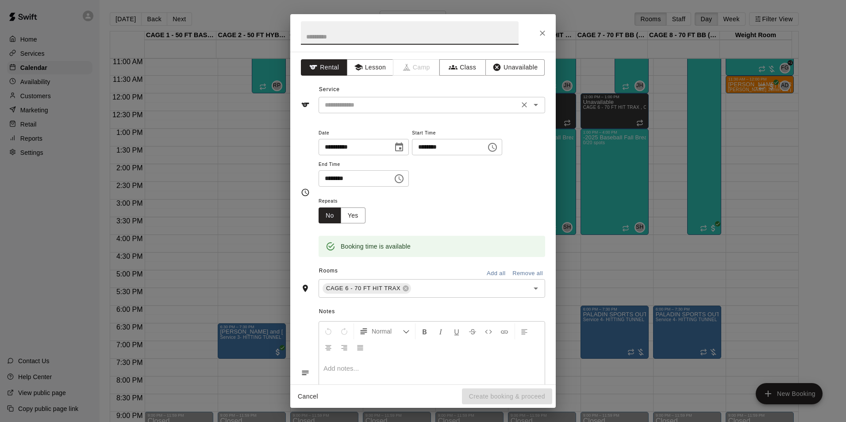
click at [435, 104] on input "text" at bounding box center [418, 105] width 195 height 11
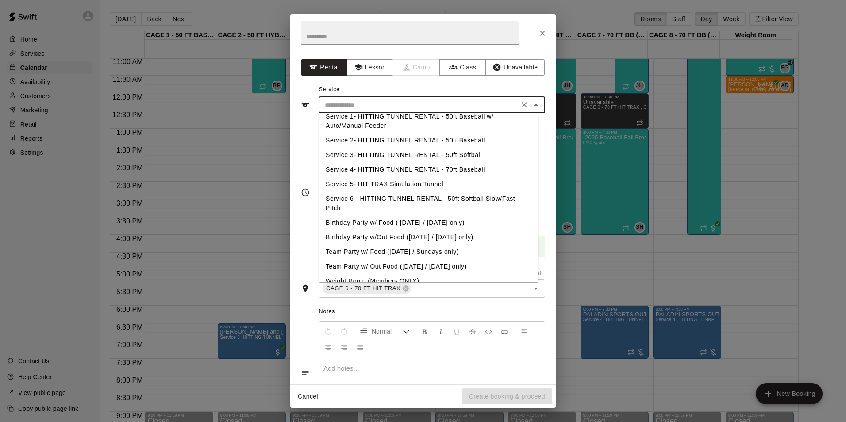
scroll to position [0, 0]
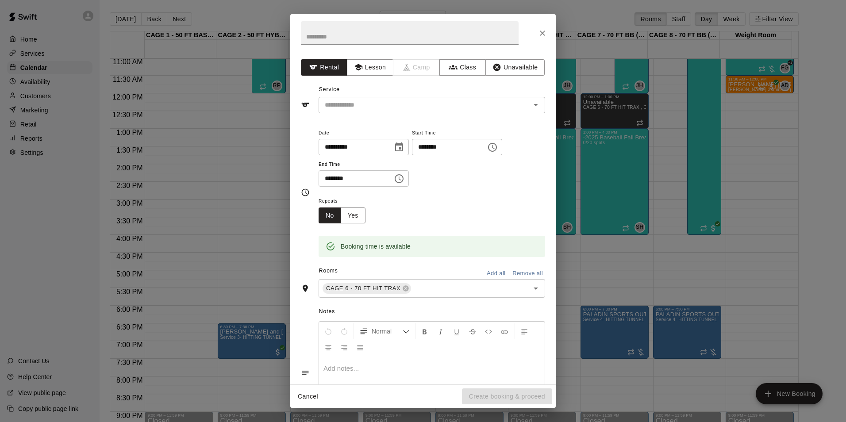
click at [358, 76] on div "**********" at bounding box center [423, 218] width 266 height 333
click at [362, 65] on button "Lesson" at bounding box center [370, 67] width 46 height 16
click at [366, 105] on input "text" at bounding box center [418, 105] width 195 height 11
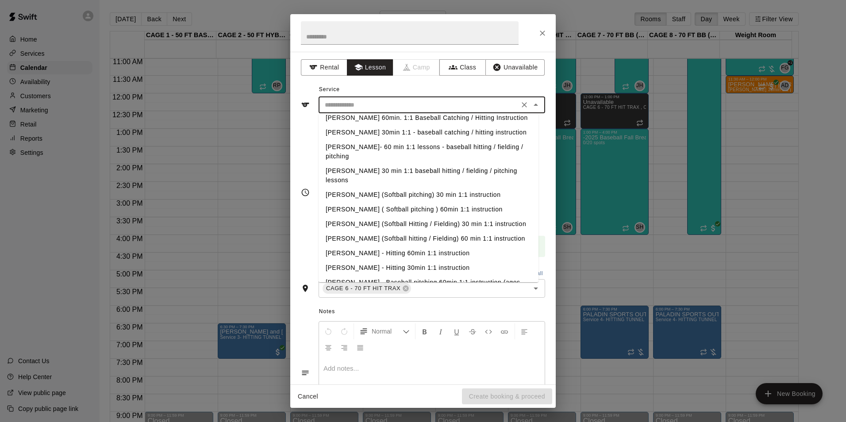
scroll to position [487, 0]
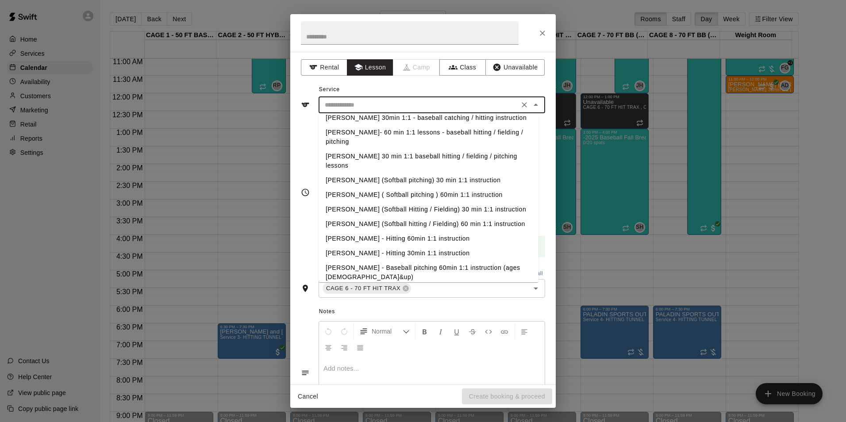
click at [411, 231] on li "[PERSON_NAME] - Hitting 60min 1:1 instruction" at bounding box center [429, 238] width 220 height 15
type input "**********"
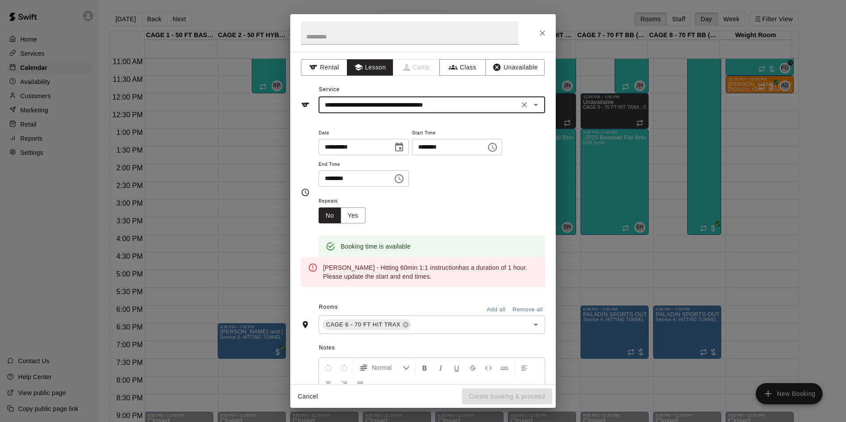
click at [372, 175] on input "********" at bounding box center [353, 178] width 68 height 16
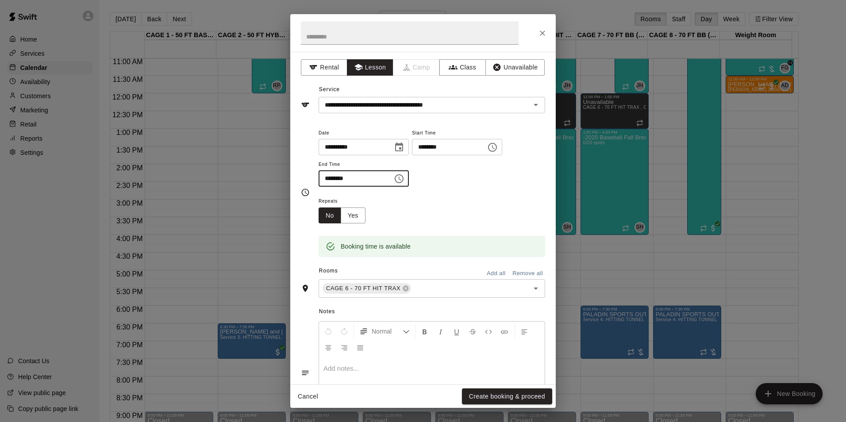
type input "********"
click at [412, 200] on div "Repeats No Yes" at bounding box center [432, 210] width 227 height 28
click at [352, 32] on input "text" at bounding box center [410, 32] width 218 height 23
type input "****"
click at [446, 86] on div "**********" at bounding box center [423, 98] width 244 height 31
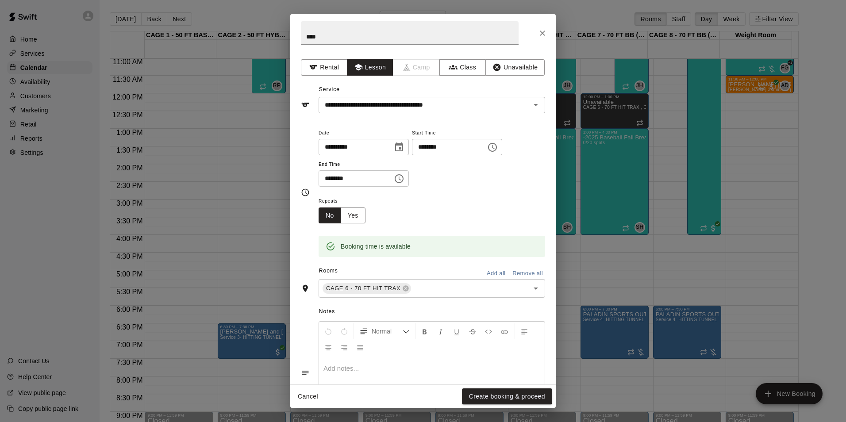
click at [449, 174] on div "**********" at bounding box center [432, 157] width 227 height 60
click at [499, 393] on button "Create booking & proceed" at bounding box center [507, 397] width 90 height 16
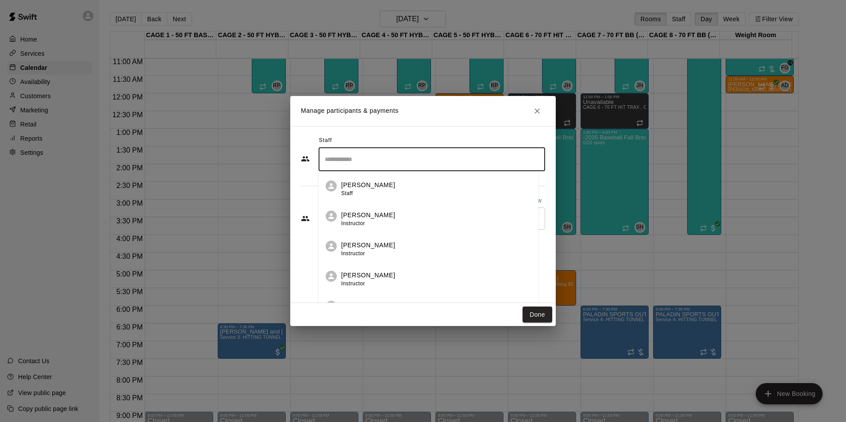
click at [412, 154] on input "Search staff" at bounding box center [432, 159] width 219 height 15
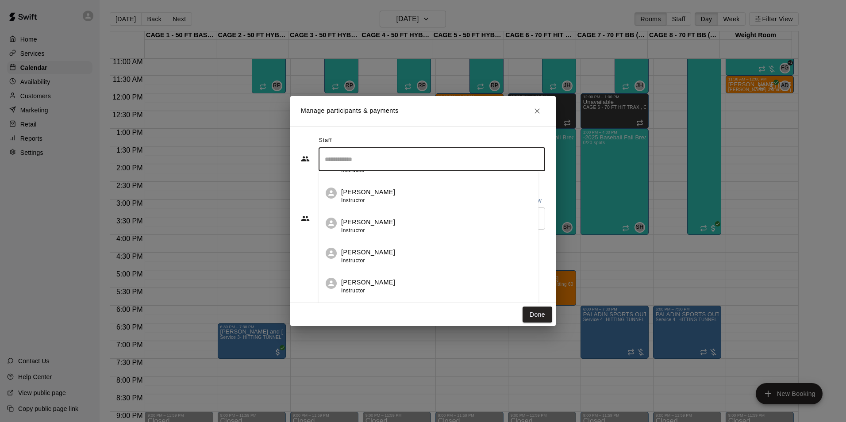
scroll to position [177, 0]
click at [396, 219] on div "John Havird Instructor" at bounding box center [436, 222] width 190 height 17
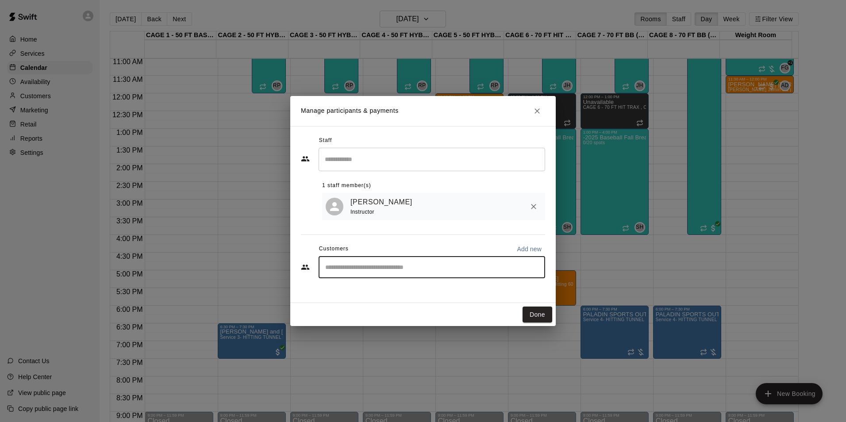
click at [431, 272] on input "Start typing to search customers..." at bounding box center [432, 267] width 219 height 9
click at [540, 314] on button "Done" at bounding box center [538, 315] width 30 height 16
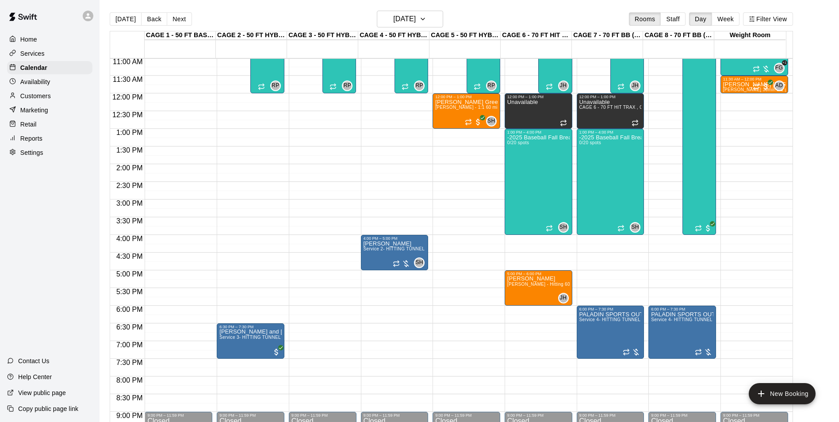
click at [532, 312] on div "12:00 AM – 10:00 AM Closed 12:00 PM – 1:00 PM Unavailable 9:00 AM – 12:00 PM -2…" at bounding box center [539, 94] width 68 height 850
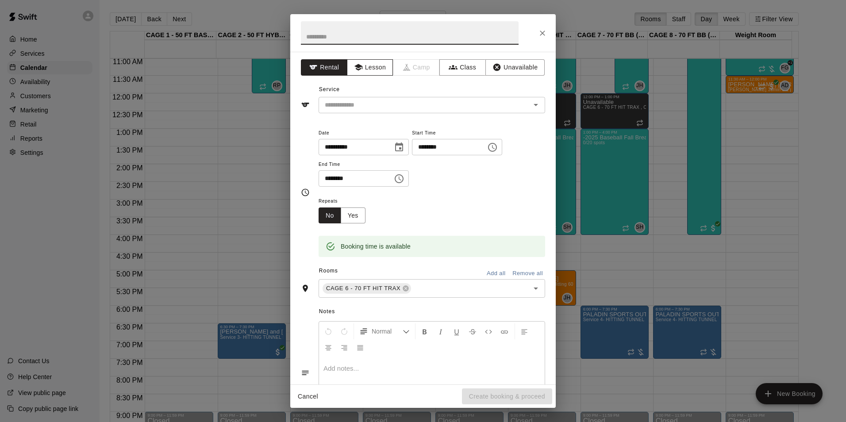
click at [366, 63] on button "Lesson" at bounding box center [370, 67] width 46 height 16
click at [372, 102] on input "text" at bounding box center [418, 105] width 195 height 11
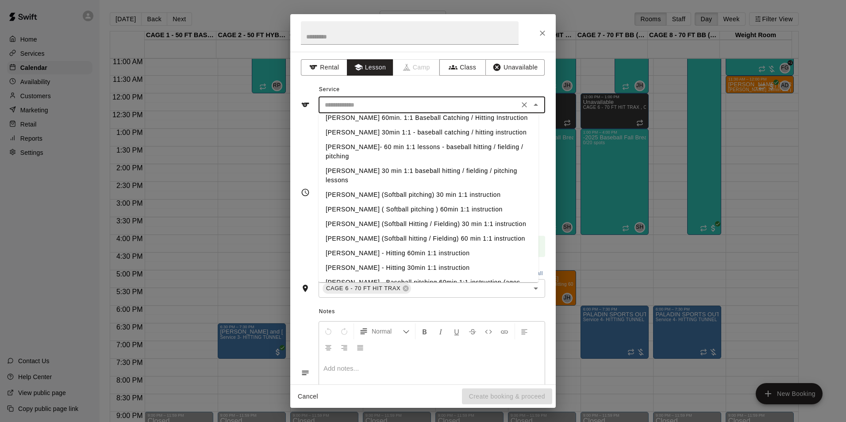
scroll to position [507, 0]
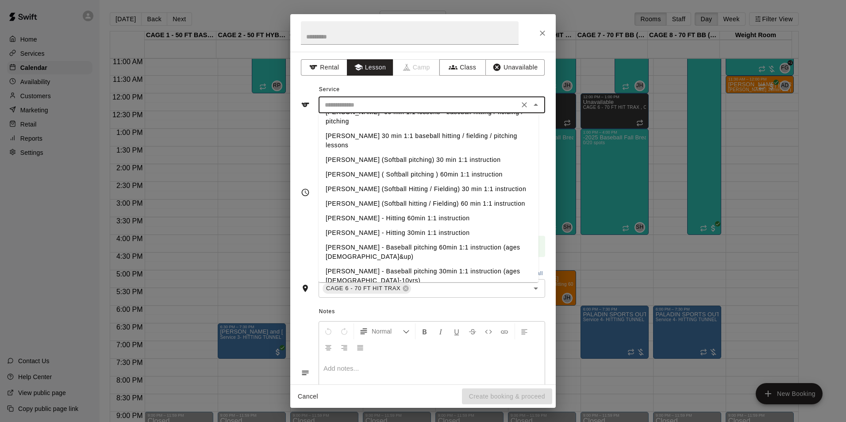
click at [392, 211] on li "[PERSON_NAME] - Hitting 60min 1:1 instruction" at bounding box center [429, 218] width 220 height 15
type input "**********"
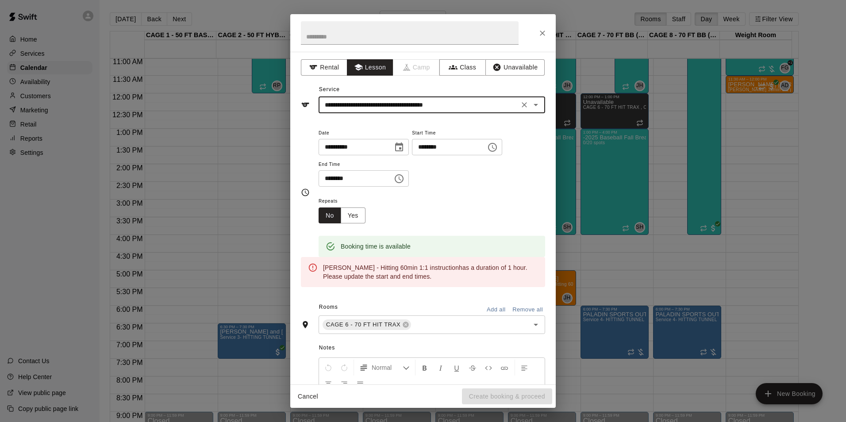
click at [420, 204] on div "Repeats No Yes" at bounding box center [432, 210] width 227 height 28
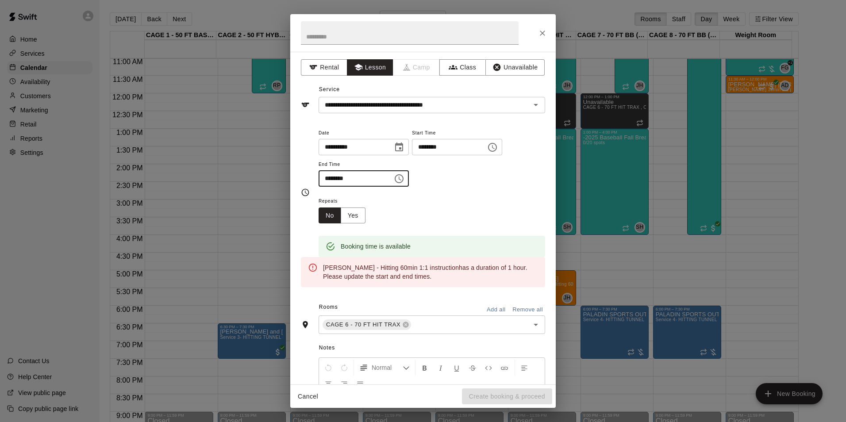
click at [387, 178] on input "********" at bounding box center [353, 178] width 68 height 16
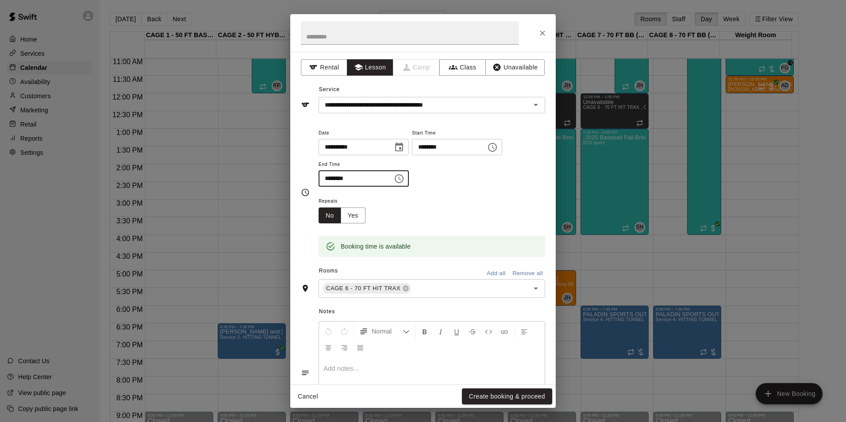
type input "********"
click at [440, 190] on div "**********" at bounding box center [432, 161] width 227 height 69
click at [367, 27] on input "text" at bounding box center [410, 32] width 218 height 23
type input "**********"
click at [469, 200] on div "Repeats No Yes" at bounding box center [432, 210] width 227 height 28
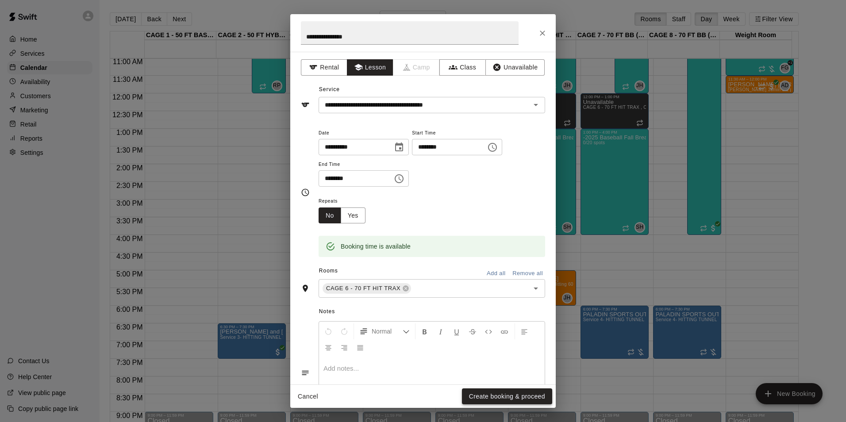
click at [501, 396] on button "Create booking & proceed" at bounding box center [507, 397] width 90 height 16
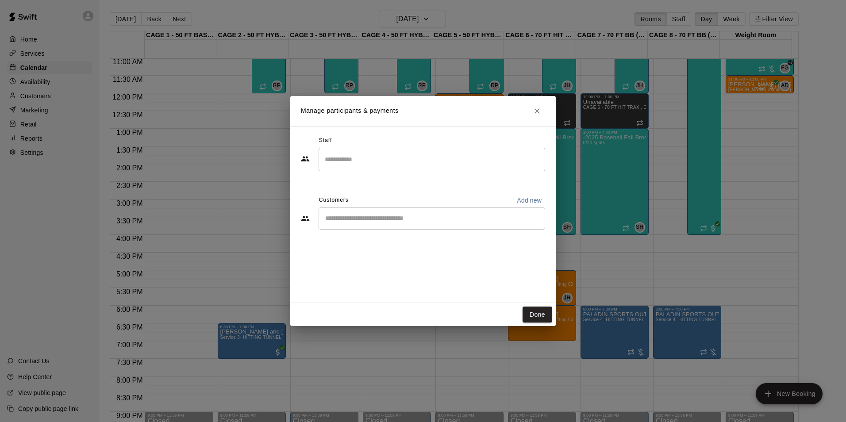
click at [429, 160] on input "Search staff" at bounding box center [432, 159] width 219 height 15
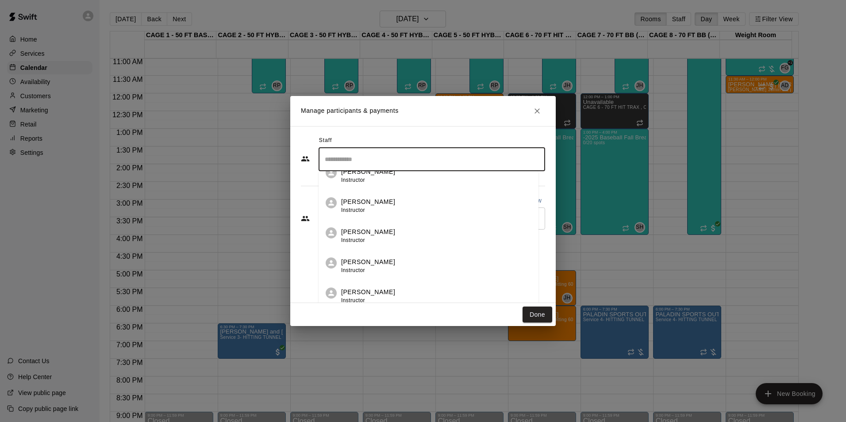
scroll to position [177, 0]
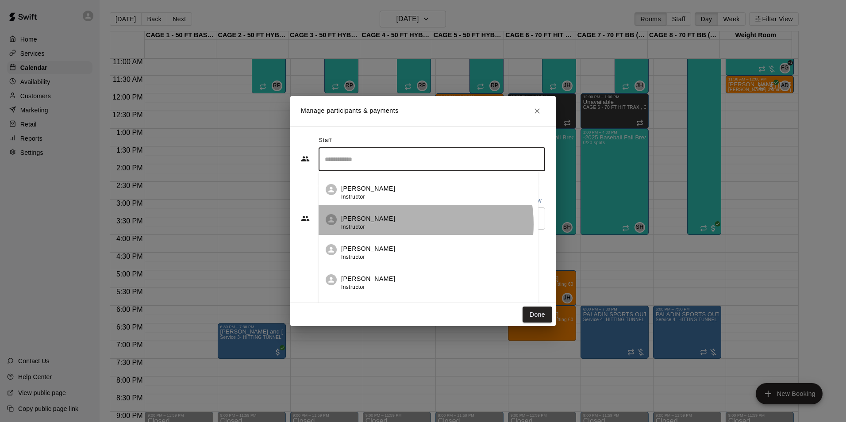
click at [404, 224] on div "John Havird Instructor" at bounding box center [436, 222] width 190 height 17
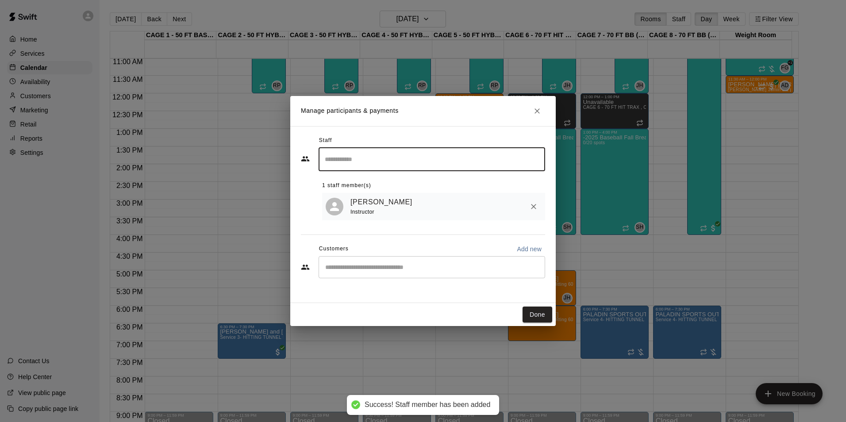
click at [446, 262] on div "​" at bounding box center [432, 267] width 227 height 22
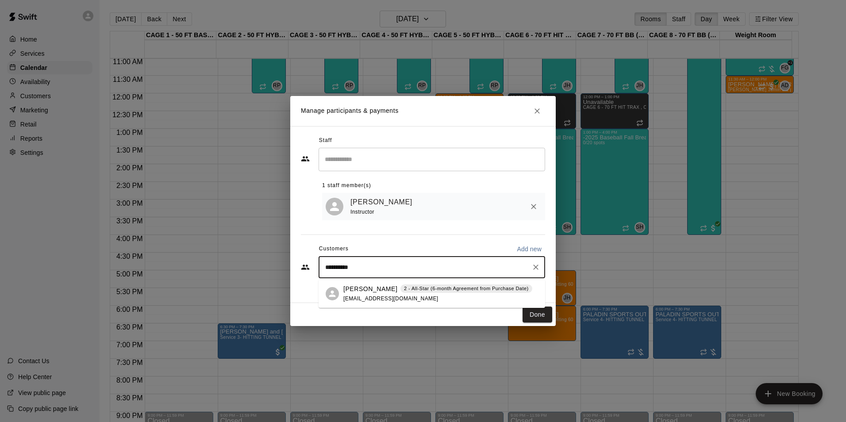
type input "**********"
click at [386, 286] on p "[PERSON_NAME]" at bounding box center [370, 289] width 54 height 9
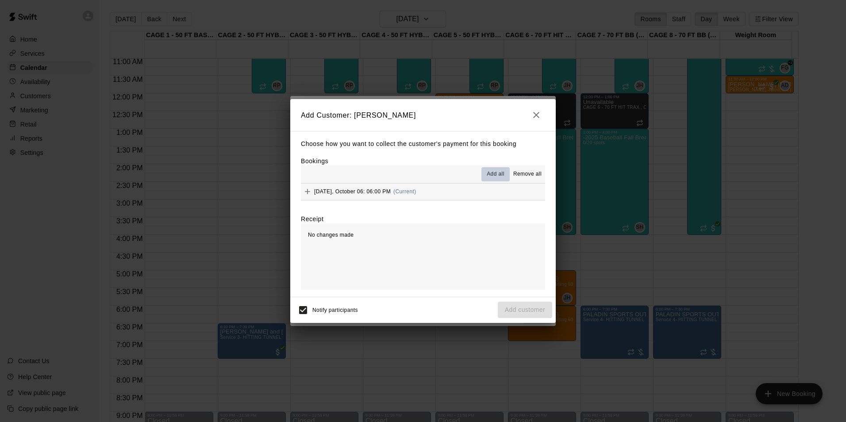
click at [500, 175] on span "Add all" at bounding box center [496, 174] width 18 height 9
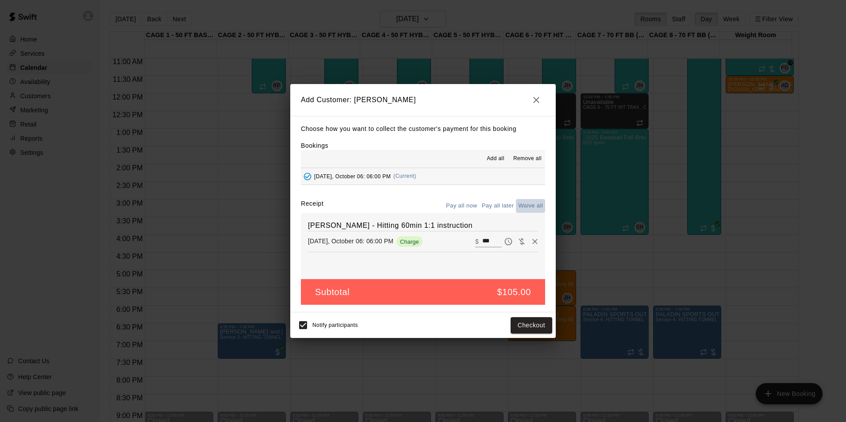
click at [528, 207] on button "Waive all" at bounding box center [530, 206] width 29 height 14
type input "*"
click at [515, 323] on button "Add customer" at bounding box center [525, 325] width 54 height 16
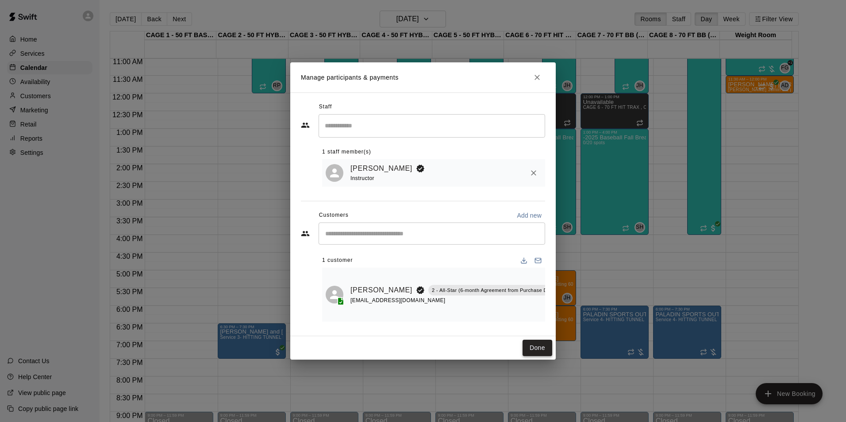
click at [535, 349] on button "Done" at bounding box center [538, 348] width 30 height 16
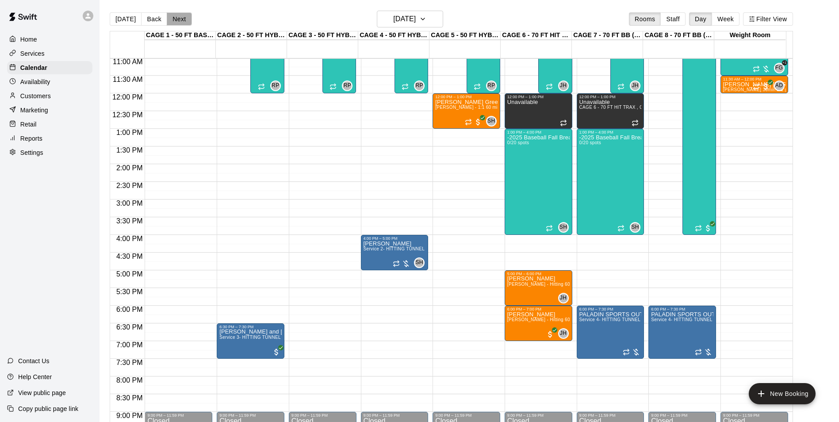
click at [177, 22] on button "Next" at bounding box center [179, 18] width 25 height 13
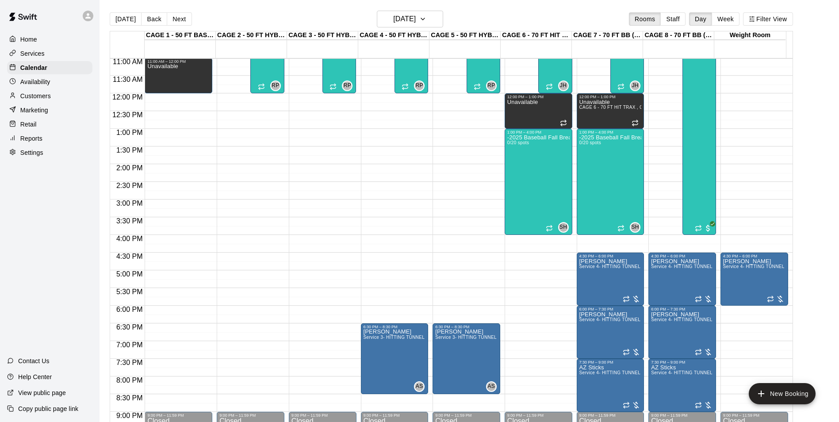
click at [161, 311] on div "12:00 AM – 10:00 AM Closed 10:00 AM – 11:00 AM Grant Sersig Service 4- HITTING …" at bounding box center [179, 94] width 68 height 850
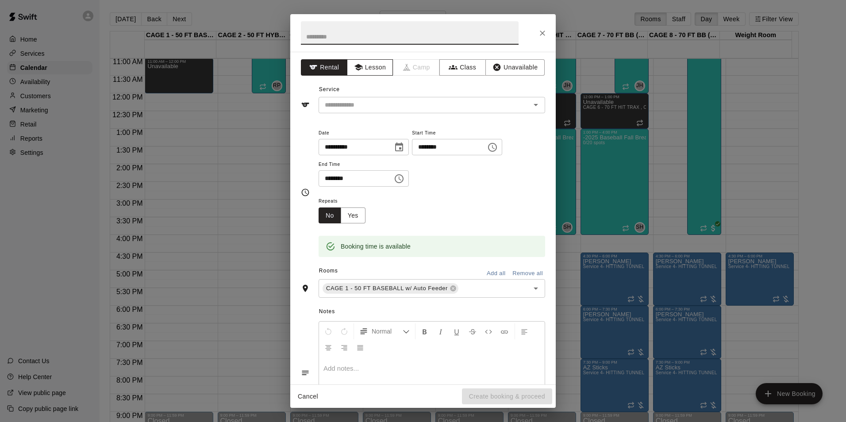
click at [364, 71] on button "Lesson" at bounding box center [370, 67] width 46 height 16
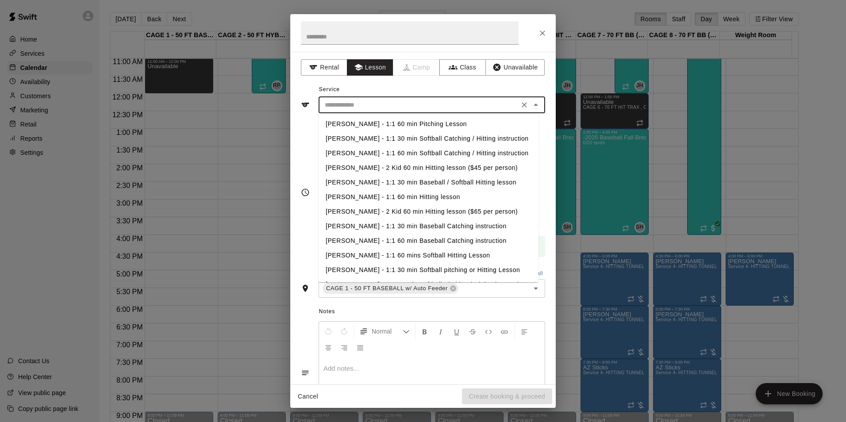
click at [364, 100] on input "text" at bounding box center [418, 105] width 195 height 11
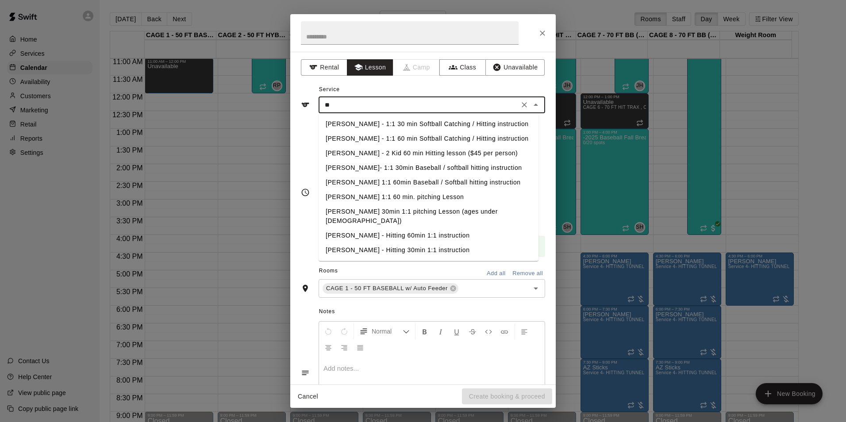
click at [396, 228] on li "[PERSON_NAME] - Hitting 60min 1:1 instruction" at bounding box center [429, 235] width 220 height 15
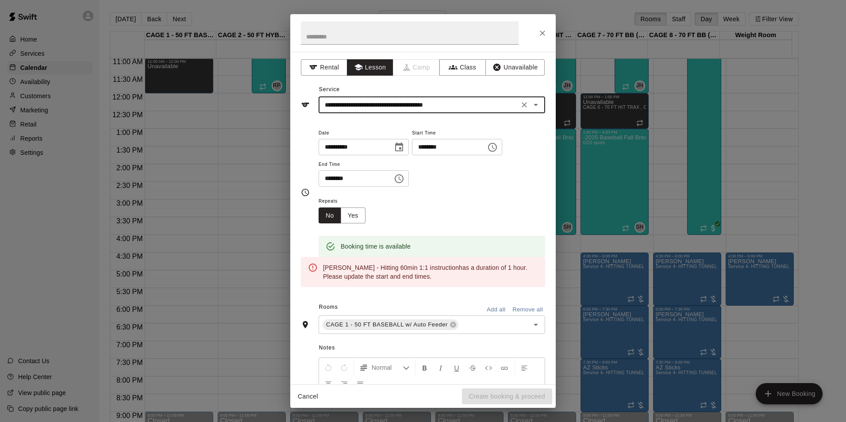
type input "**********"
click at [370, 180] on input "********" at bounding box center [353, 178] width 68 height 16
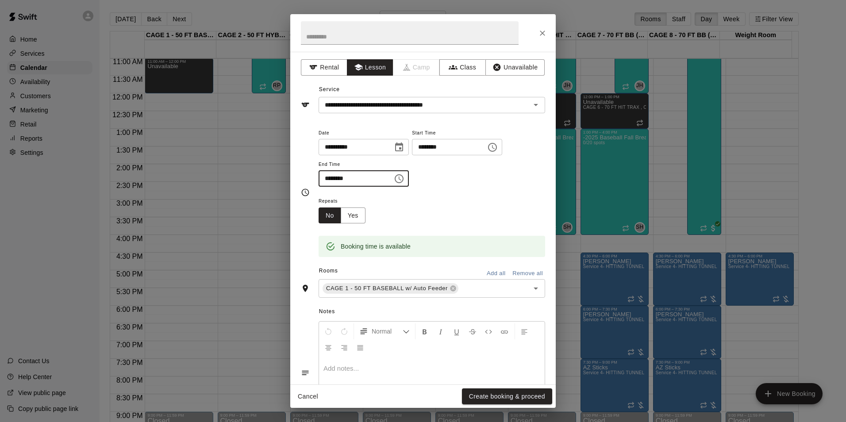
type input "********"
click at [391, 208] on div "Repeats No Yes" at bounding box center [432, 210] width 227 height 28
click at [354, 33] on input "text" at bounding box center [410, 32] width 218 height 23
click at [355, 34] on input "text" at bounding box center [410, 32] width 218 height 23
click at [335, 35] on input "text" at bounding box center [410, 32] width 218 height 23
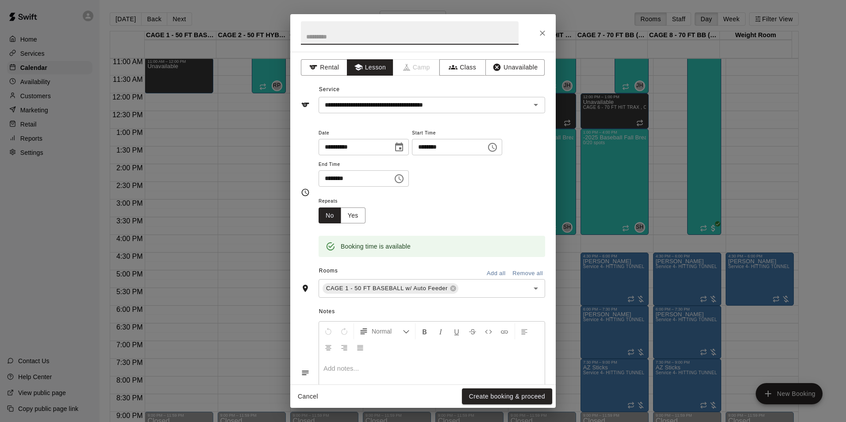
click at [332, 36] on input "text" at bounding box center [410, 32] width 218 height 23
click at [330, 38] on input "text" at bounding box center [410, 32] width 218 height 23
click at [329, 40] on input "text" at bounding box center [410, 32] width 218 height 23
type input "**********"
click at [462, 194] on div "**********" at bounding box center [432, 161] width 227 height 69
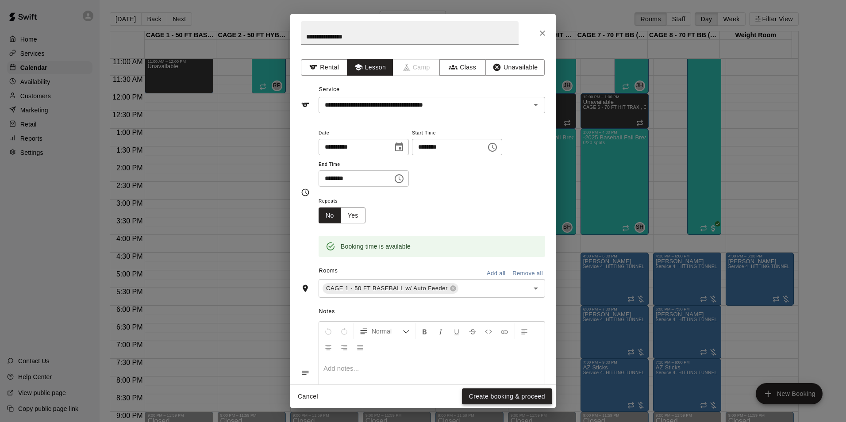
click at [503, 392] on button "Create booking & proceed" at bounding box center [507, 397] width 90 height 16
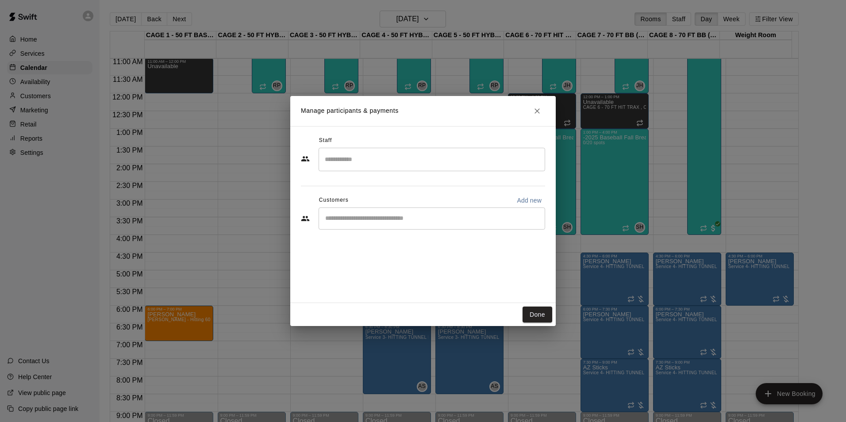
click at [383, 161] on input "Search staff" at bounding box center [432, 159] width 219 height 15
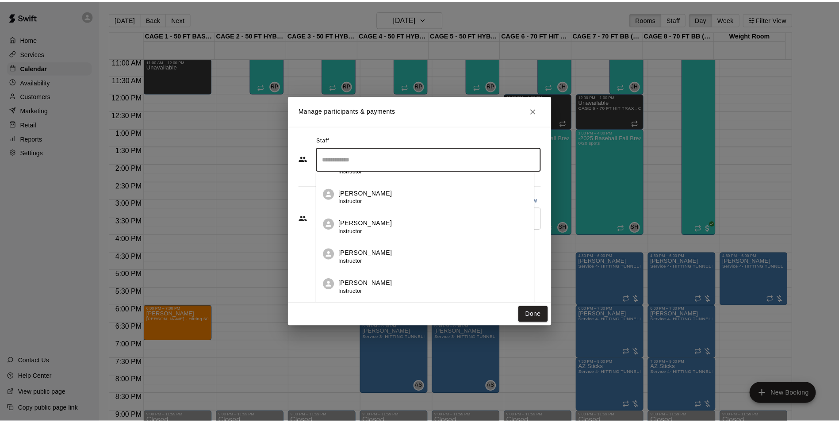
scroll to position [133, 0]
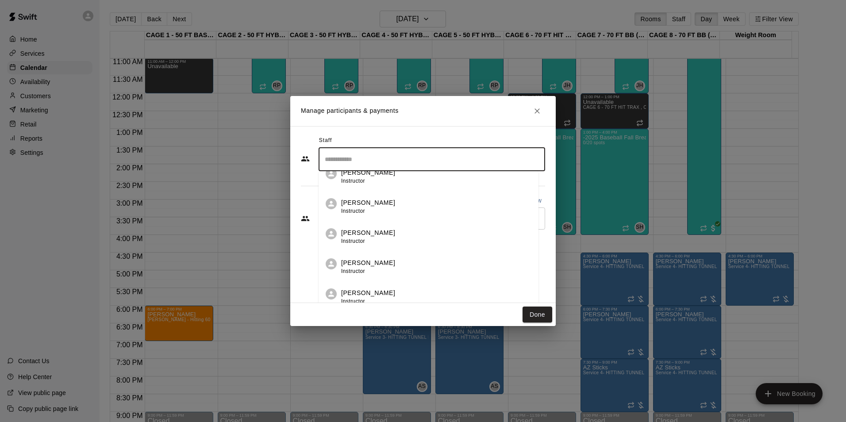
click at [381, 266] on div "John Havird Instructor" at bounding box center [436, 266] width 190 height 17
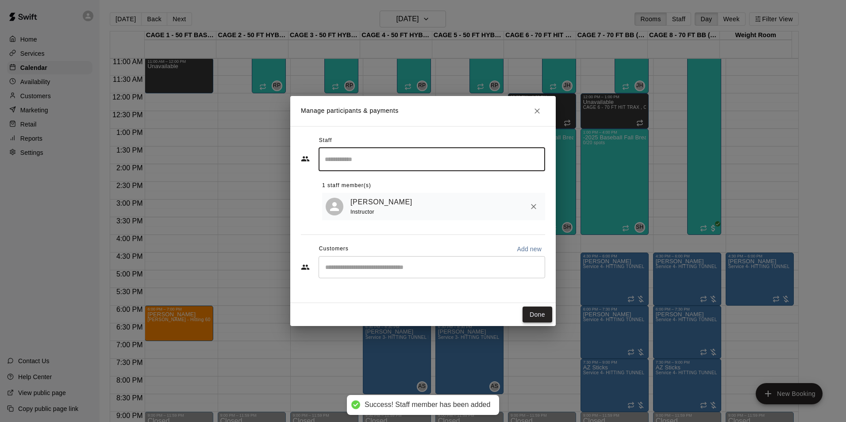
click at [527, 311] on button "Done" at bounding box center [538, 315] width 30 height 16
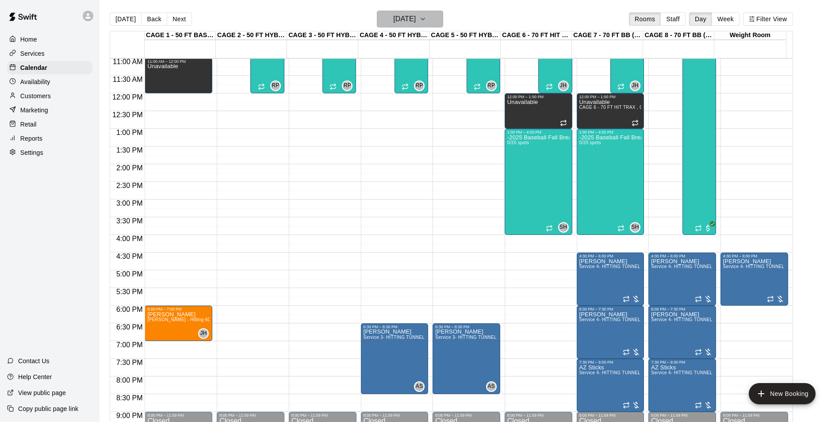
click at [422, 12] on button "Tuesday Oct 07" at bounding box center [410, 19] width 66 height 17
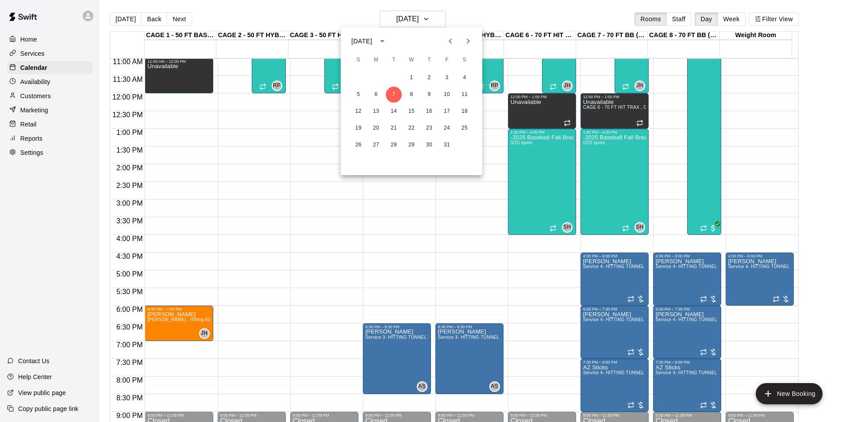
click at [446, 41] on icon "Previous month" at bounding box center [450, 41] width 11 height 11
click at [377, 110] on button "15" at bounding box center [376, 112] width 16 height 16
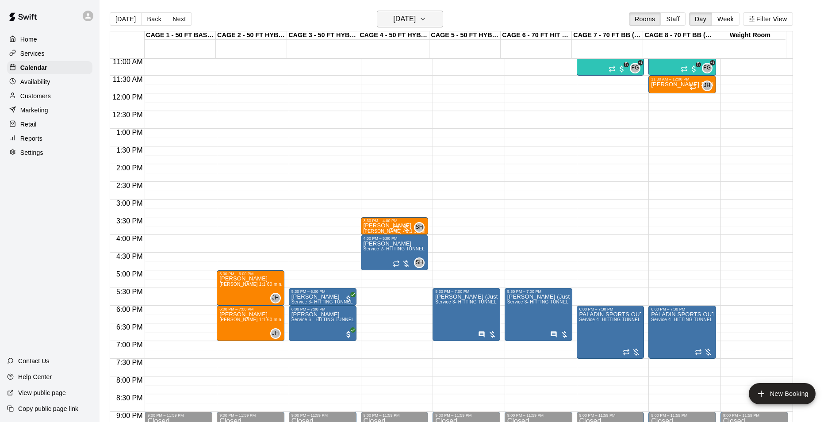
click at [393, 13] on h6 "Monday Sep 15" at bounding box center [404, 19] width 23 height 12
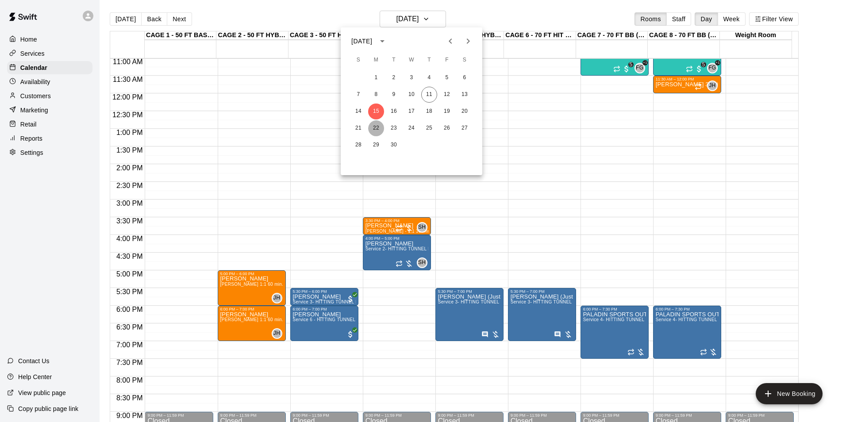
click at [377, 122] on button "22" at bounding box center [376, 128] width 16 height 16
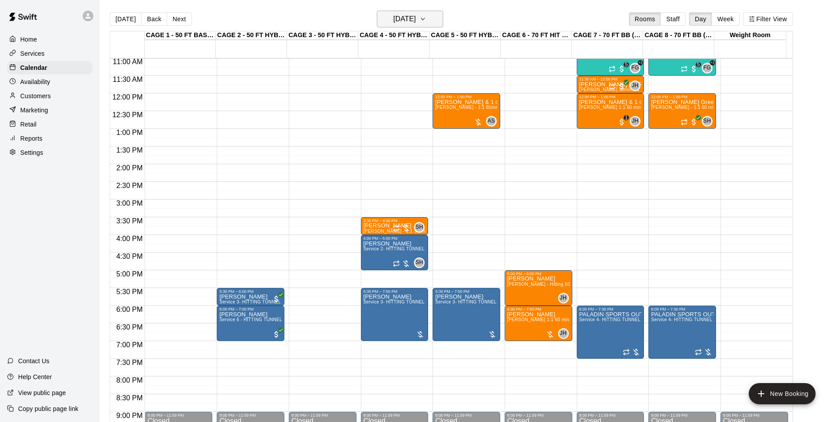
click at [397, 19] on h6 "Monday Sep 22" at bounding box center [404, 19] width 23 height 12
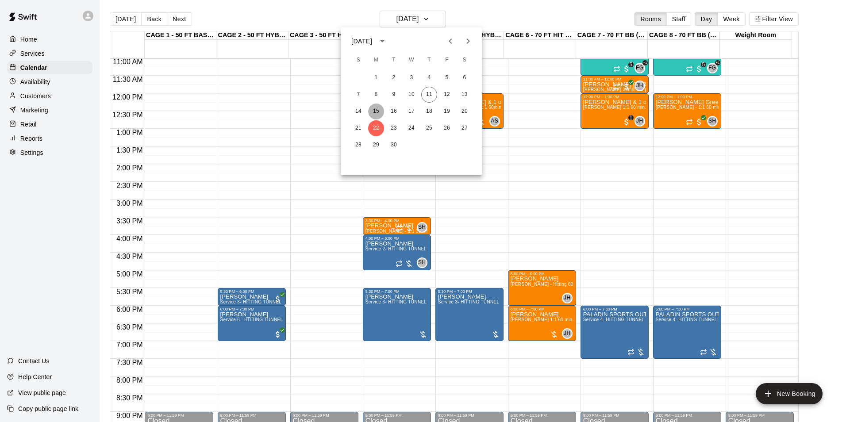
click at [378, 108] on button "15" at bounding box center [376, 112] width 16 height 16
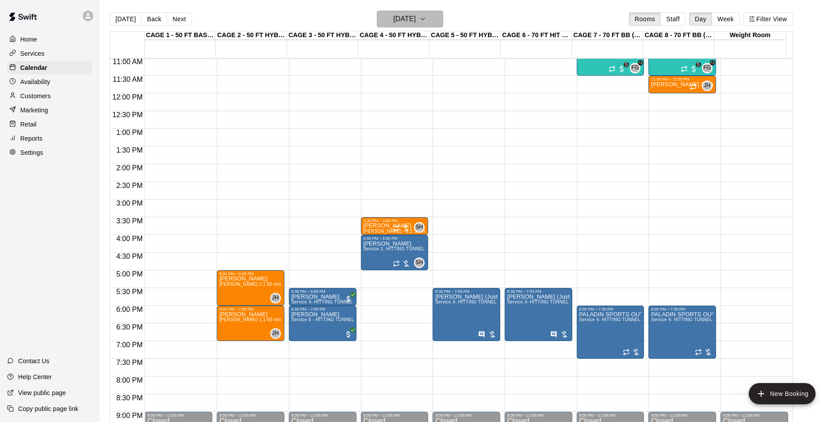
click at [393, 16] on h6 "Monday Sep 15" at bounding box center [404, 19] width 23 height 12
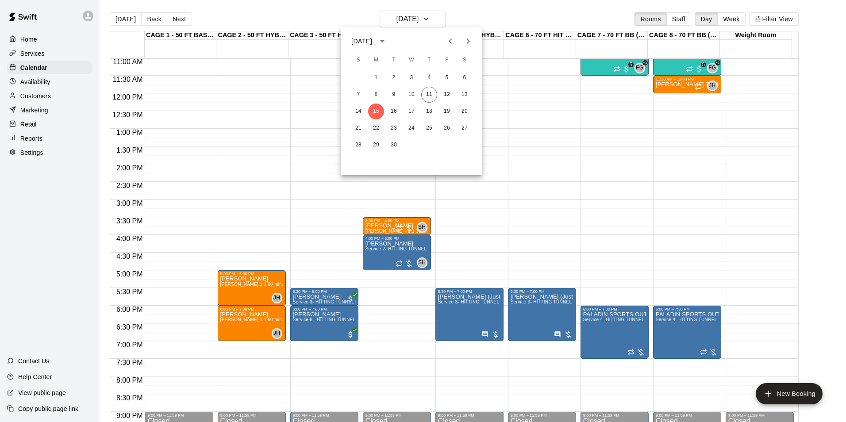
click at [377, 131] on button "22" at bounding box center [376, 128] width 16 height 16
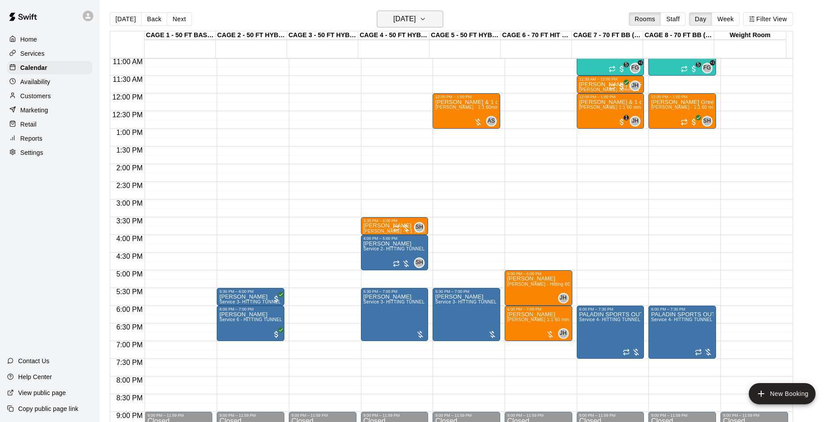
click at [423, 25] on button "Monday Sep 22" at bounding box center [410, 19] width 66 height 17
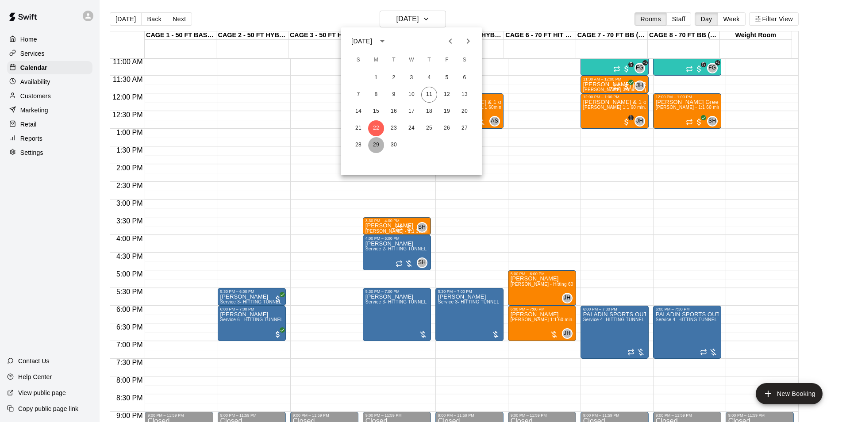
click at [380, 142] on button "29" at bounding box center [376, 145] width 16 height 16
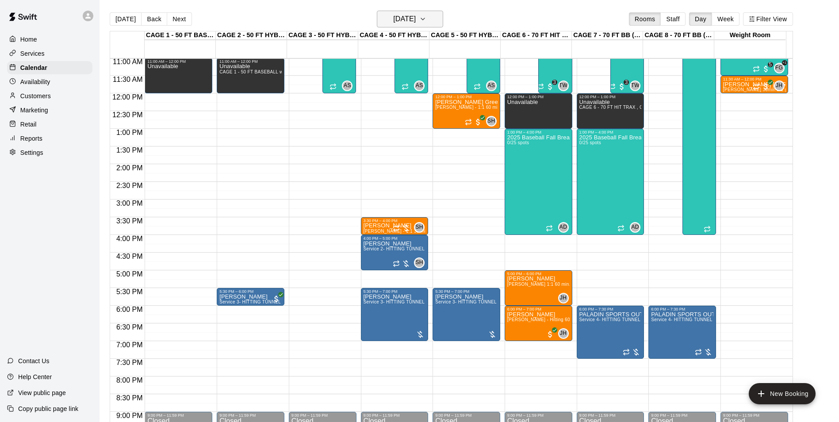
click at [404, 15] on h6 "Monday Sep 29" at bounding box center [404, 19] width 23 height 12
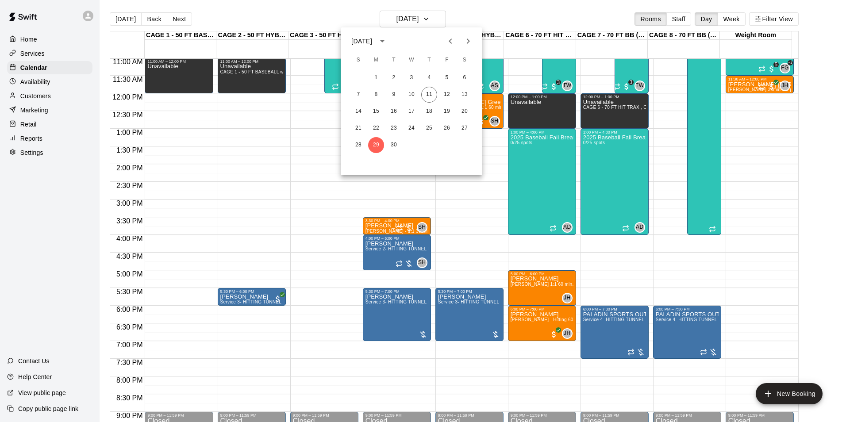
click at [467, 41] on icon "Next month" at bounding box center [468, 41] width 11 height 11
click at [379, 92] on button "6" at bounding box center [376, 95] width 16 height 16
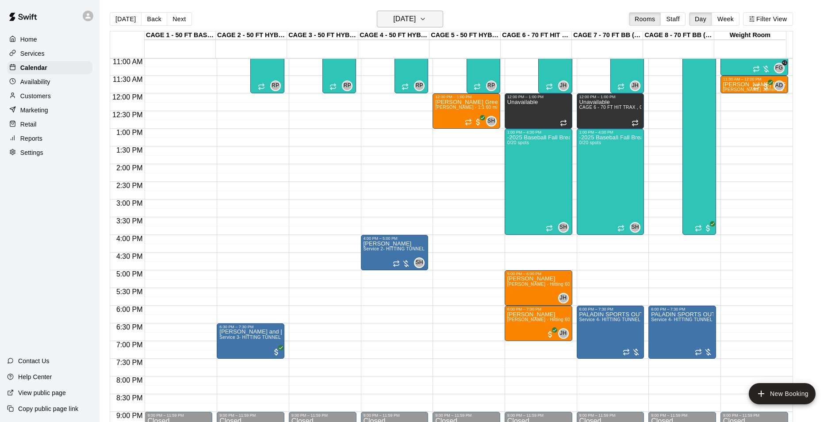
click at [392, 12] on button "Monday Oct 06" at bounding box center [410, 19] width 66 height 17
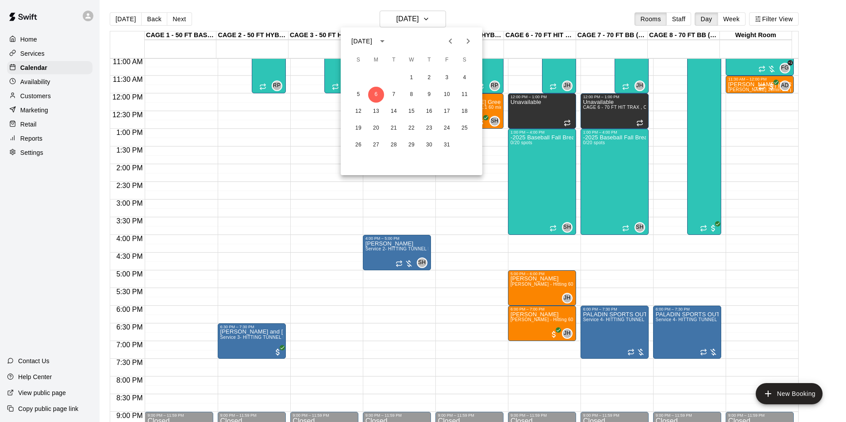
click at [456, 42] on button "Previous month" at bounding box center [451, 41] width 18 height 18
click at [427, 96] on button "11" at bounding box center [429, 95] width 16 height 16
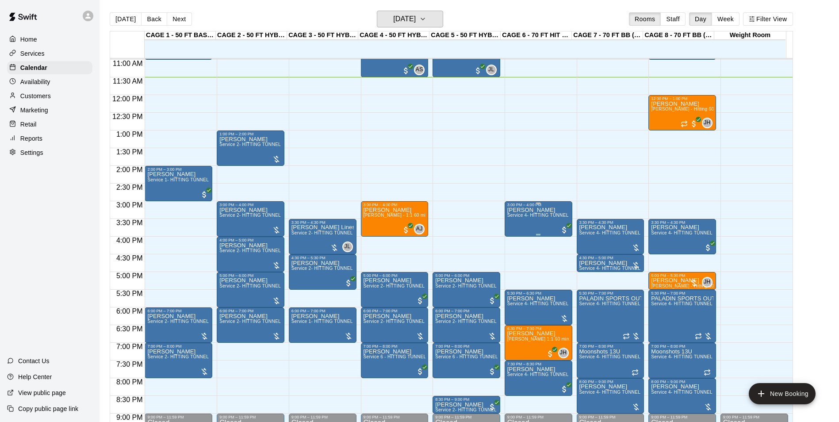
scroll to position [433, 0]
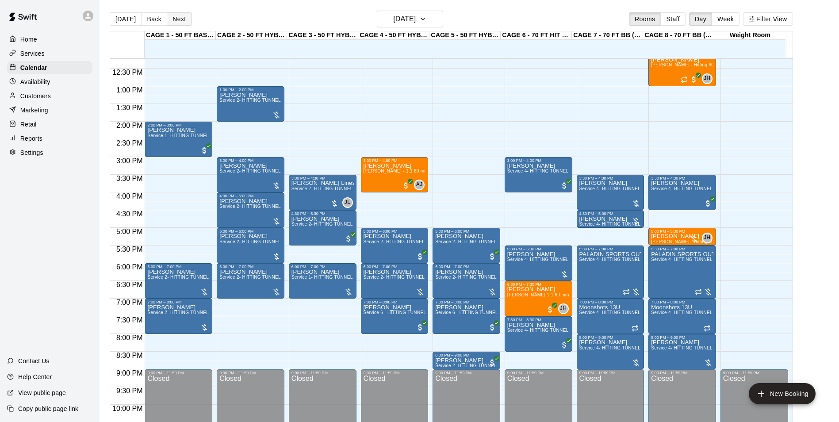
click at [176, 18] on button "Next" at bounding box center [179, 18] width 25 height 13
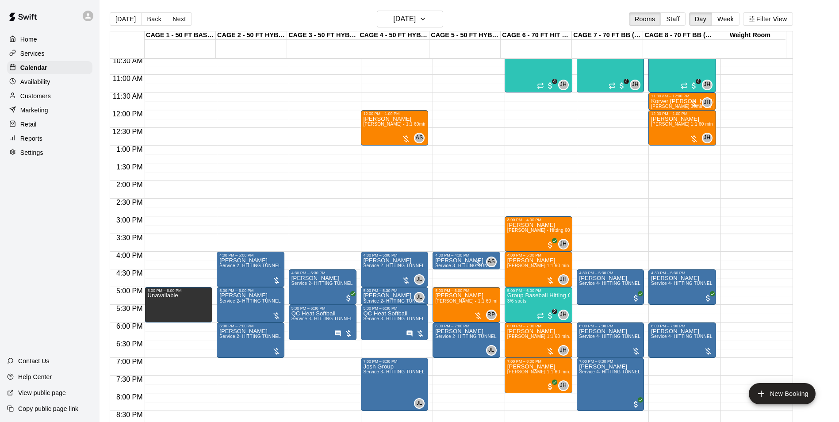
scroll to position [389, 0]
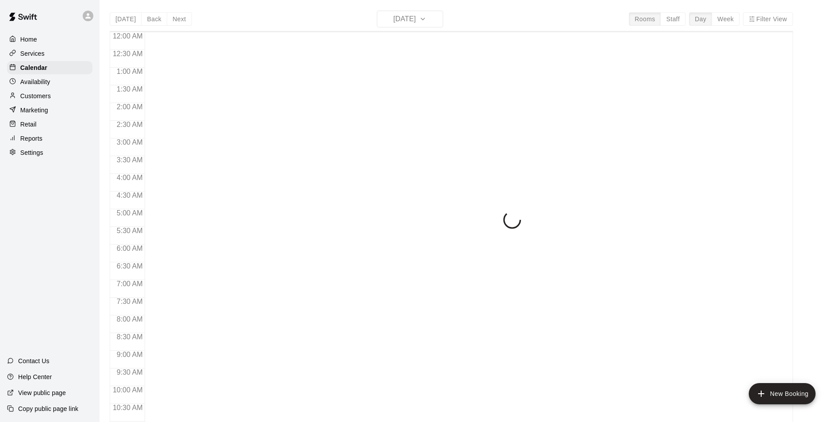
scroll to position [417, 0]
